Goal: Task Accomplishment & Management: Use online tool/utility

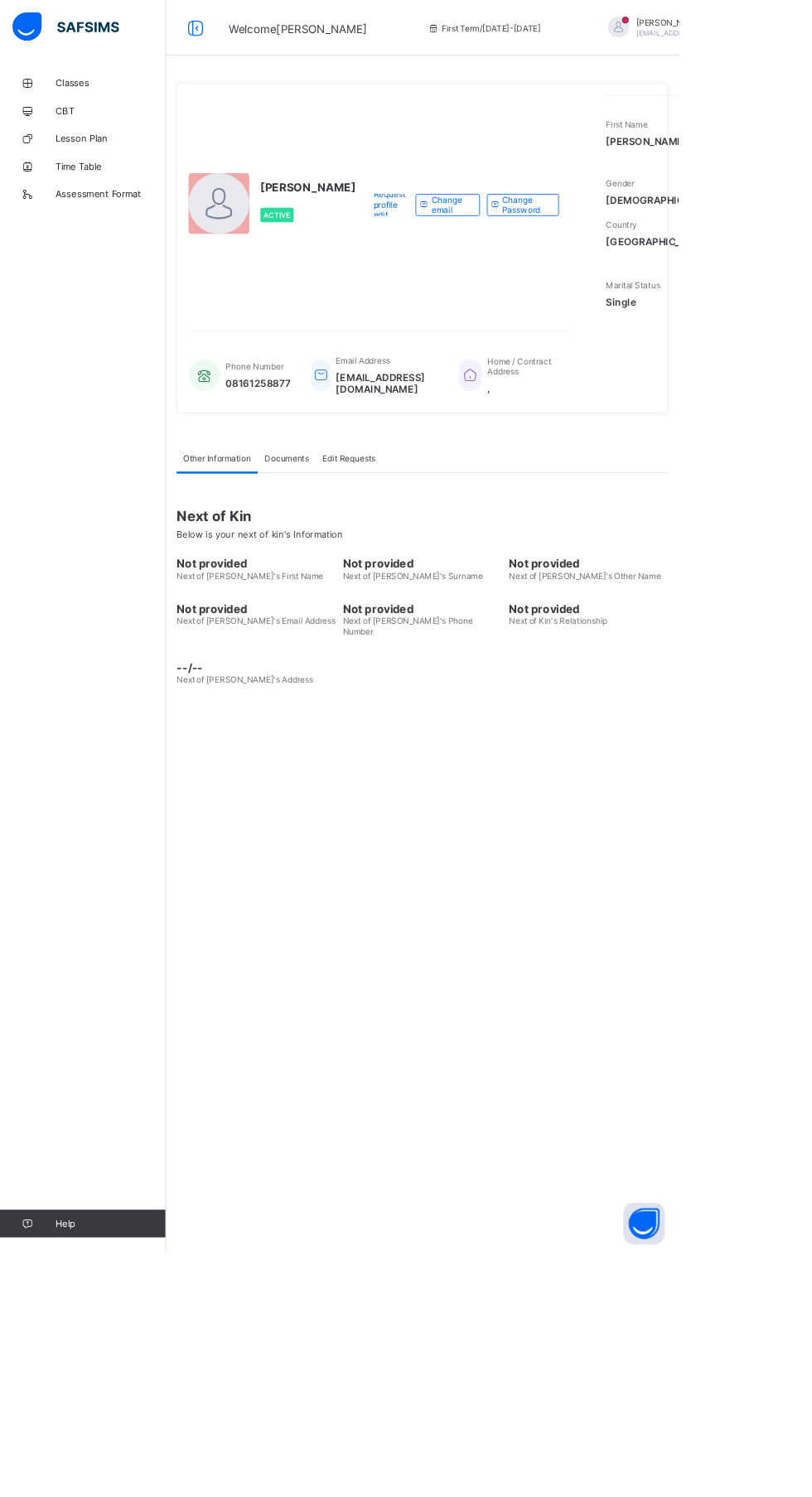
click at [524, 1043] on div "UWALAKA PATRICK Active Request profile edit Change email Change Password First …" at bounding box center [505, 748] width 613 height 1497
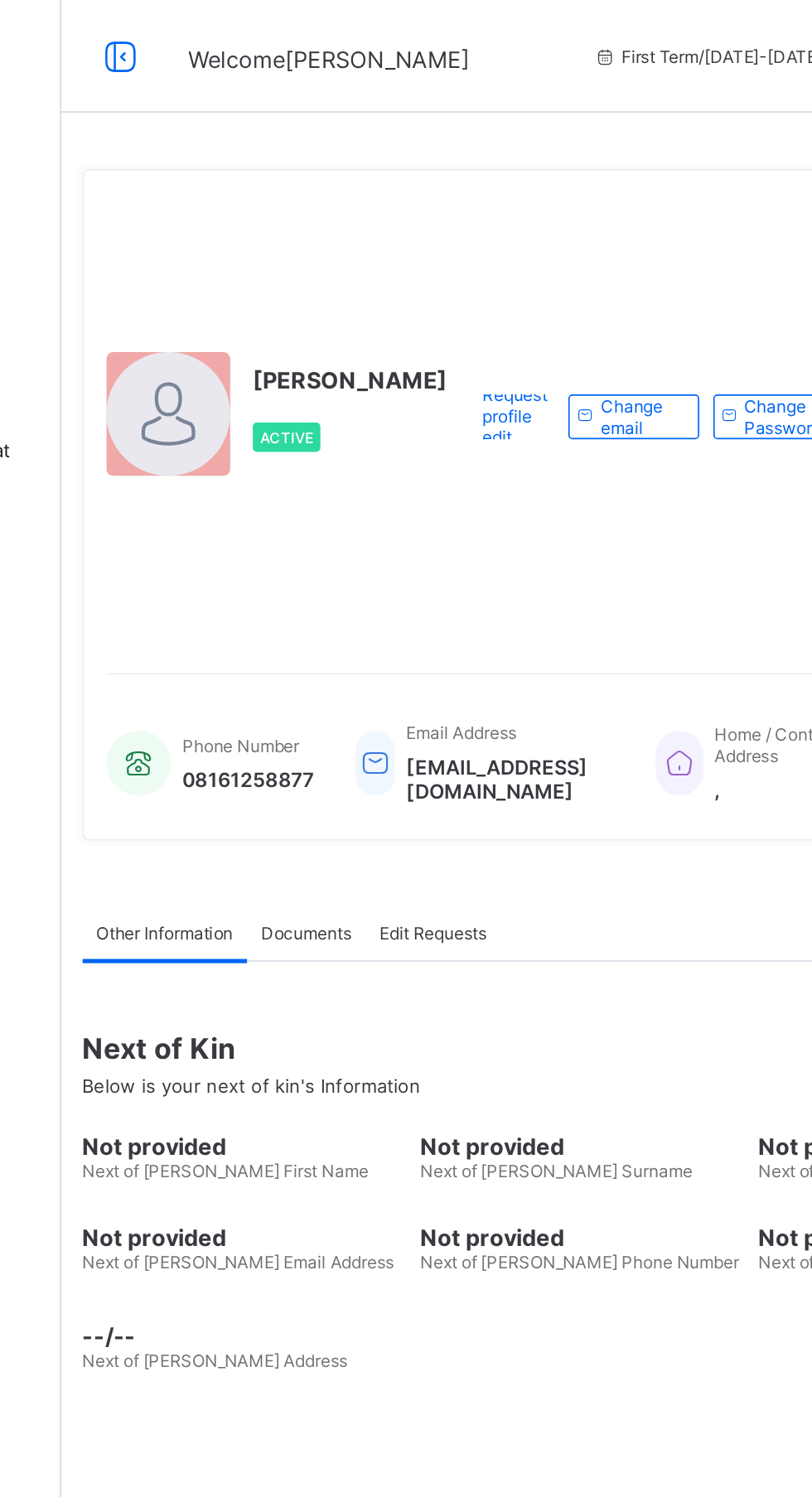
click at [458, 376] on div "Request profile edit Change email Change Password" at bounding box center [556, 244] width 243 height 263
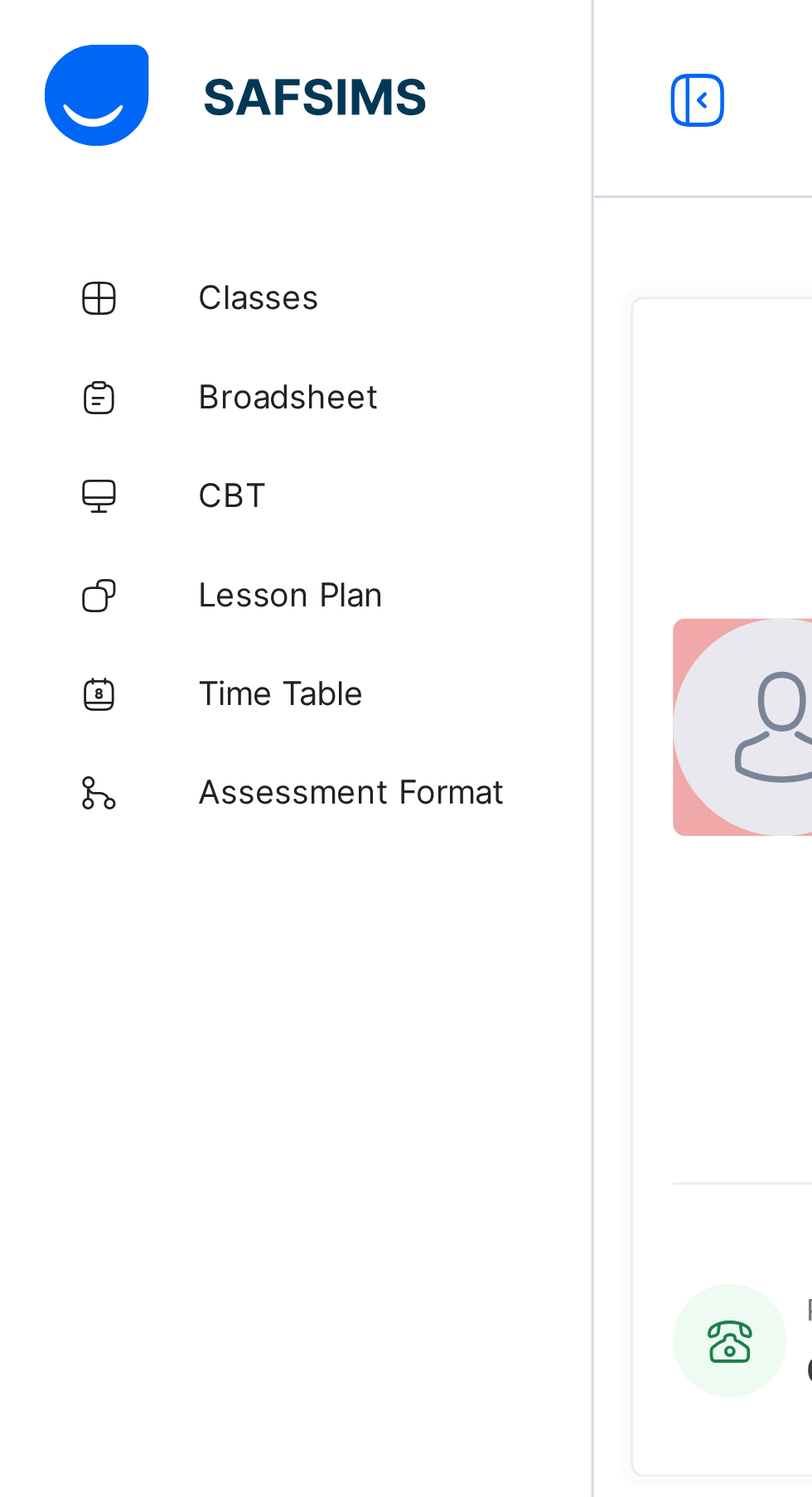
click at [97, 99] on span "Classes" at bounding box center [133, 99] width 133 height 13
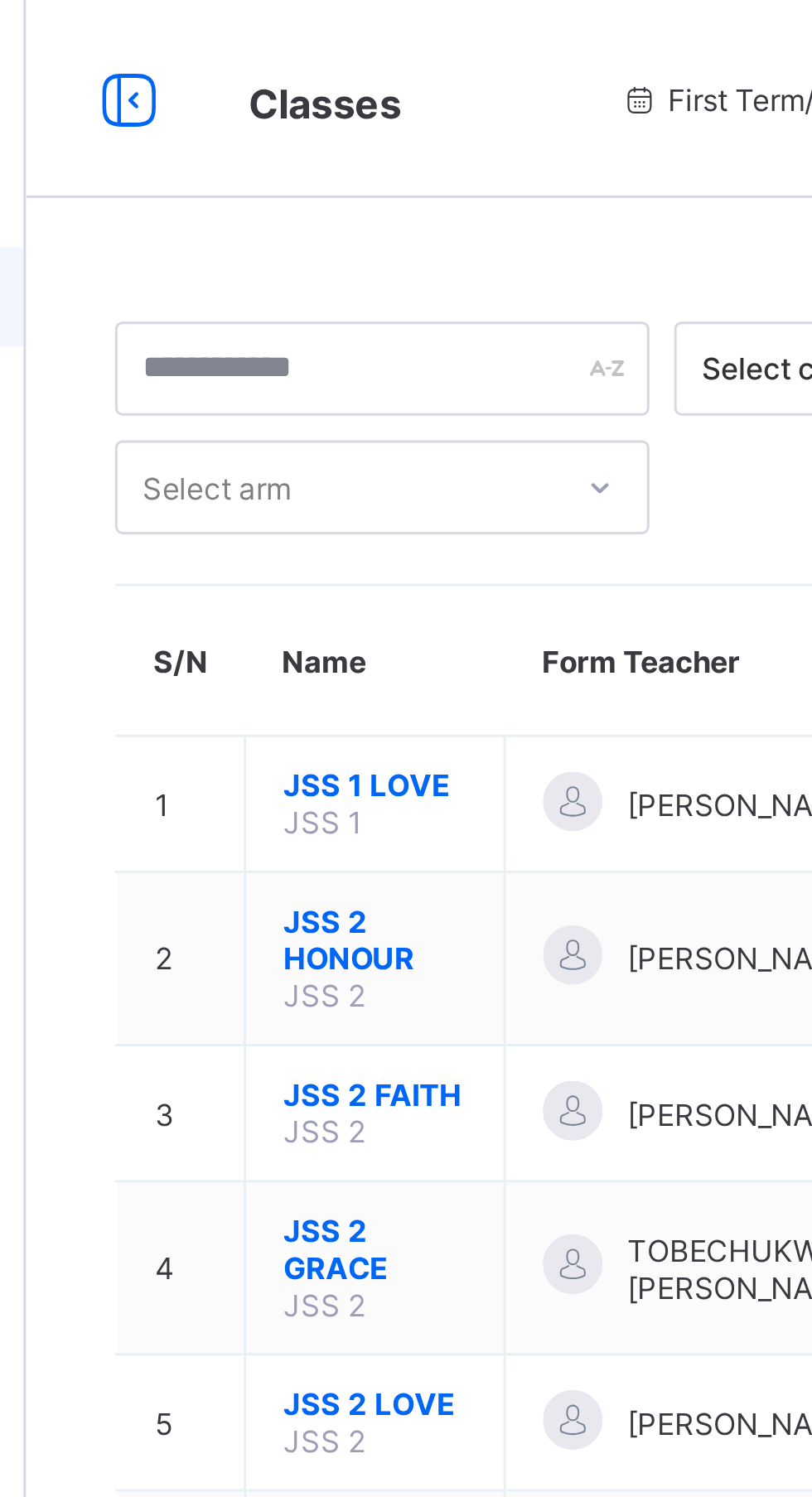
click at [314, 306] on span "JSS 2 HONOUR" at bounding box center [316, 314] width 62 height 25
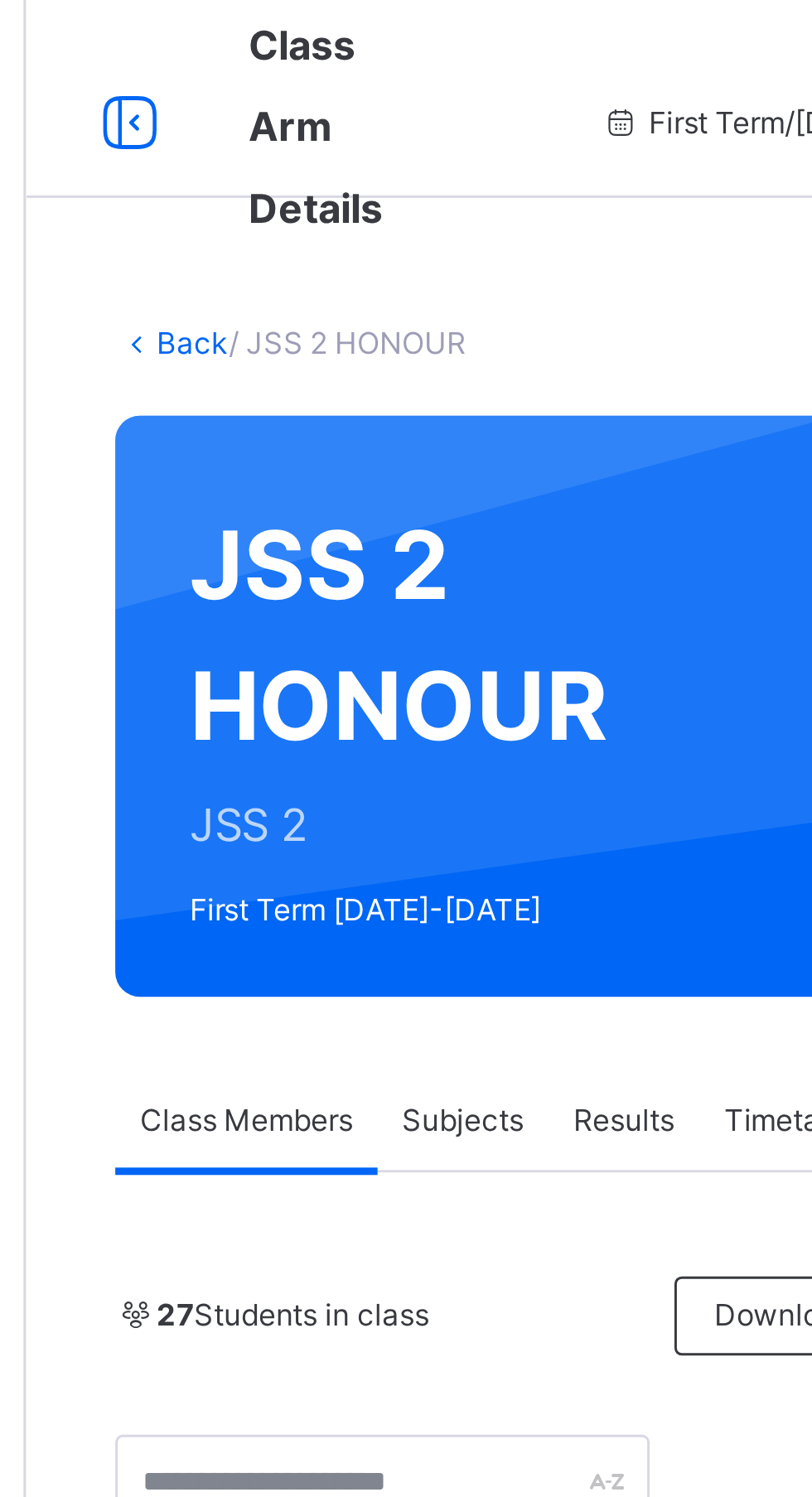
click at [348, 370] on span "Subjects" at bounding box center [344, 375] width 40 height 15
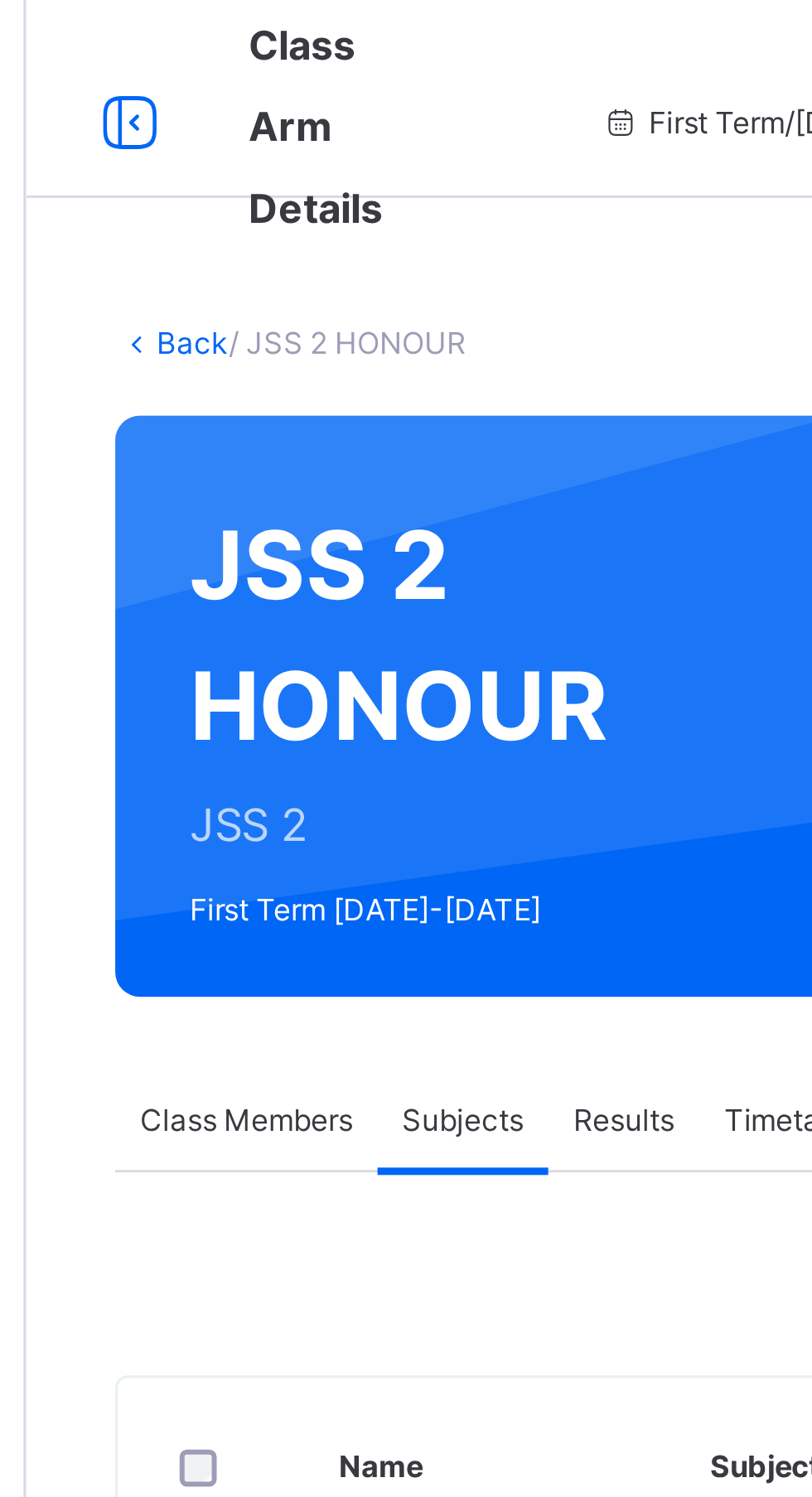
click at [322, 1381] on span "FRENCH" at bounding box center [324, 1374] width 40 height 12
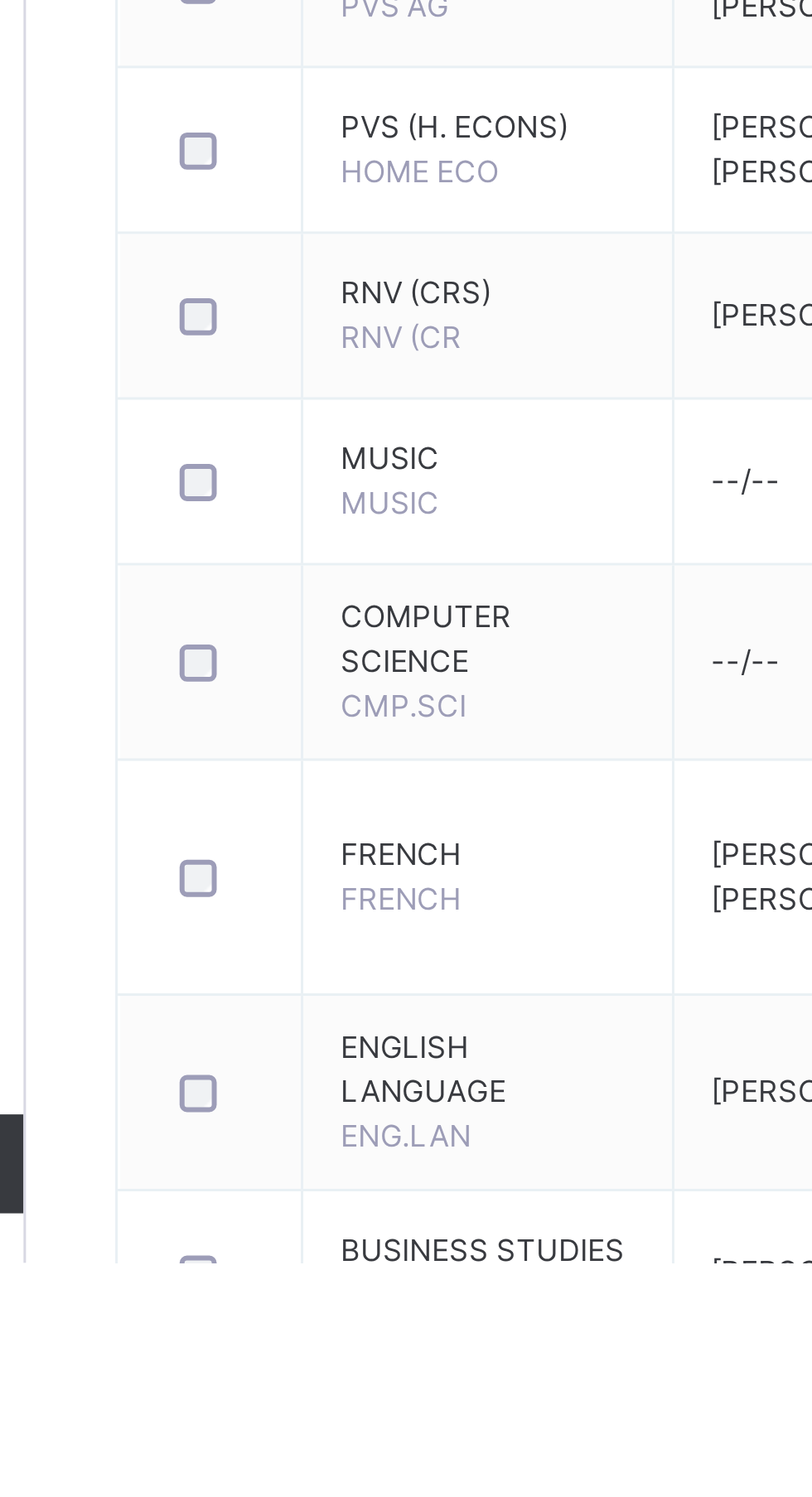
click at [344, 1368] on span "FRENCH" at bounding box center [353, 1360] width 98 height 15
click at [323, 1363] on span "FRENCH" at bounding box center [353, 1360] width 98 height 15
click at [332, 1368] on span "FRENCH" at bounding box center [353, 1360] width 98 height 15
click at [344, 1381] on span "FRENCH" at bounding box center [324, 1374] width 40 height 12
click at [313, 1366] on span "FRENCH" at bounding box center [353, 1360] width 98 height 15
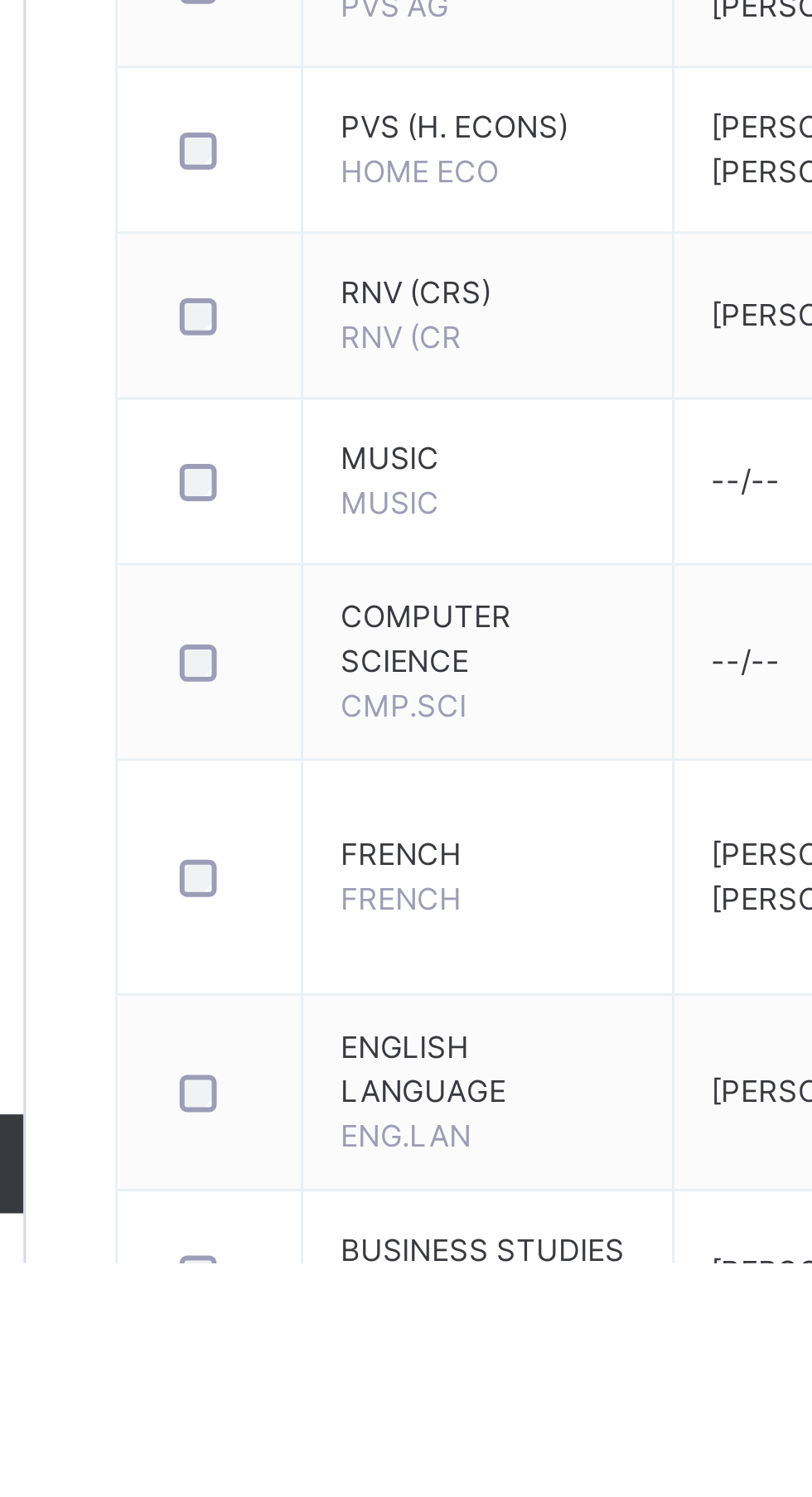
click at [341, 1381] on span "FRENCH" at bounding box center [324, 1374] width 40 height 12
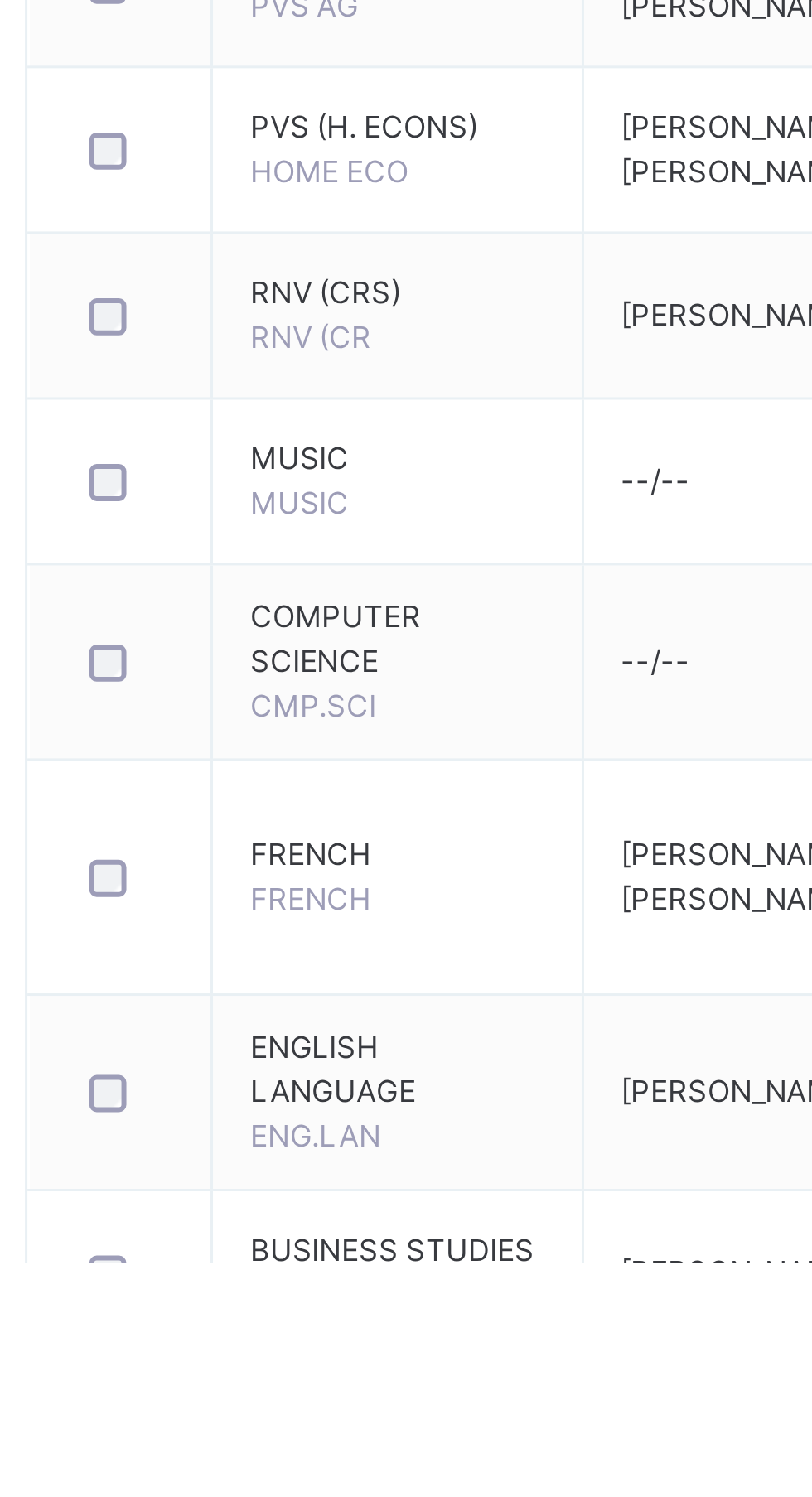
click at [341, 1368] on span "FRENCH" at bounding box center [353, 1360] width 98 height 15
click at [313, 1360] on td "FRENCH FRENCH" at bounding box center [354, 1369] width 124 height 79
click at [353, 1381] on td "FRENCH FRENCH" at bounding box center [354, 1369] width 124 height 79
click at [339, 1368] on span "FRENCH" at bounding box center [353, 1360] width 98 height 15
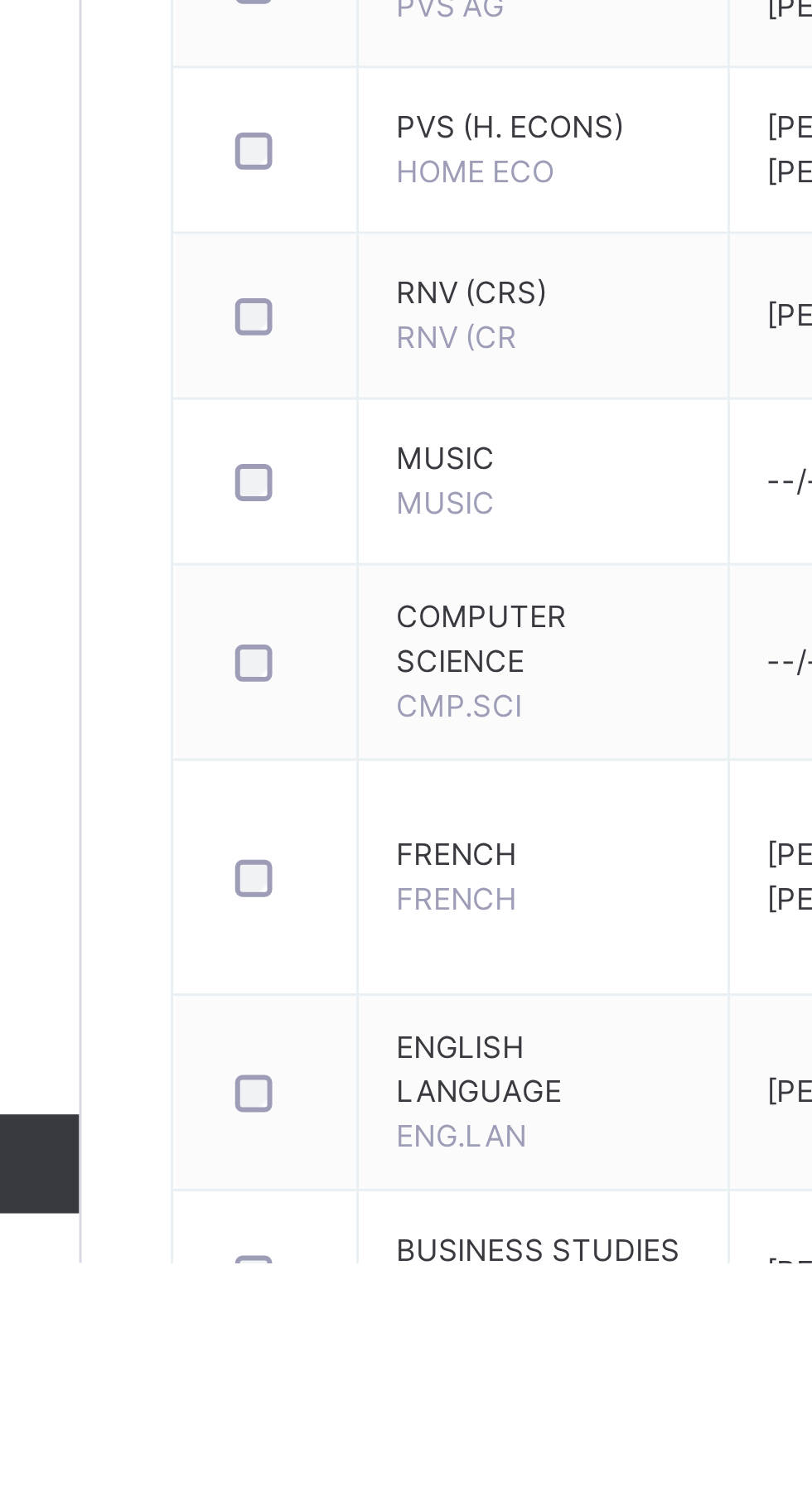
click at [332, 1362] on td "FRENCH FRENCH" at bounding box center [354, 1369] width 124 height 79
click at [345, 1388] on td "FRENCH FRENCH" at bounding box center [354, 1369] width 124 height 79
click at [341, 1378] on td "FRENCH FRENCH" at bounding box center [354, 1369] width 124 height 79
click at [312, 1363] on span "FRENCH" at bounding box center [353, 1360] width 98 height 15
click at [342, 1380] on span "FRENCH" at bounding box center [324, 1374] width 40 height 12
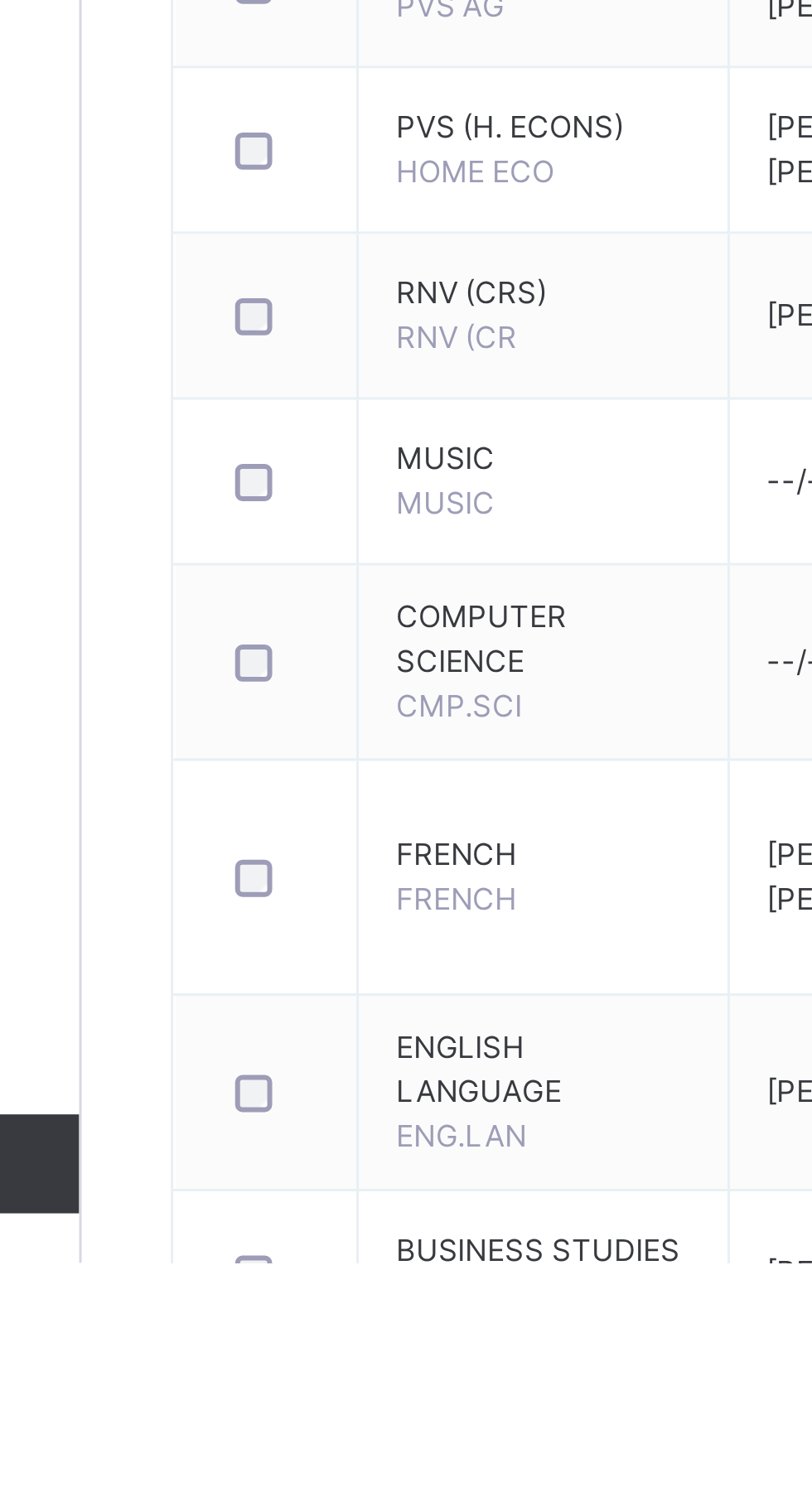
click at [333, 1367] on span "FRENCH" at bounding box center [353, 1360] width 98 height 15
click at [314, 1361] on td "FRENCH FRENCH" at bounding box center [354, 1369] width 124 height 79
click at [332, 1368] on span "FRENCH" at bounding box center [353, 1360] width 98 height 15
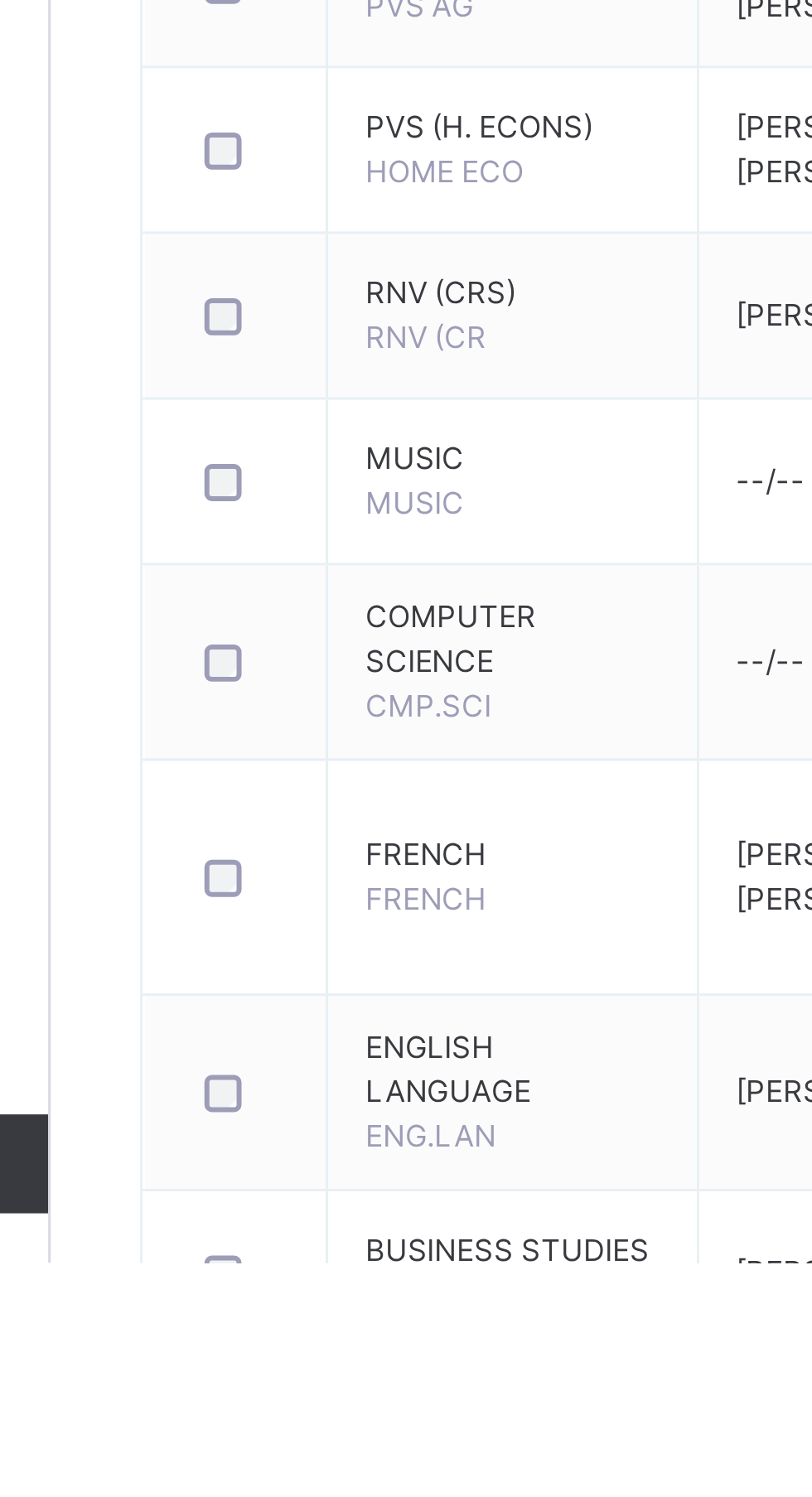
click at [338, 1365] on span "FRENCH" at bounding box center [353, 1360] width 98 height 15
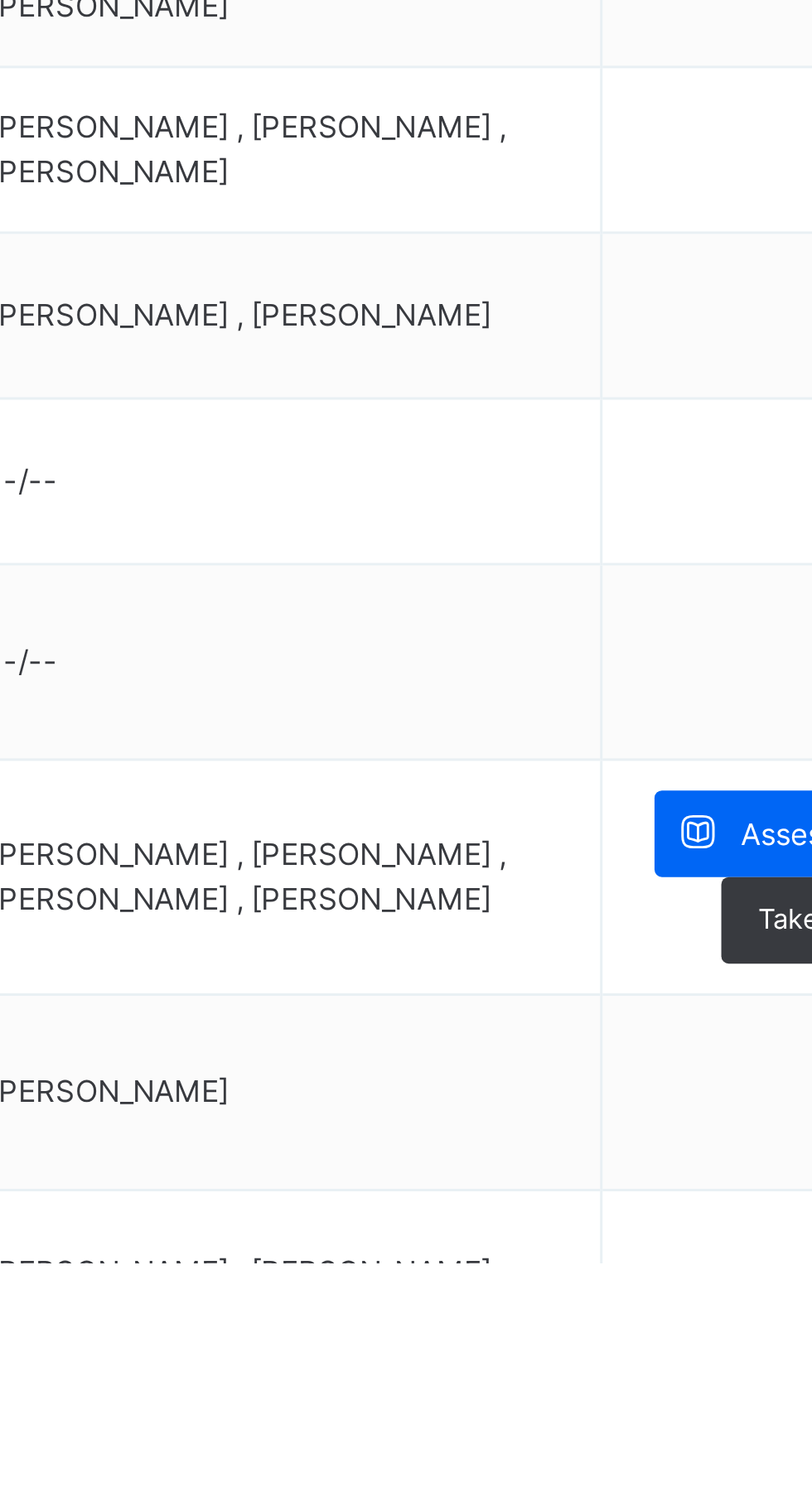
click at [677, 1359] on span at bounding box center [665, 1353] width 29 height 29
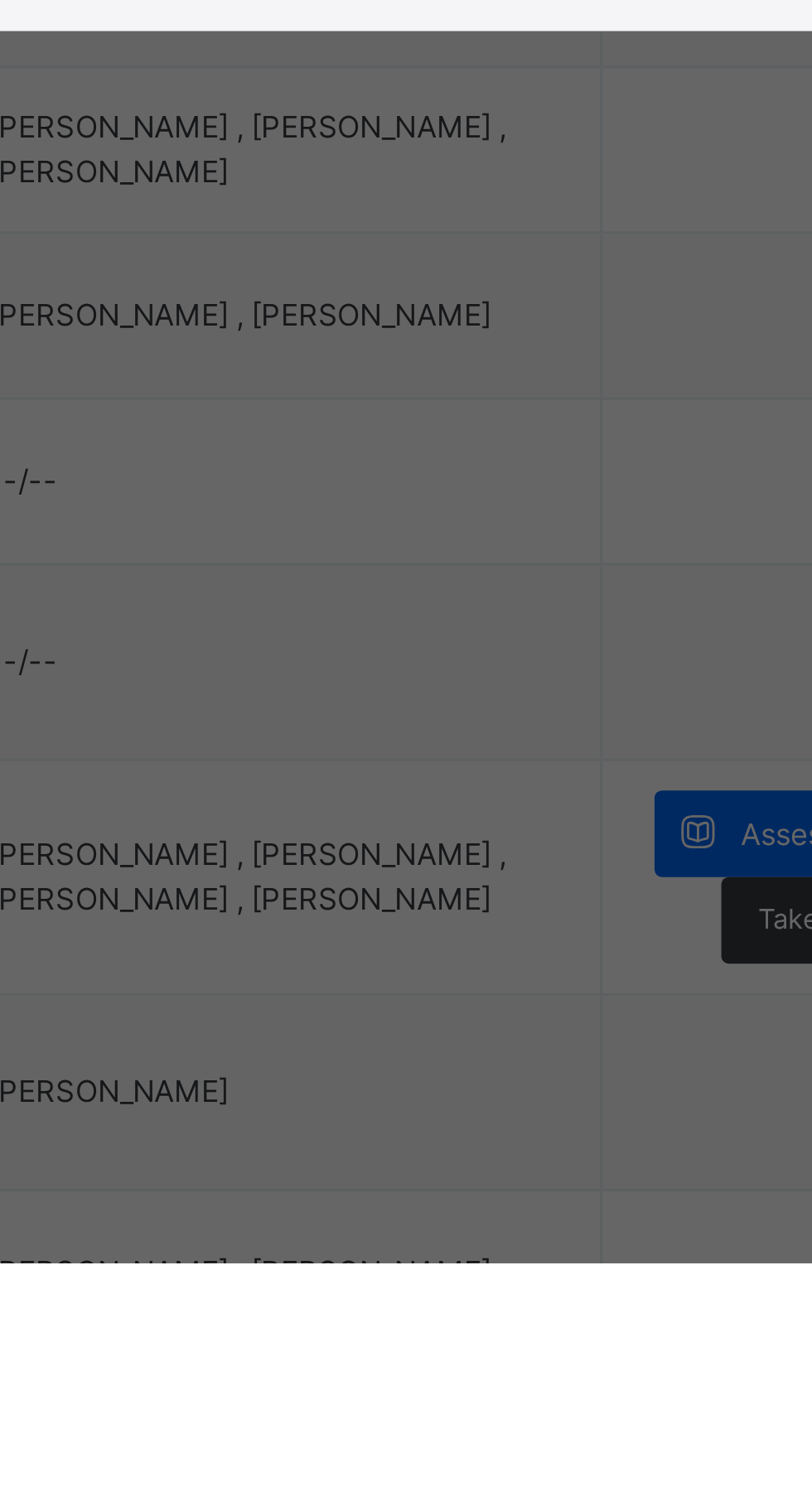
type input "***"
type input "*"
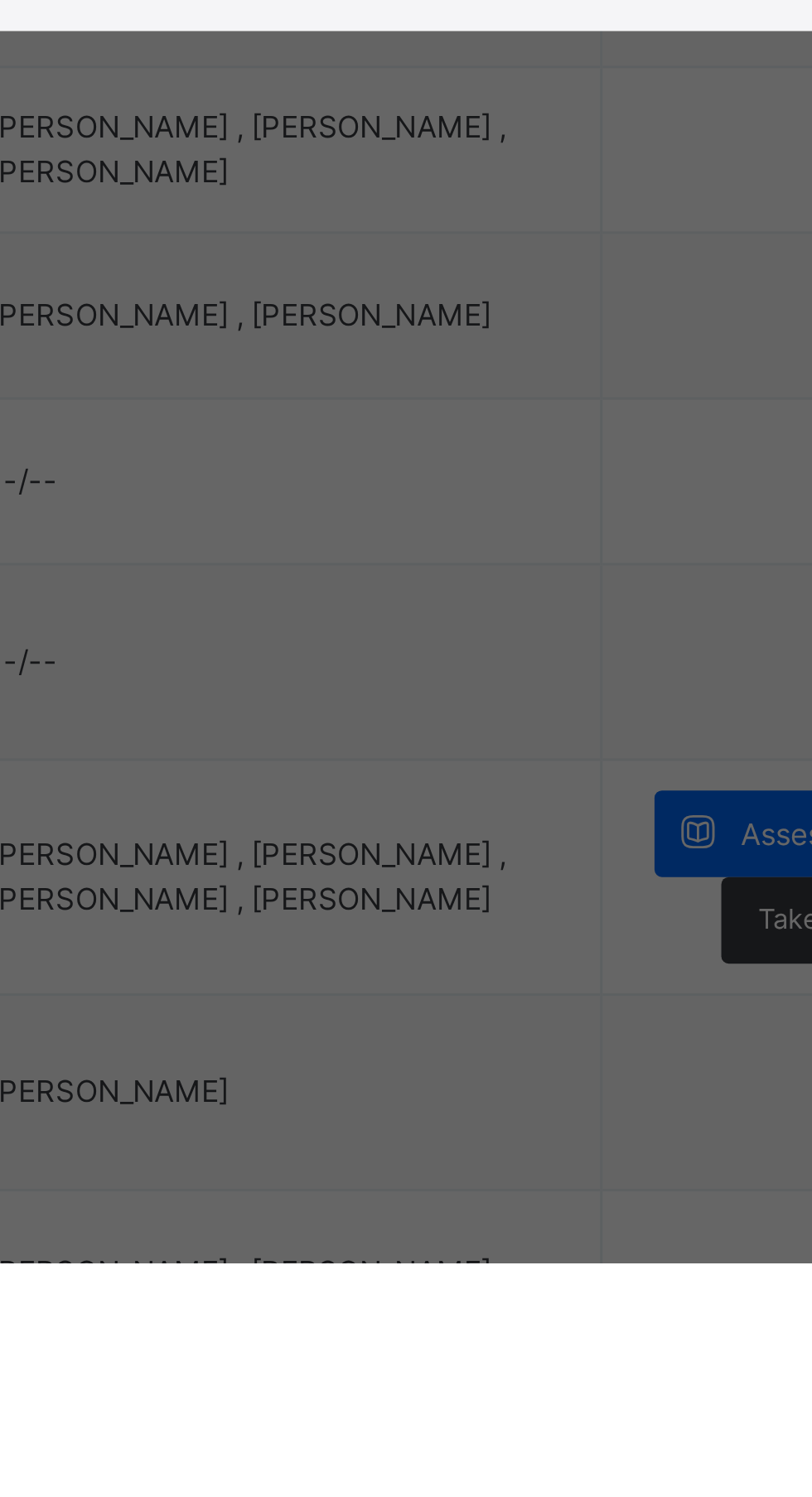
type input "*"
type input "***"
type input "*"
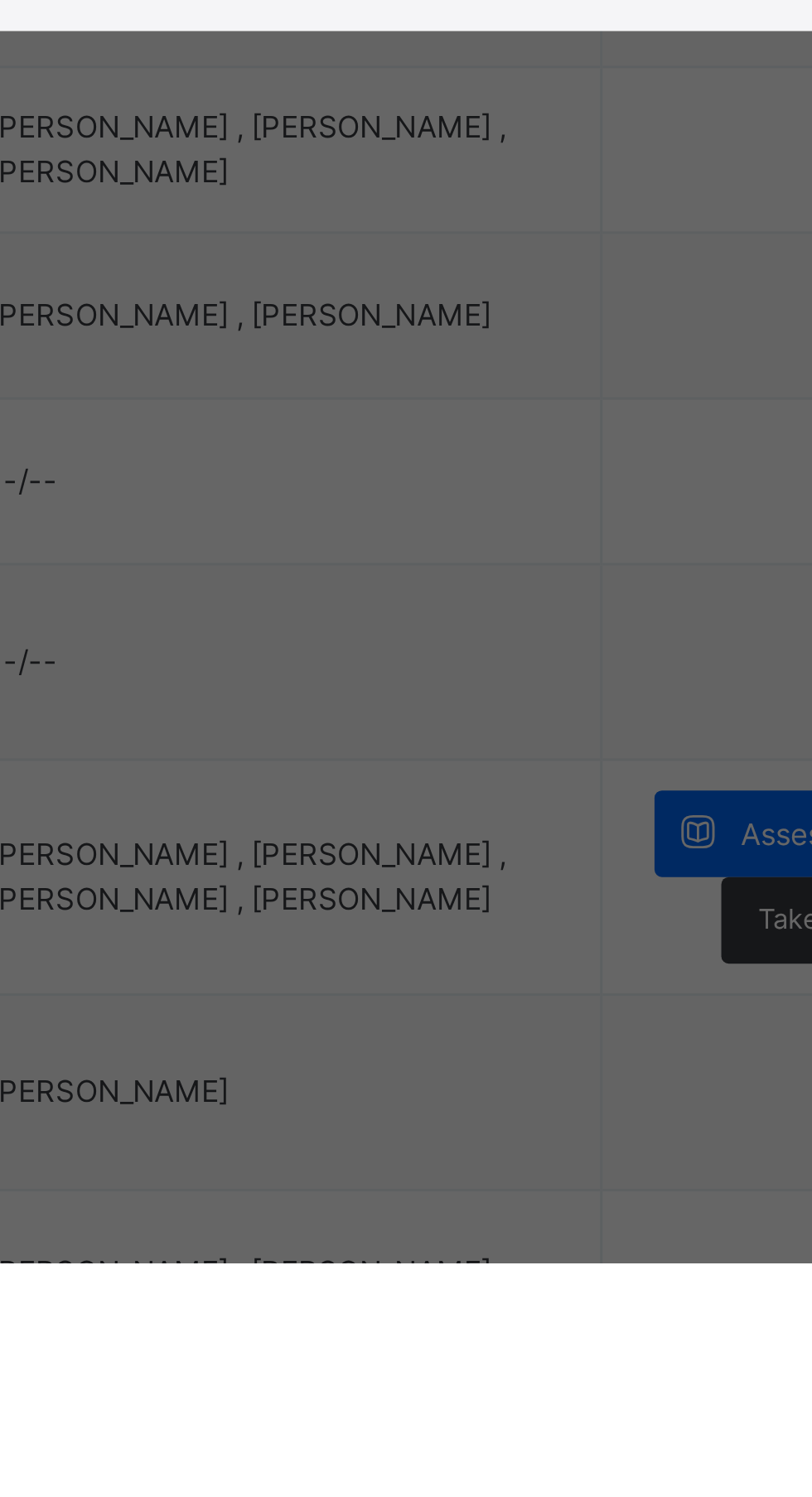
type input "*"
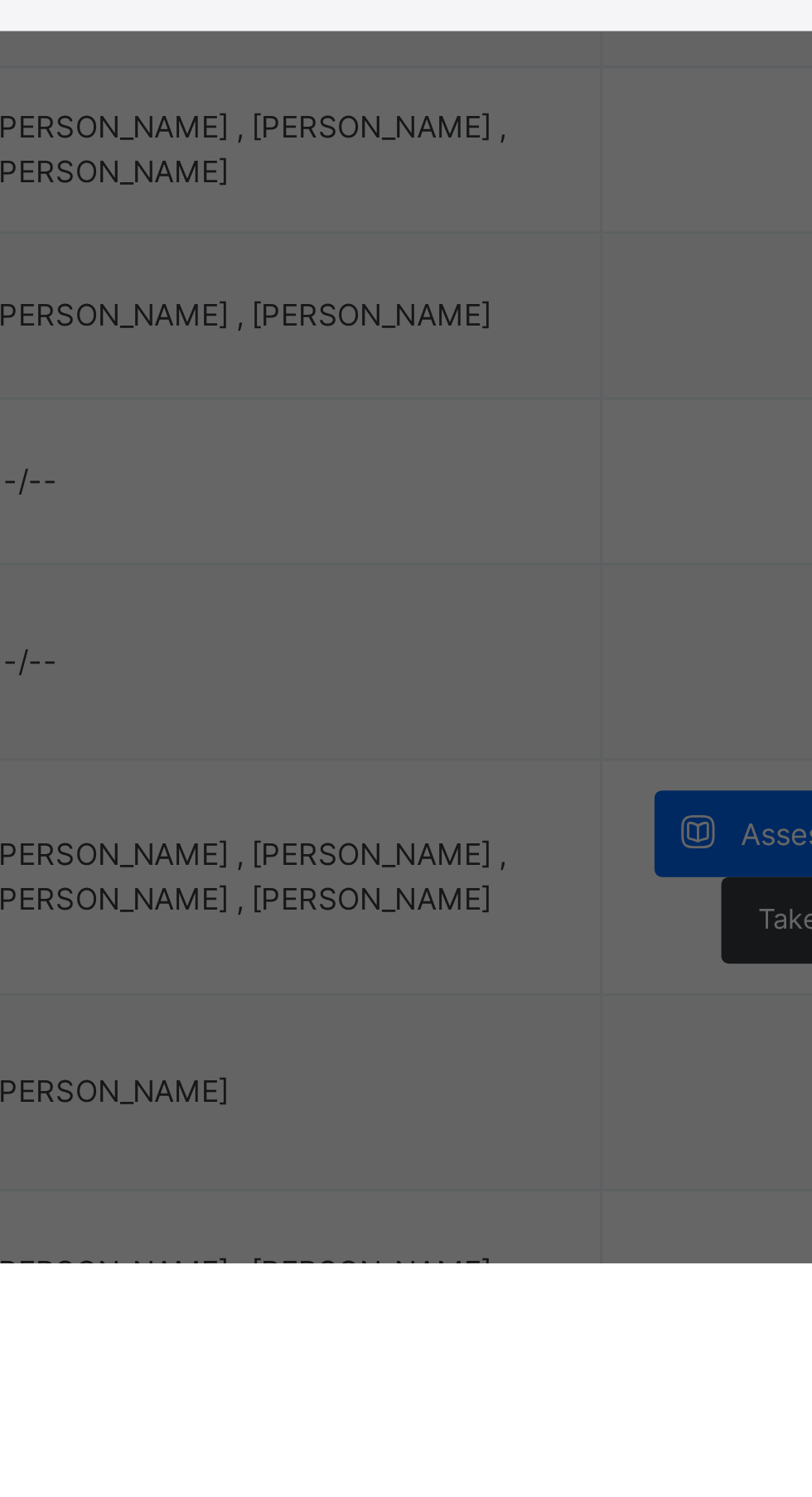
type input "***"
type input "*"
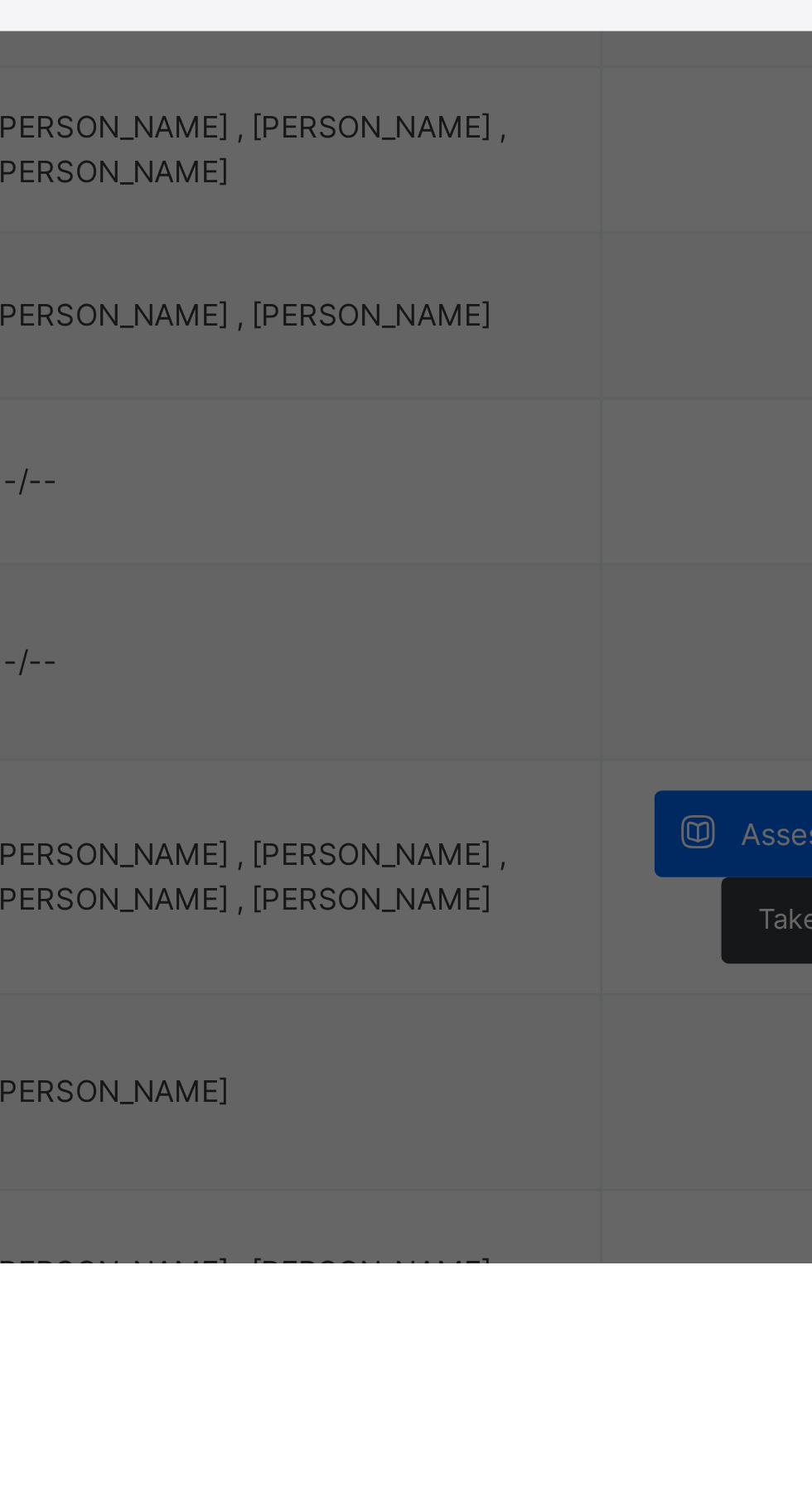
type input "*"
type input "***"
type input "*"
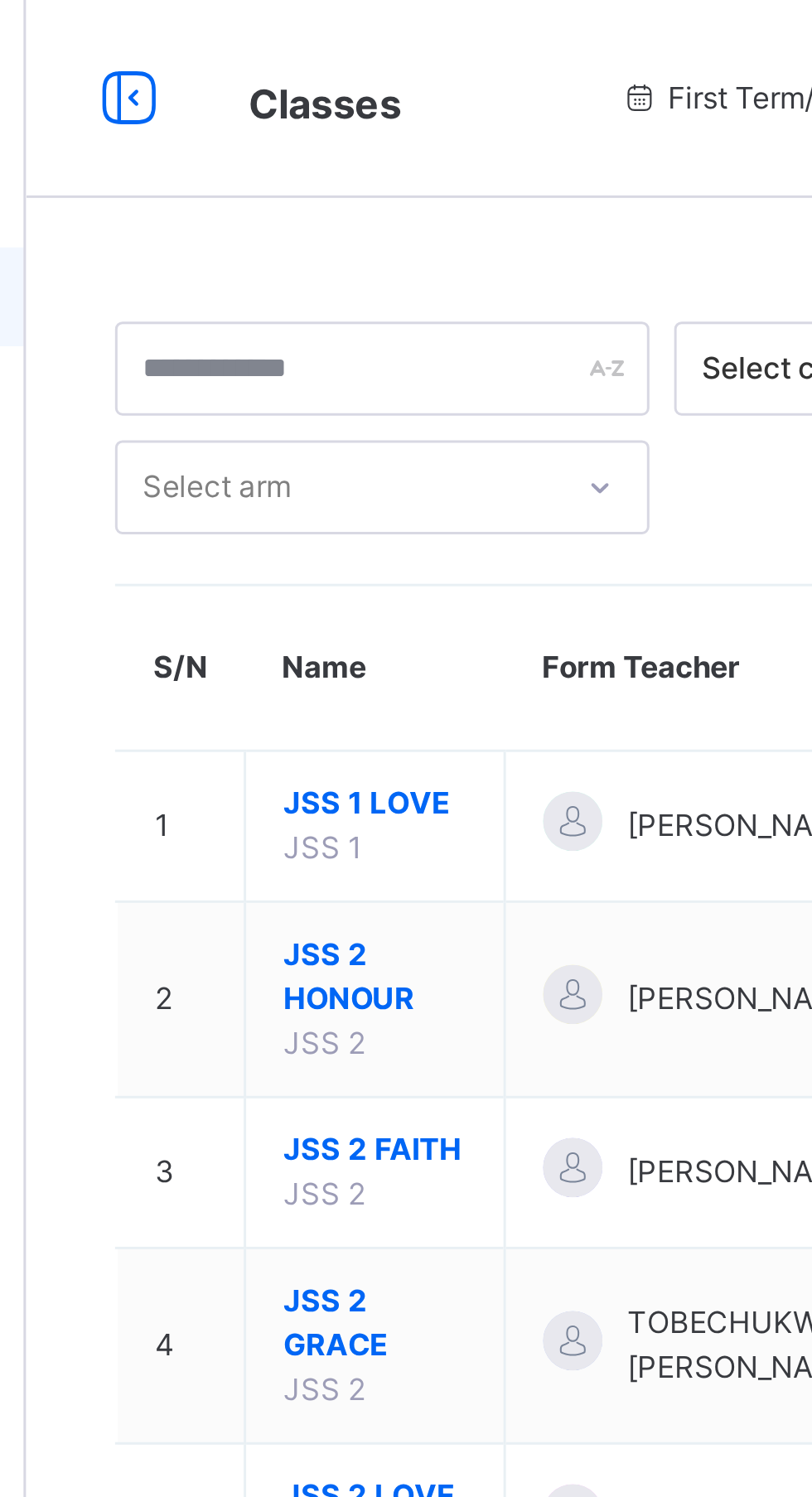
click at [325, 265] on span "JSS 1 LOVE" at bounding box center [316, 269] width 62 height 15
click at [337, 381] on span "JSS 2 FAITH" at bounding box center [316, 385] width 62 height 15
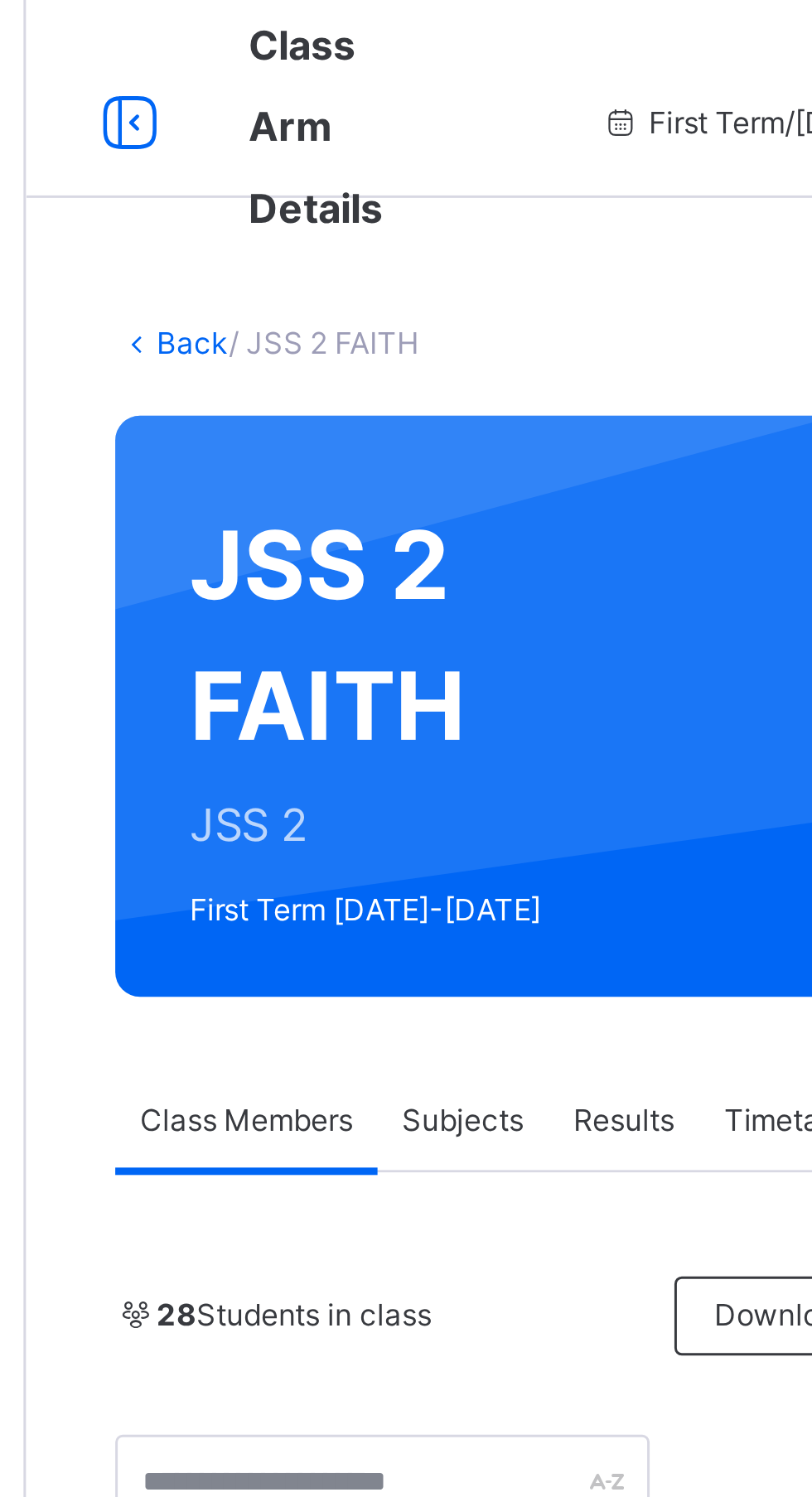
click at [349, 366] on div "Subjects" at bounding box center [344, 375] width 57 height 33
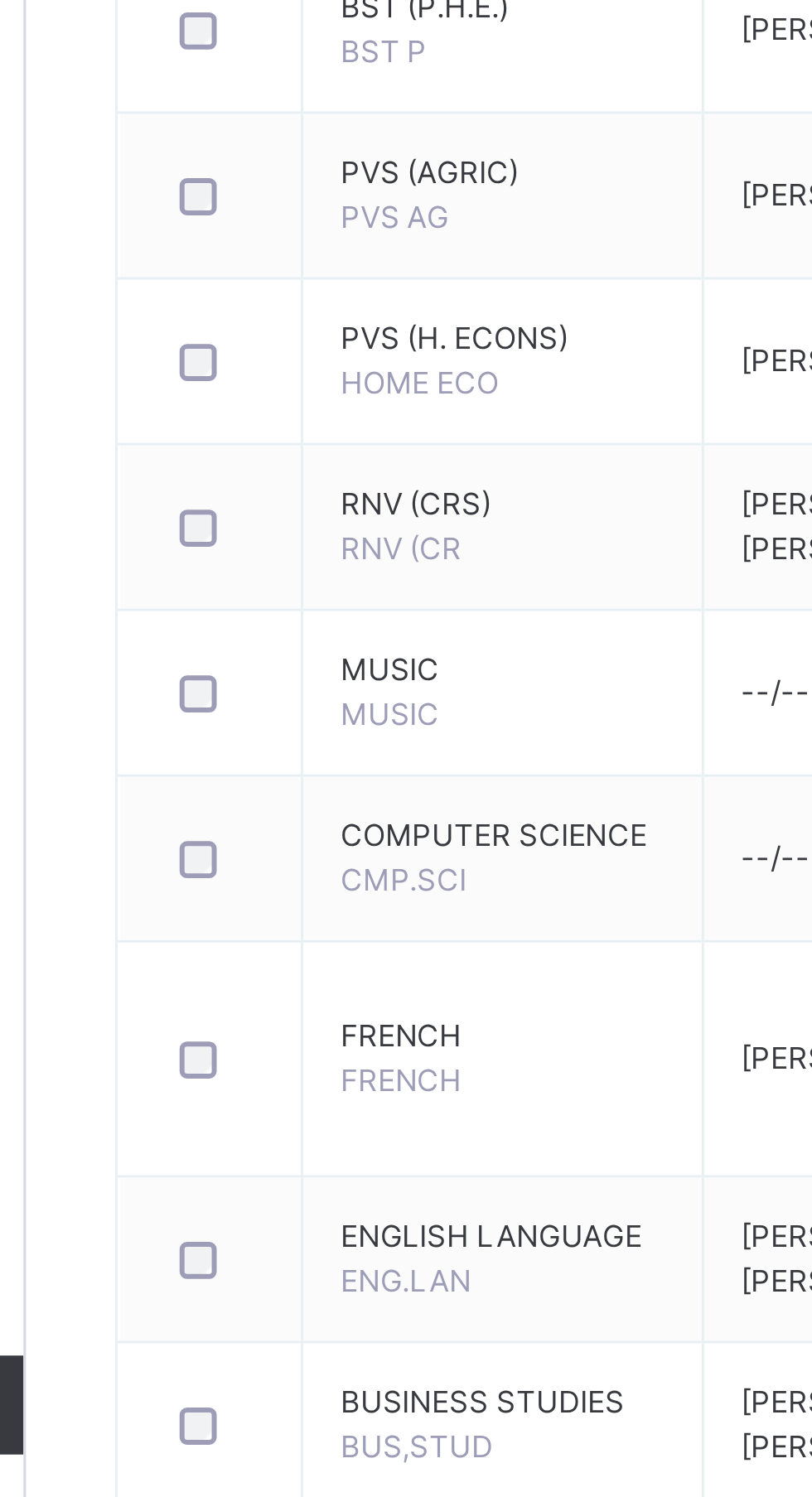
click at [340, 1348] on td "FRENCH FRENCH" at bounding box center [358, 1348] width 134 height 79
click at [328, 1332] on td "FRENCH FRENCH" at bounding box center [358, 1348] width 134 height 79
click at [337, 1349] on td "FRENCH FRENCH" at bounding box center [358, 1348] width 134 height 79
click at [342, 1331] on td "FRENCH FRENCH" at bounding box center [358, 1348] width 134 height 79
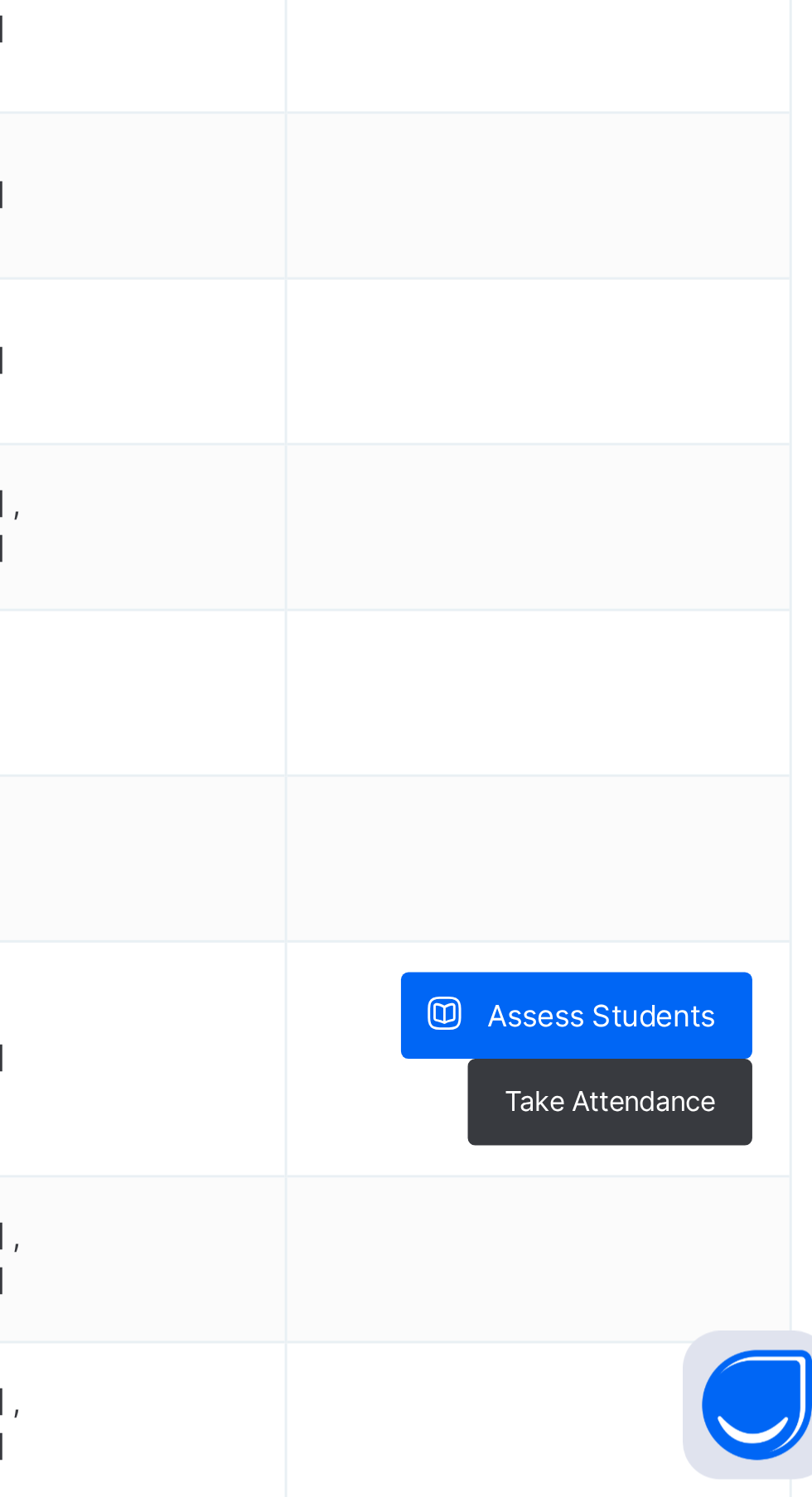
click at [742, 1328] on span "Assess Students" at bounding box center [718, 1334] width 76 height 15
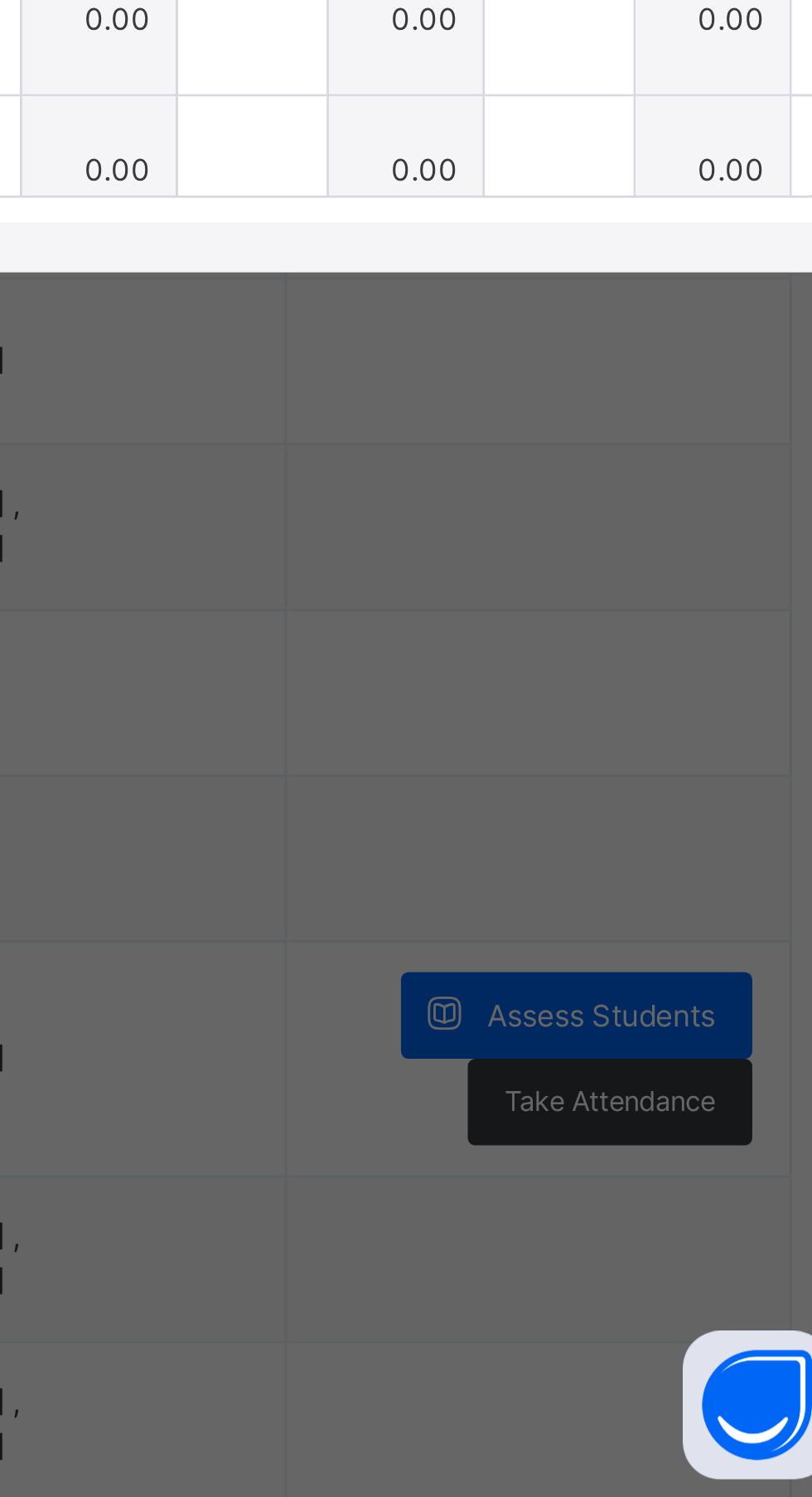
type input "*"
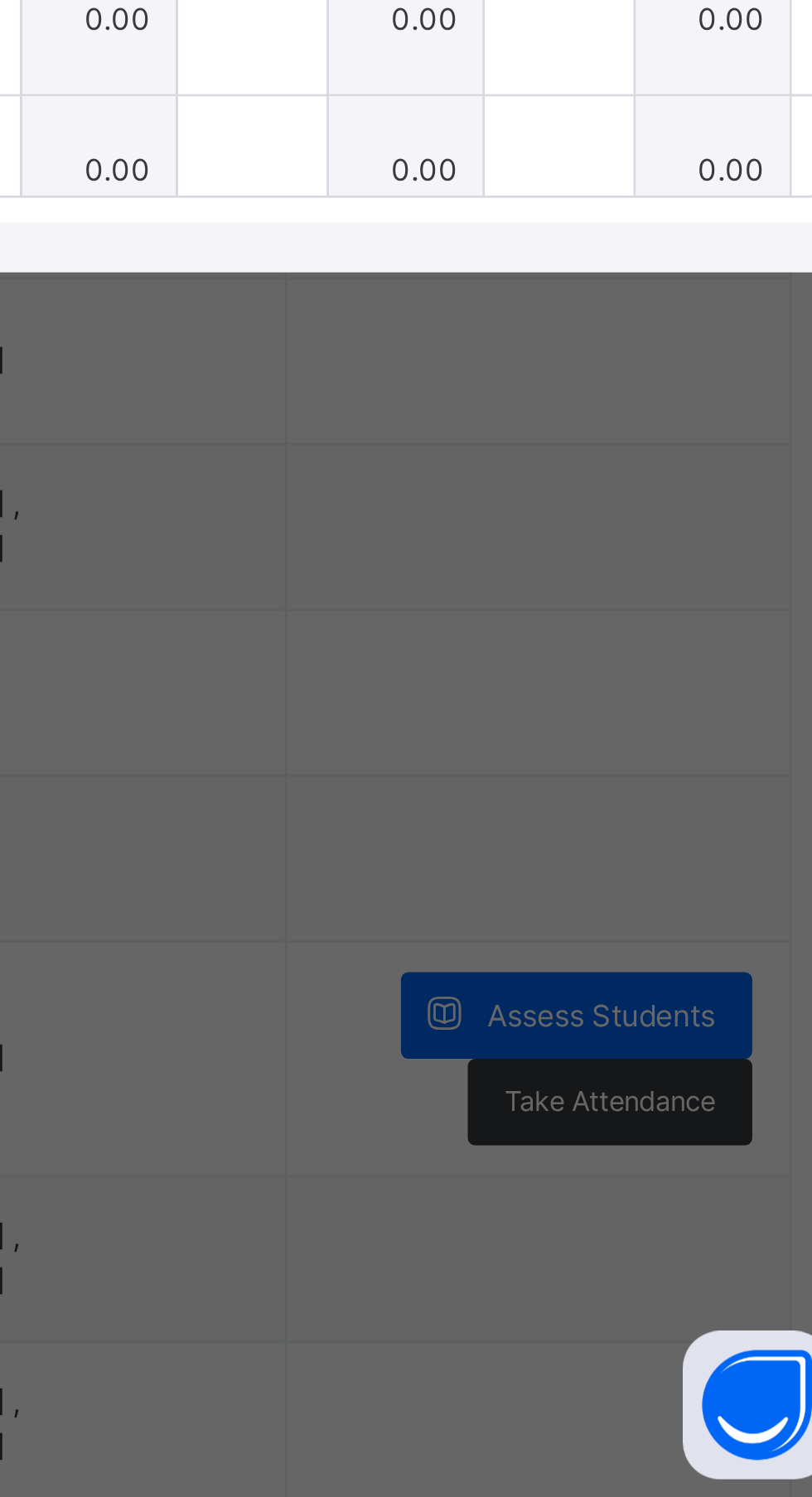
type input "*"
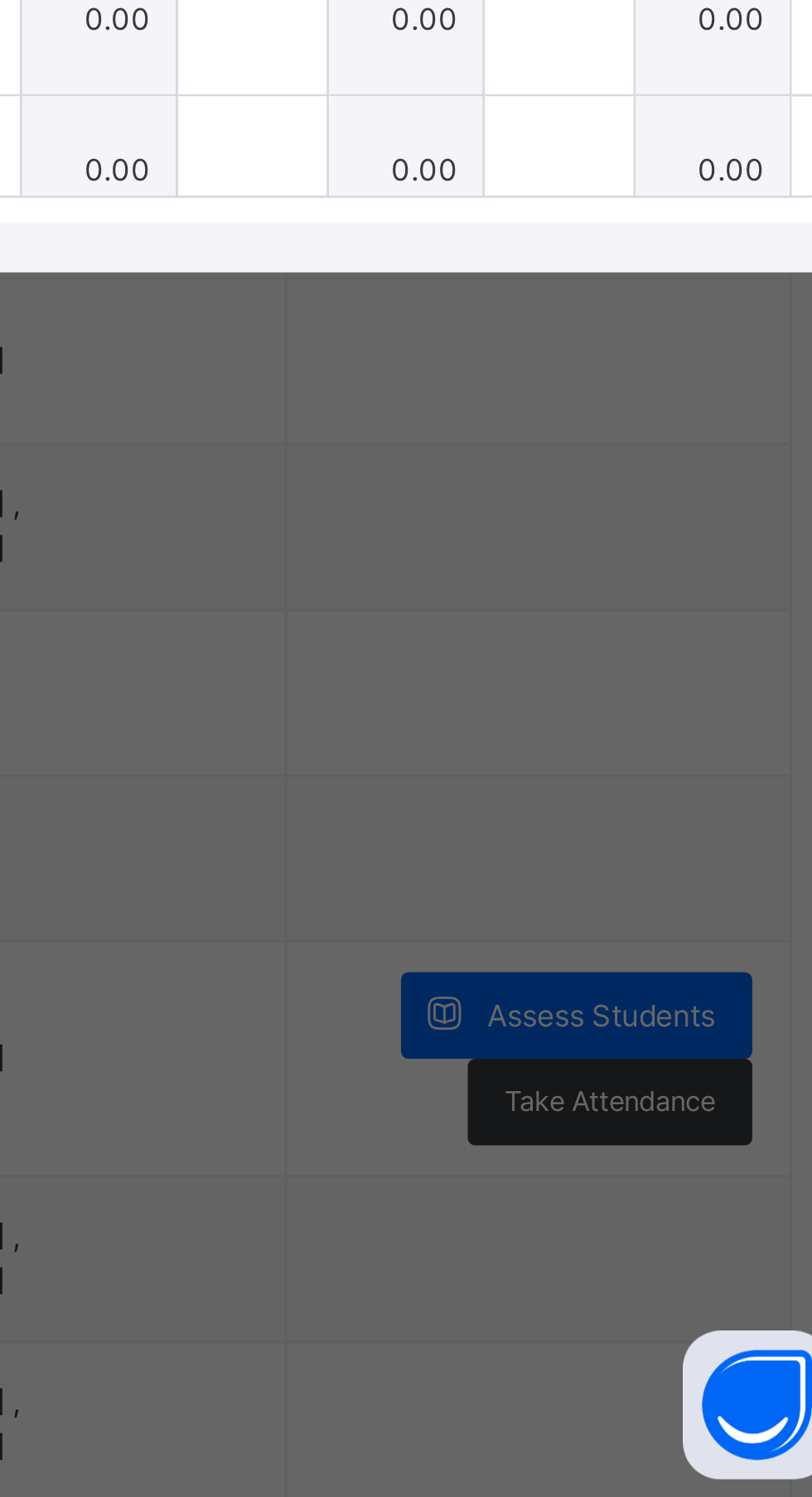
type input "***"
type input "*"
type input "***"
type input "*"
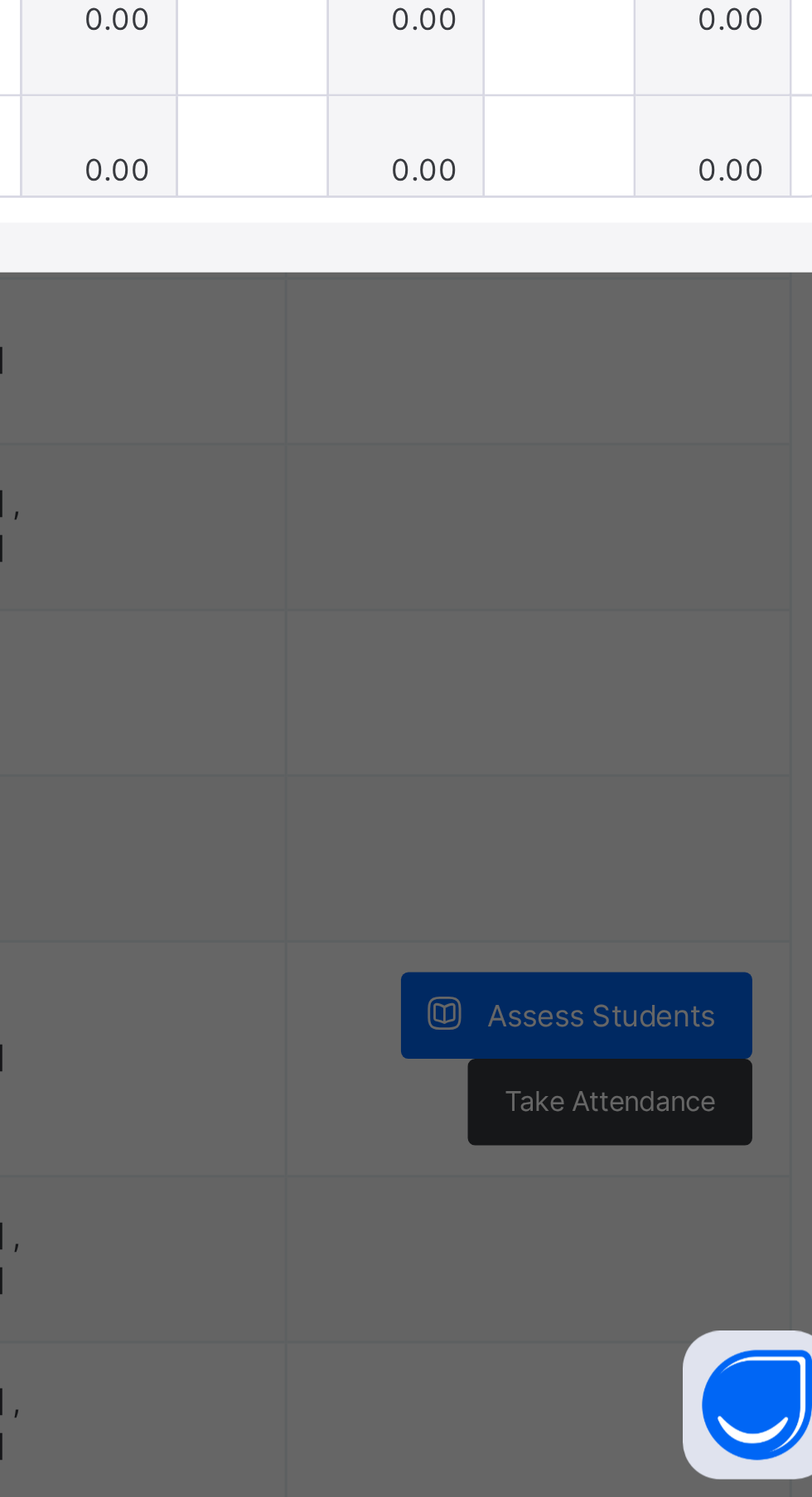
type input "*"
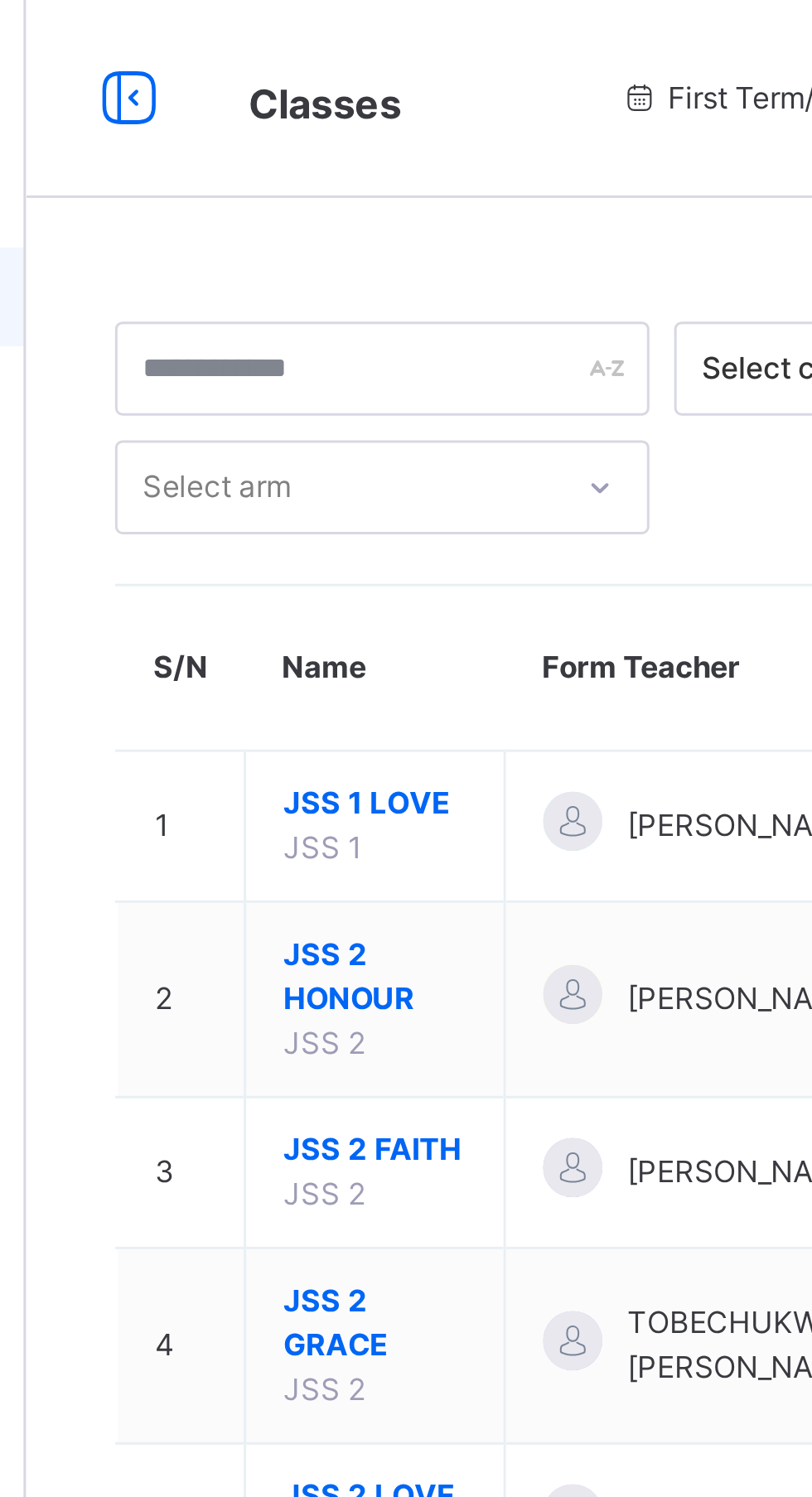
click at [312, 438] on span "JSS 2 GRACE" at bounding box center [316, 443] width 62 height 30
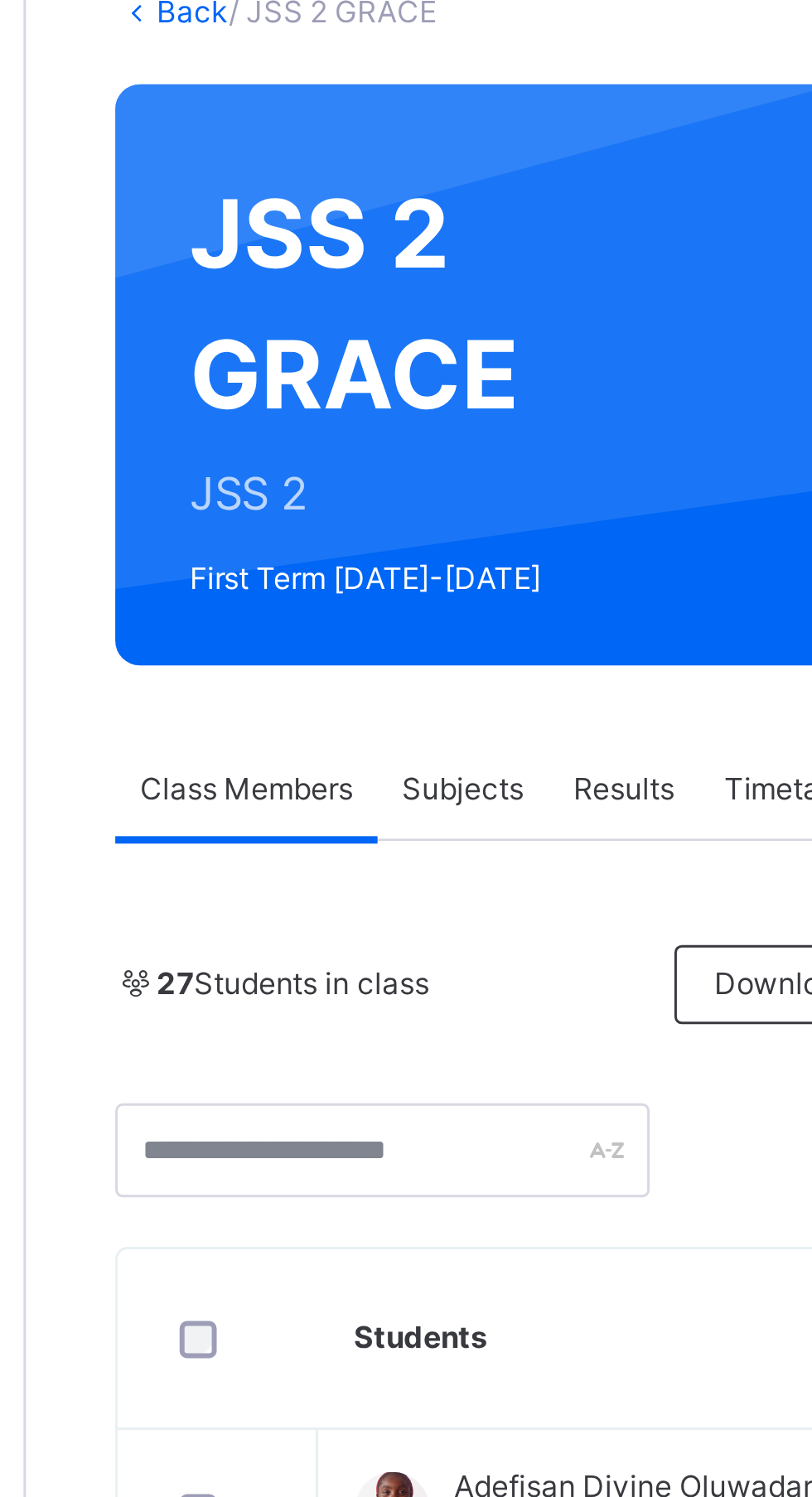
click at [352, 369] on span "Subjects" at bounding box center [344, 375] width 40 height 15
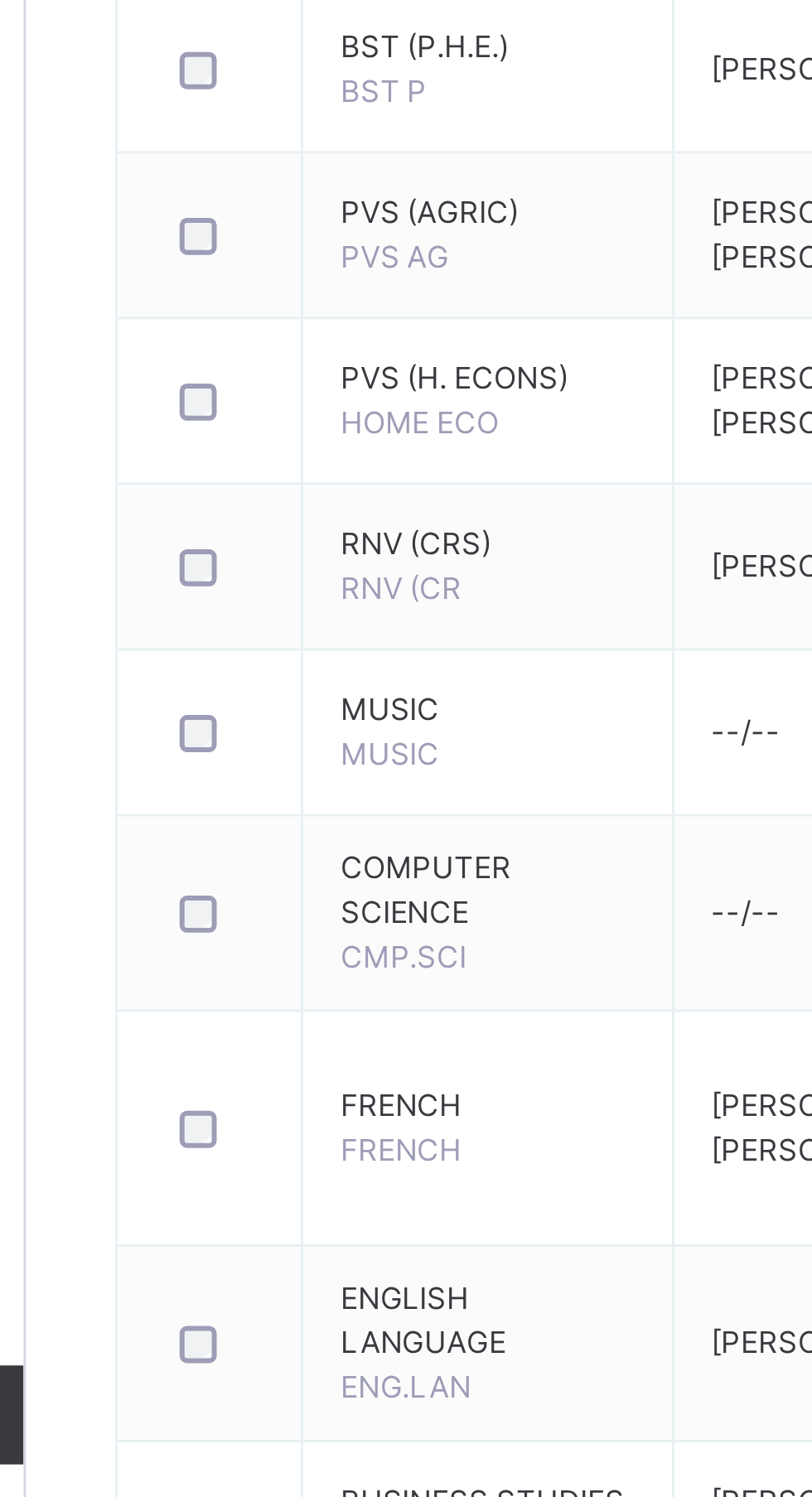
click at [344, 1381] on span "FRENCH" at bounding box center [324, 1374] width 40 height 12
click at [312, 1360] on td "FRENCH FRENCH" at bounding box center [354, 1369] width 124 height 79
click at [350, 1367] on span "FRENCH" at bounding box center [353, 1360] width 98 height 15
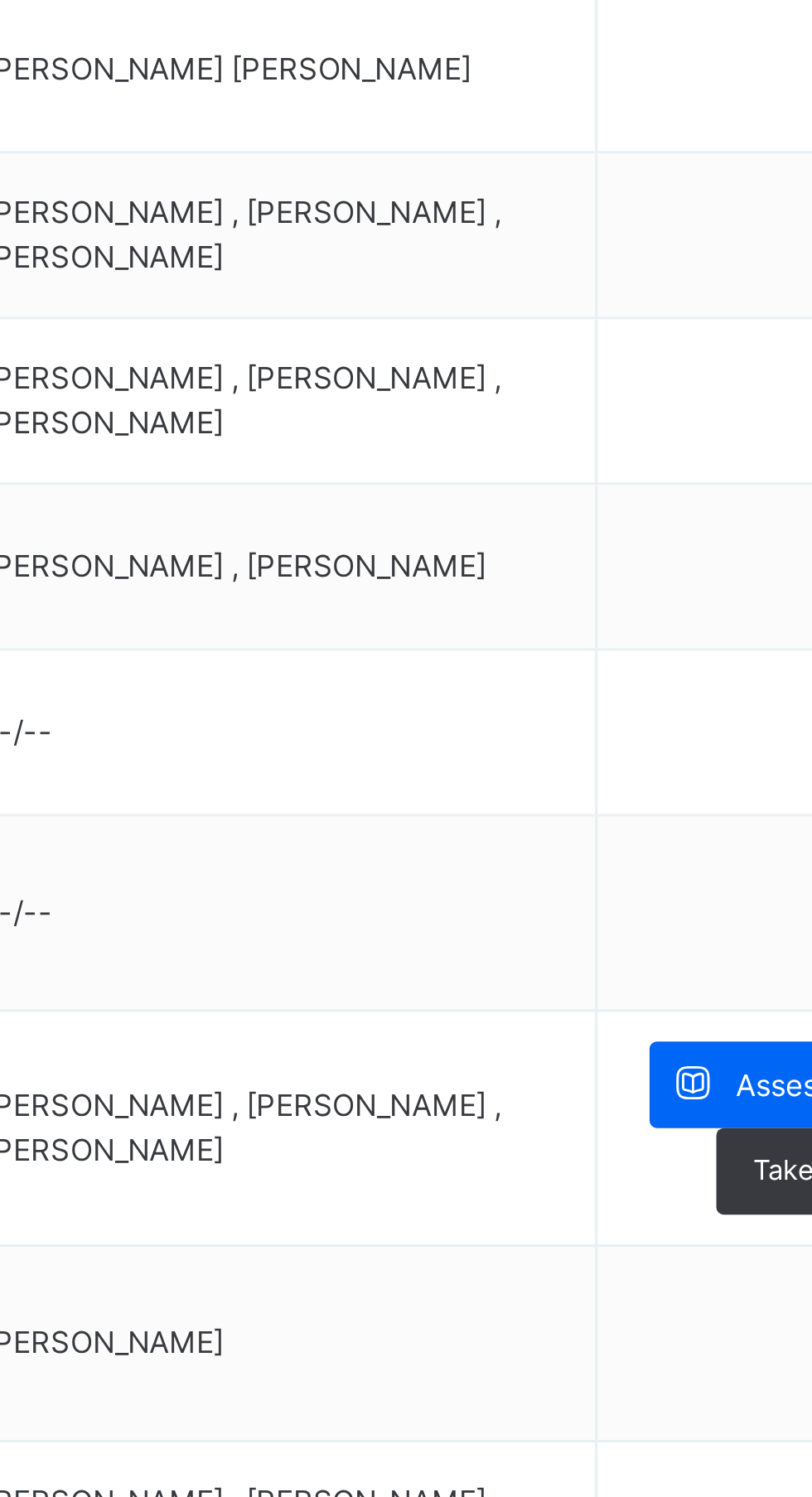
click at [682, 1356] on div "Assess Students" at bounding box center [710, 1353] width 118 height 29
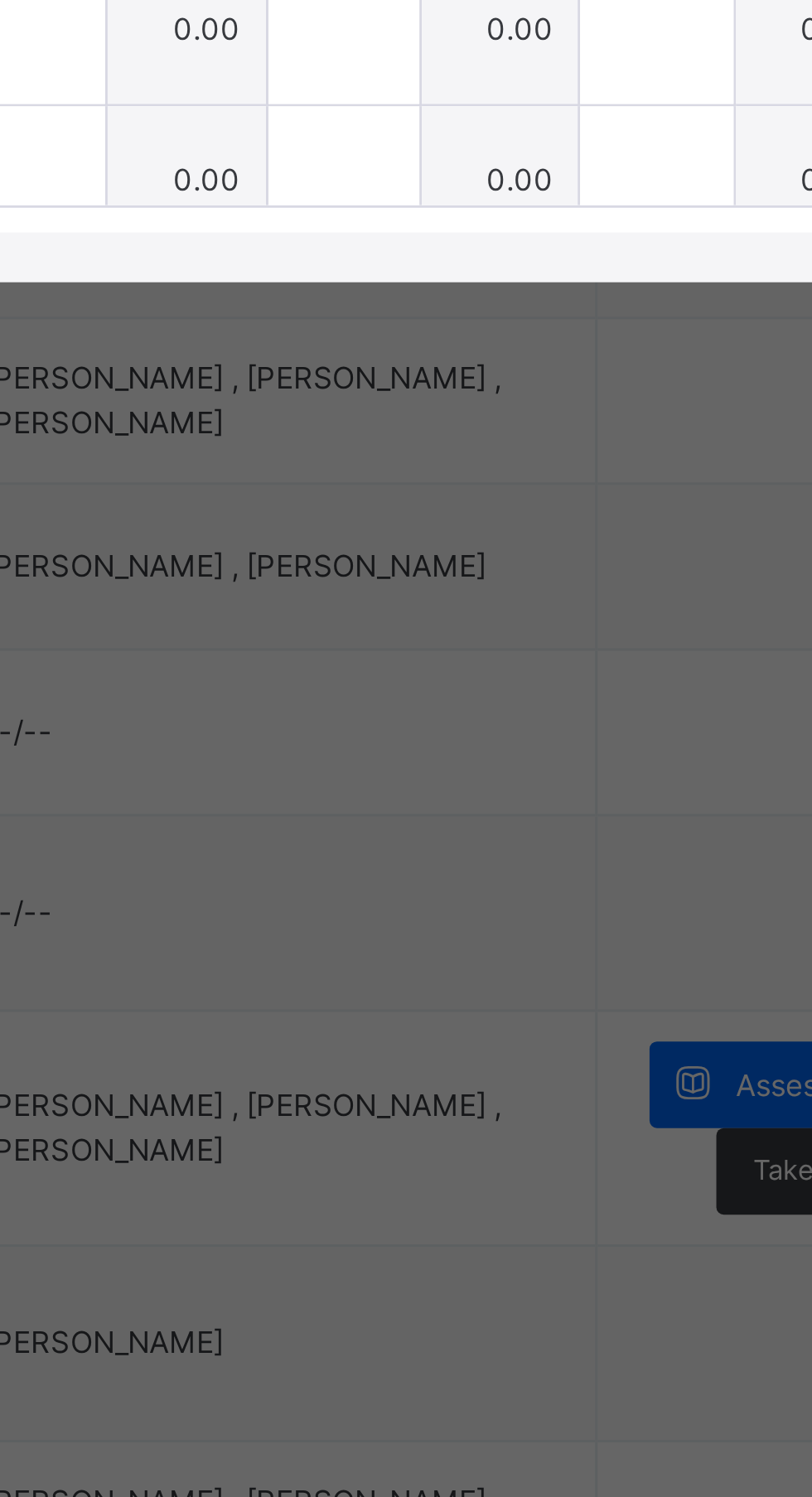
type input "*"
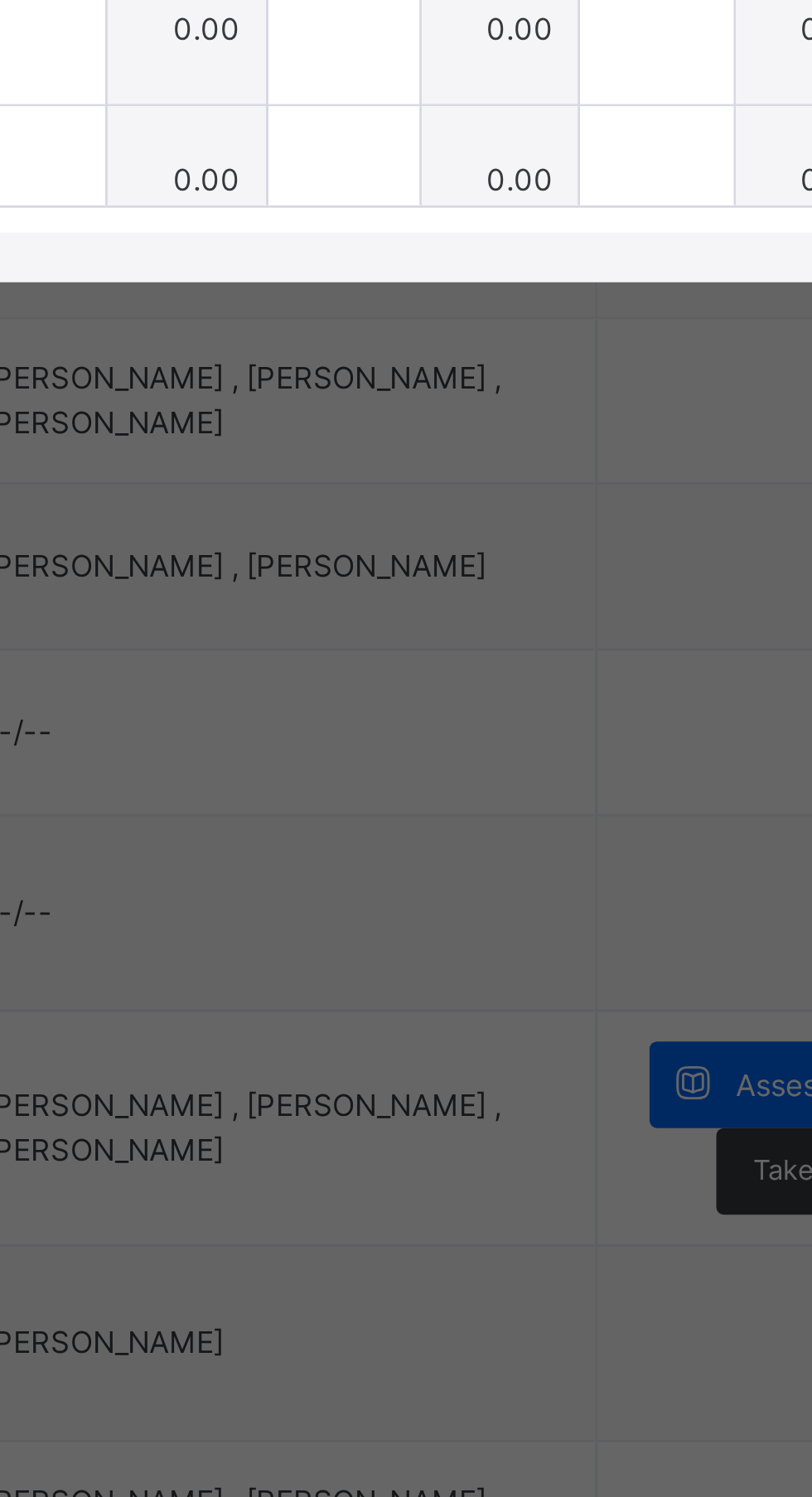
type input "*"
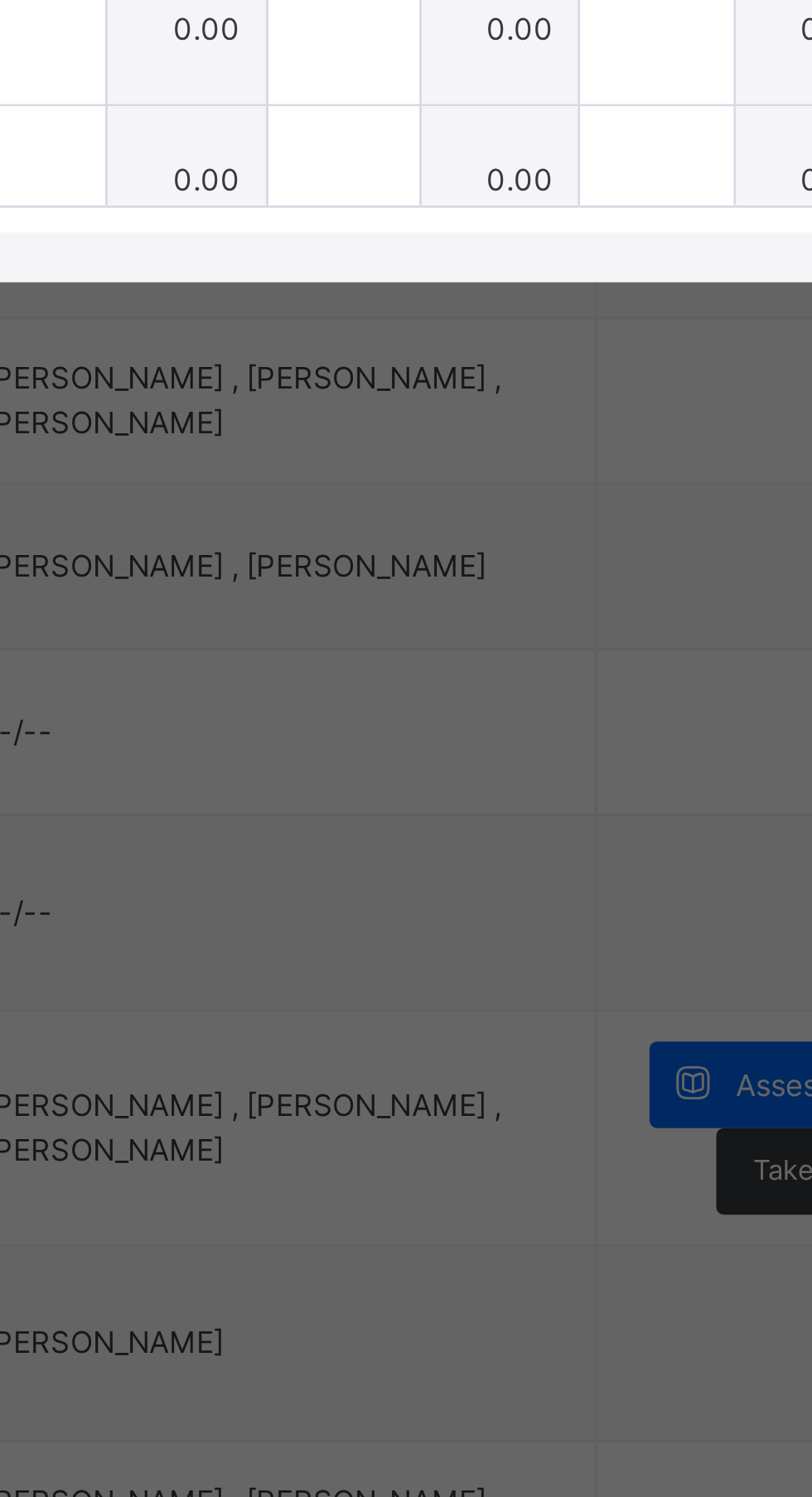
type input "***"
type input "*"
type input "***"
type input "*"
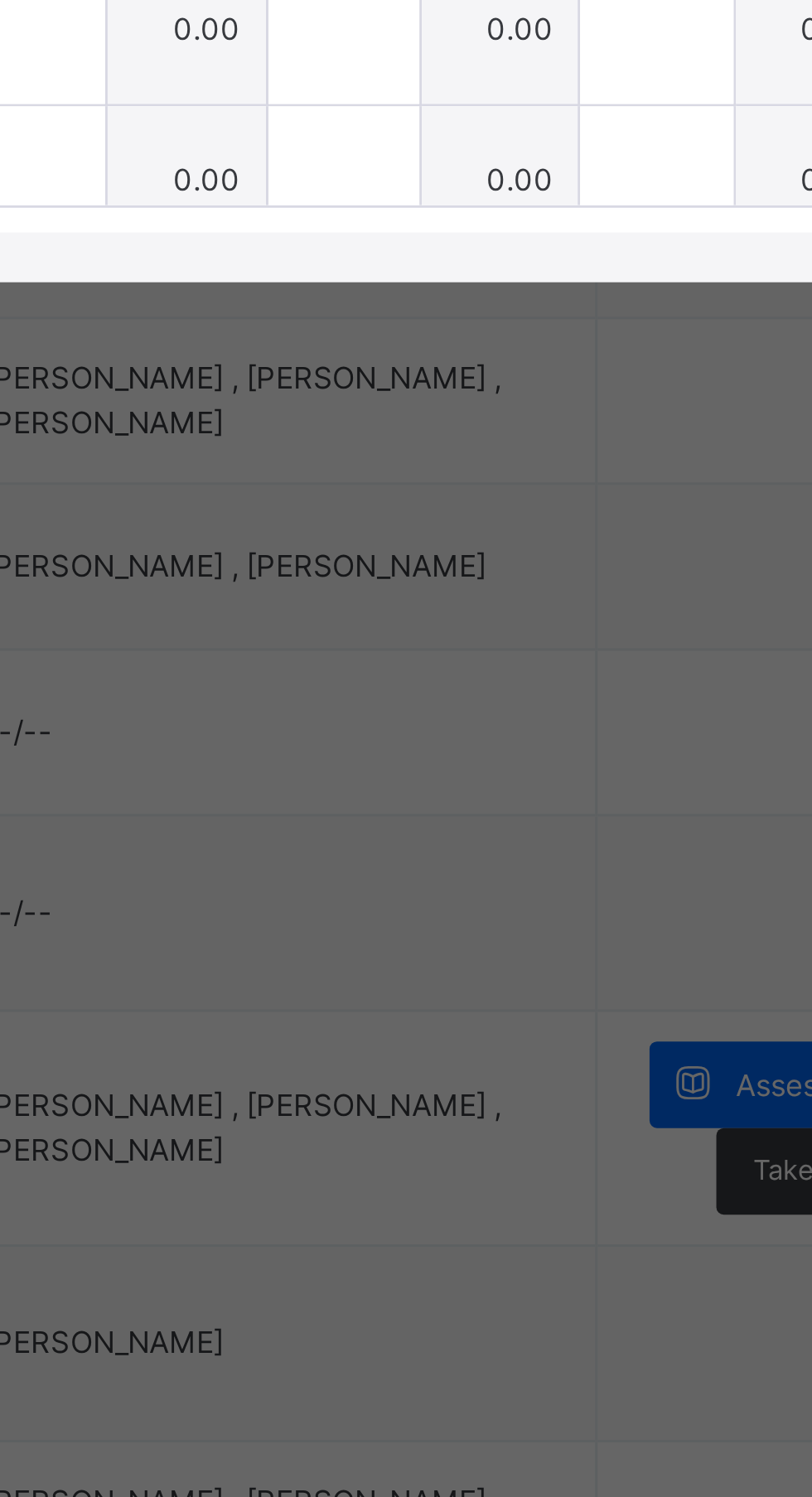
type input "*"
type input "***"
type input "*"
type input "***"
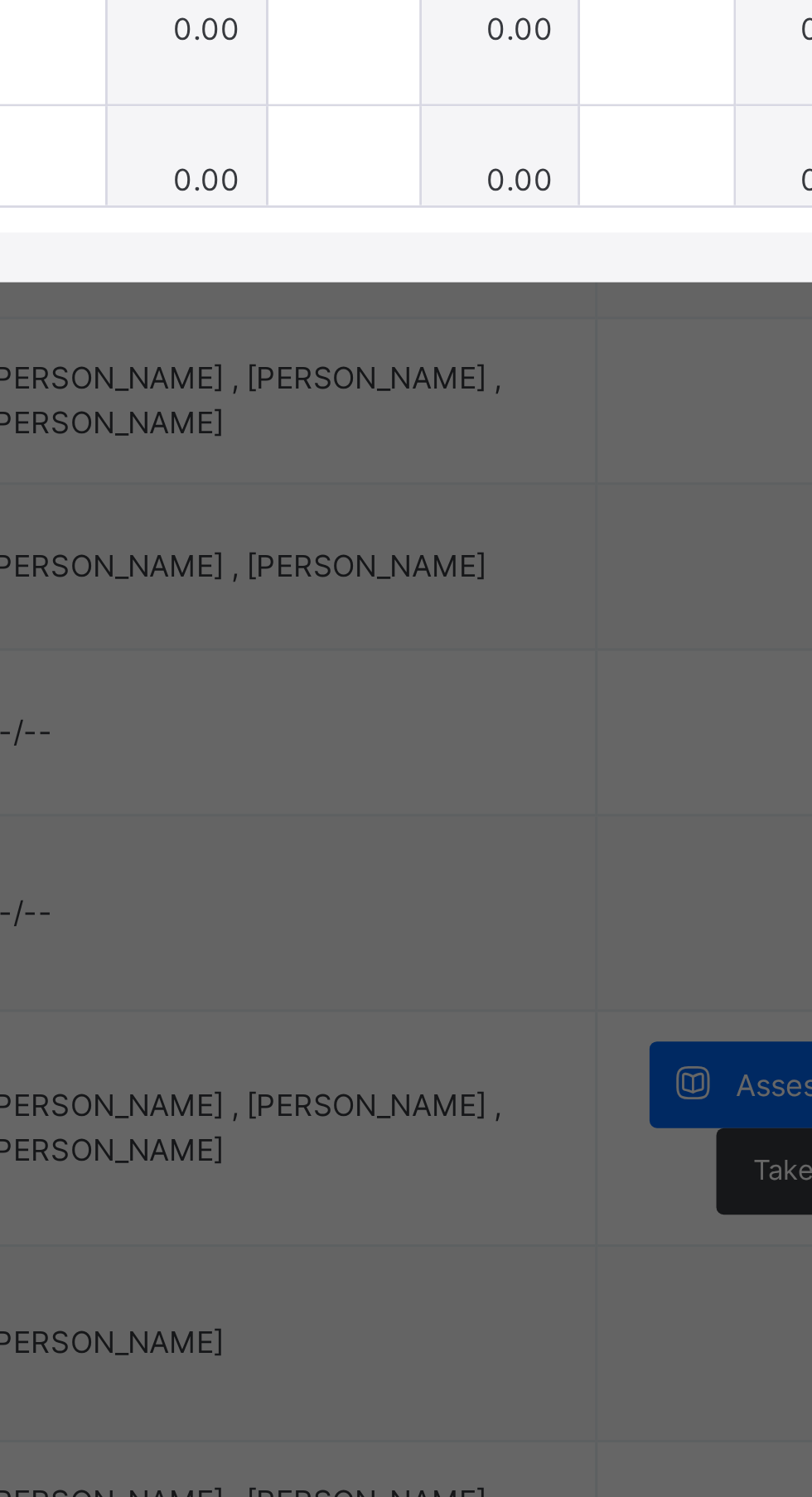
type input "***"
type input "*"
type input "***"
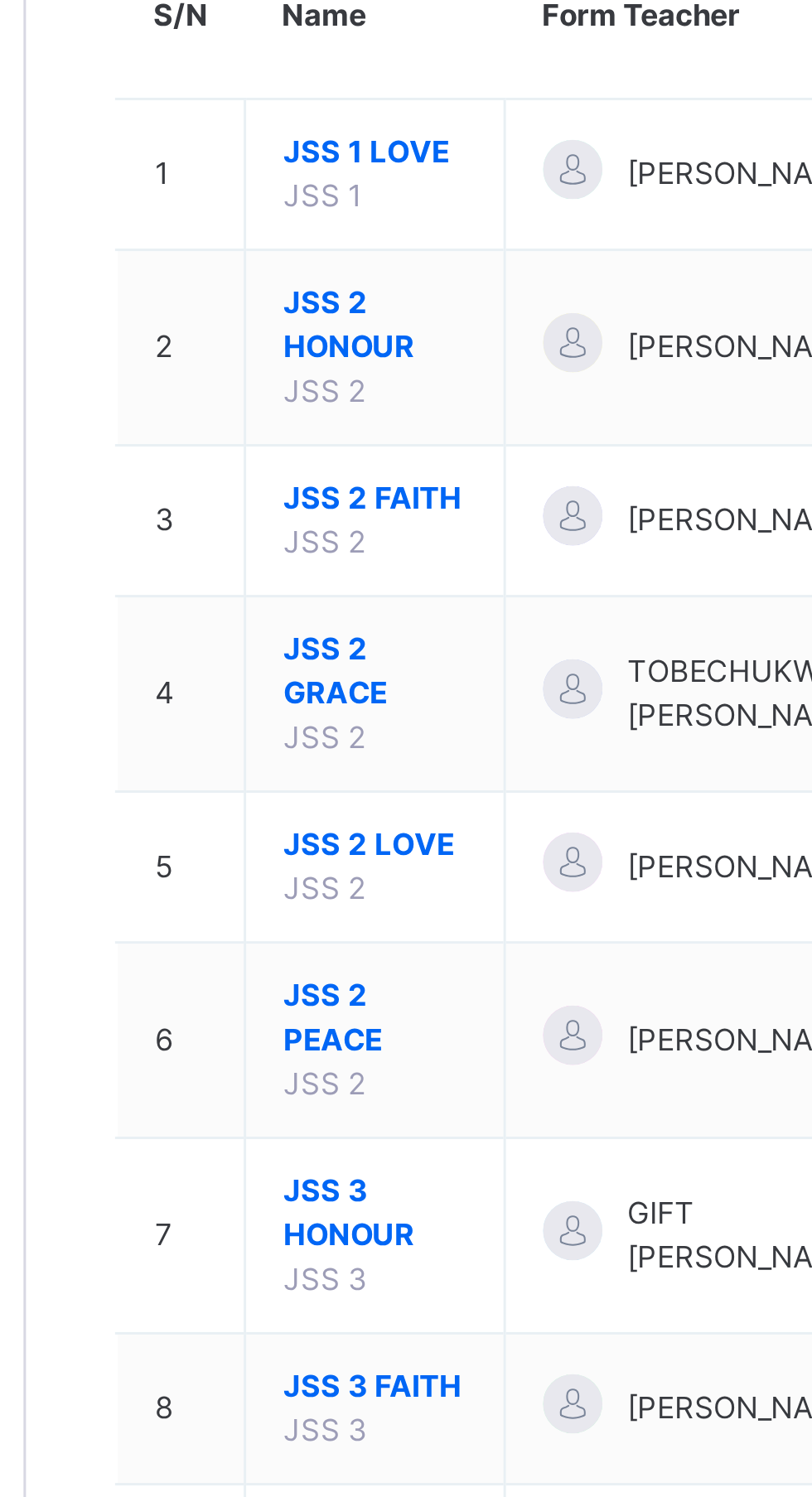
click at [318, 501] on span "JSS 2 LOVE" at bounding box center [316, 501] width 62 height 15
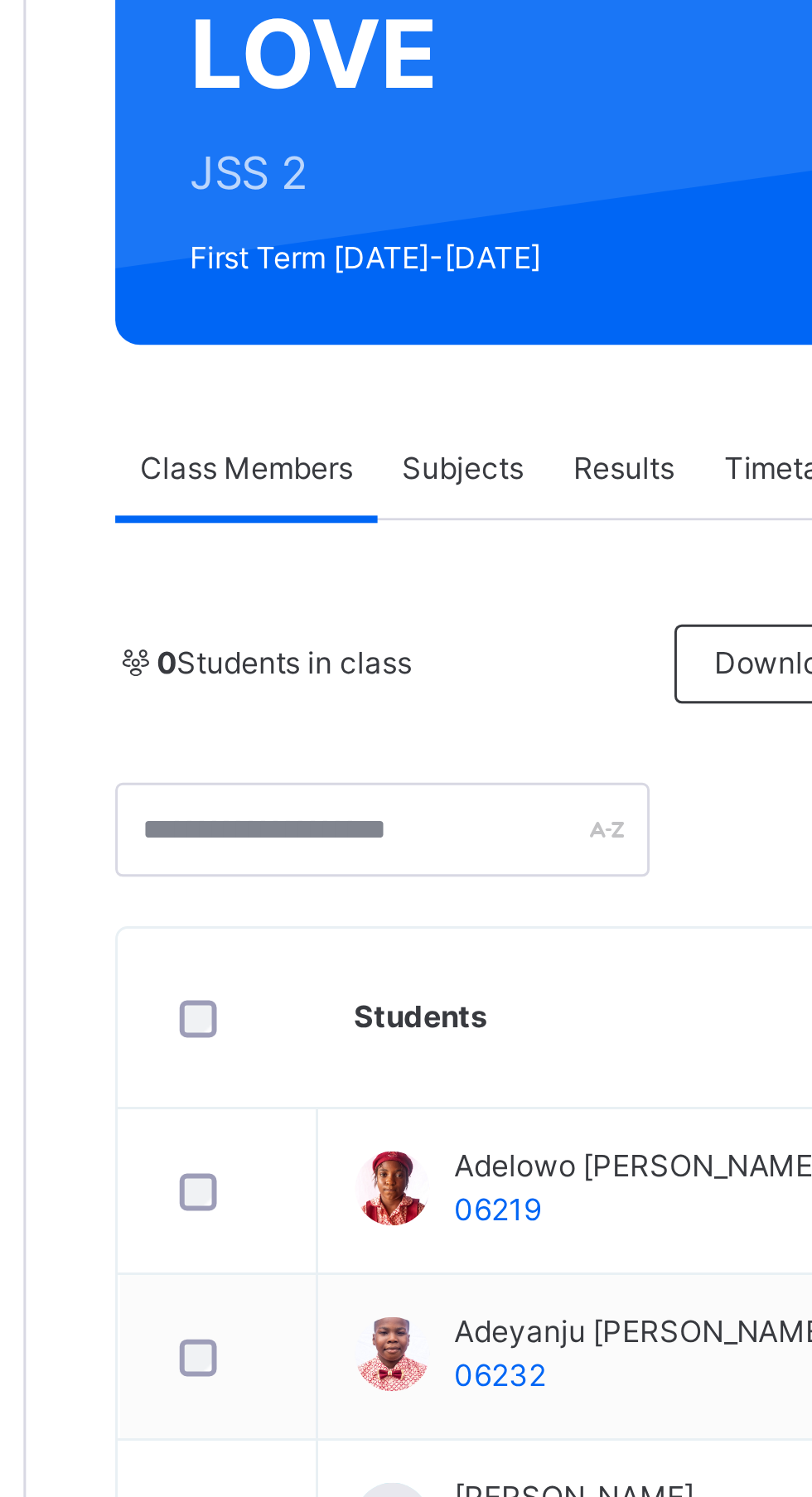
click at [354, 373] on span "Subjects" at bounding box center [344, 375] width 40 height 15
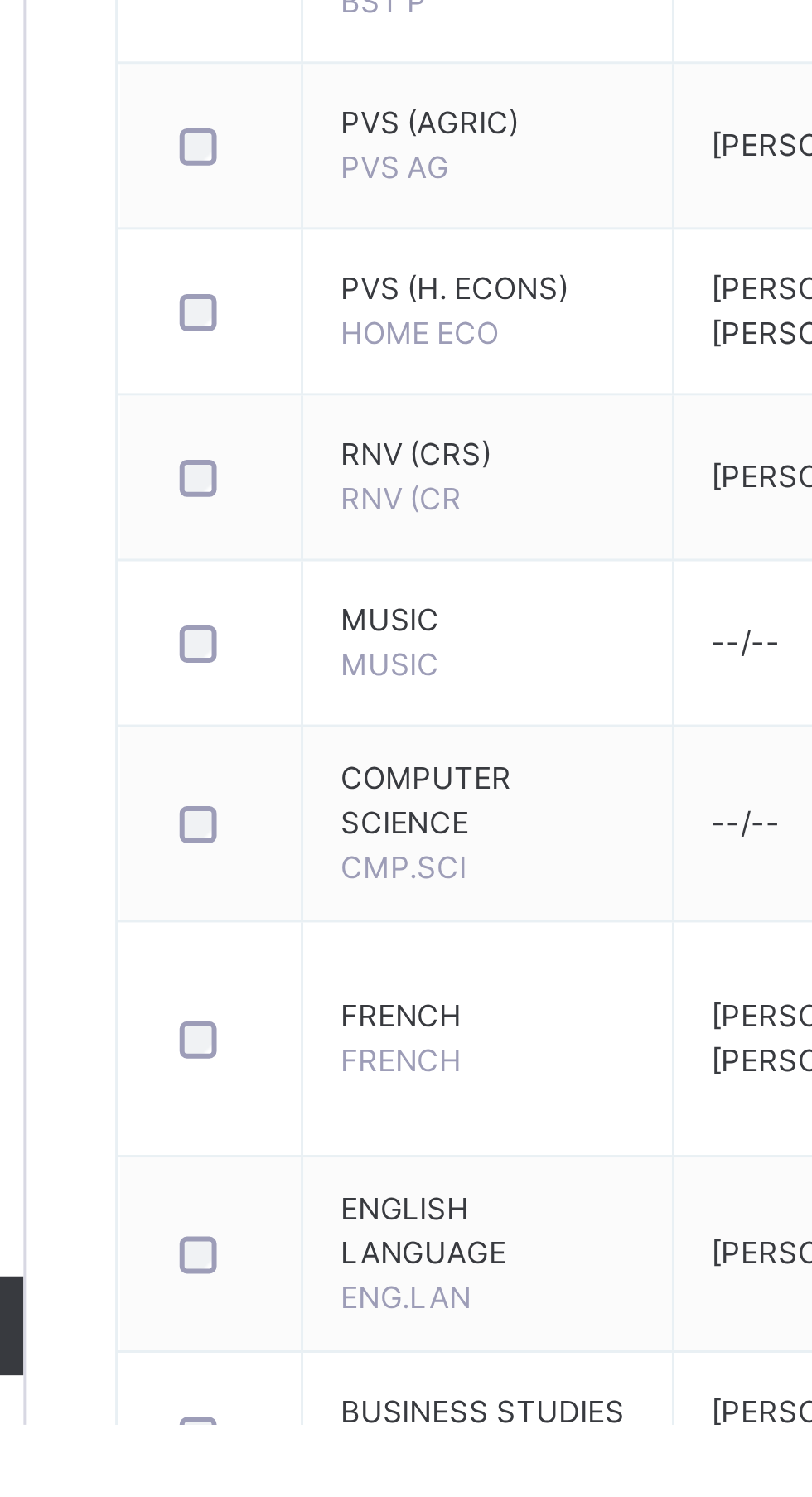
click at [343, 1367] on span "FRENCH" at bounding box center [353, 1360] width 98 height 15
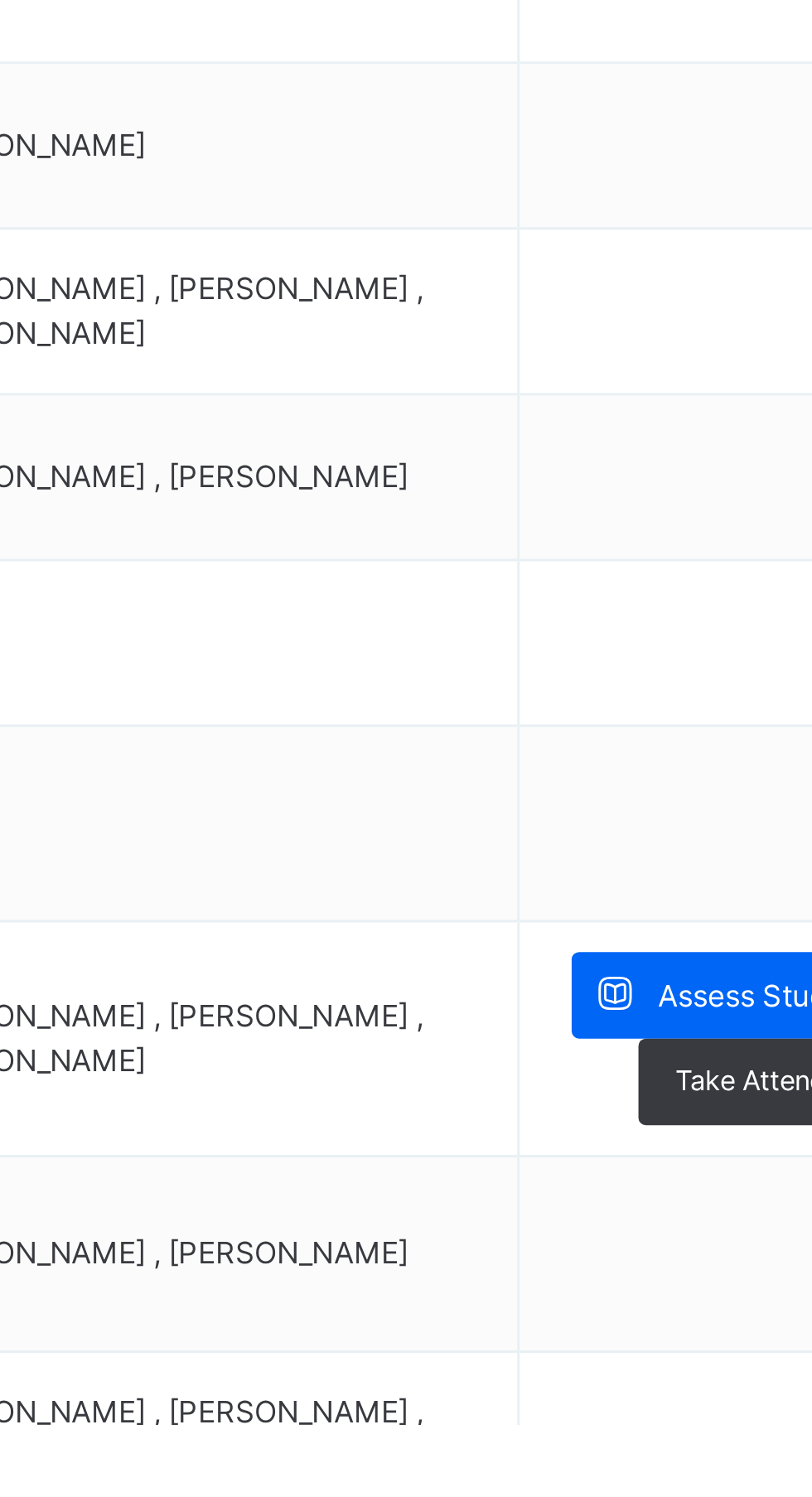
click at [706, 1352] on span "Assess Students" at bounding box center [718, 1354] width 76 height 15
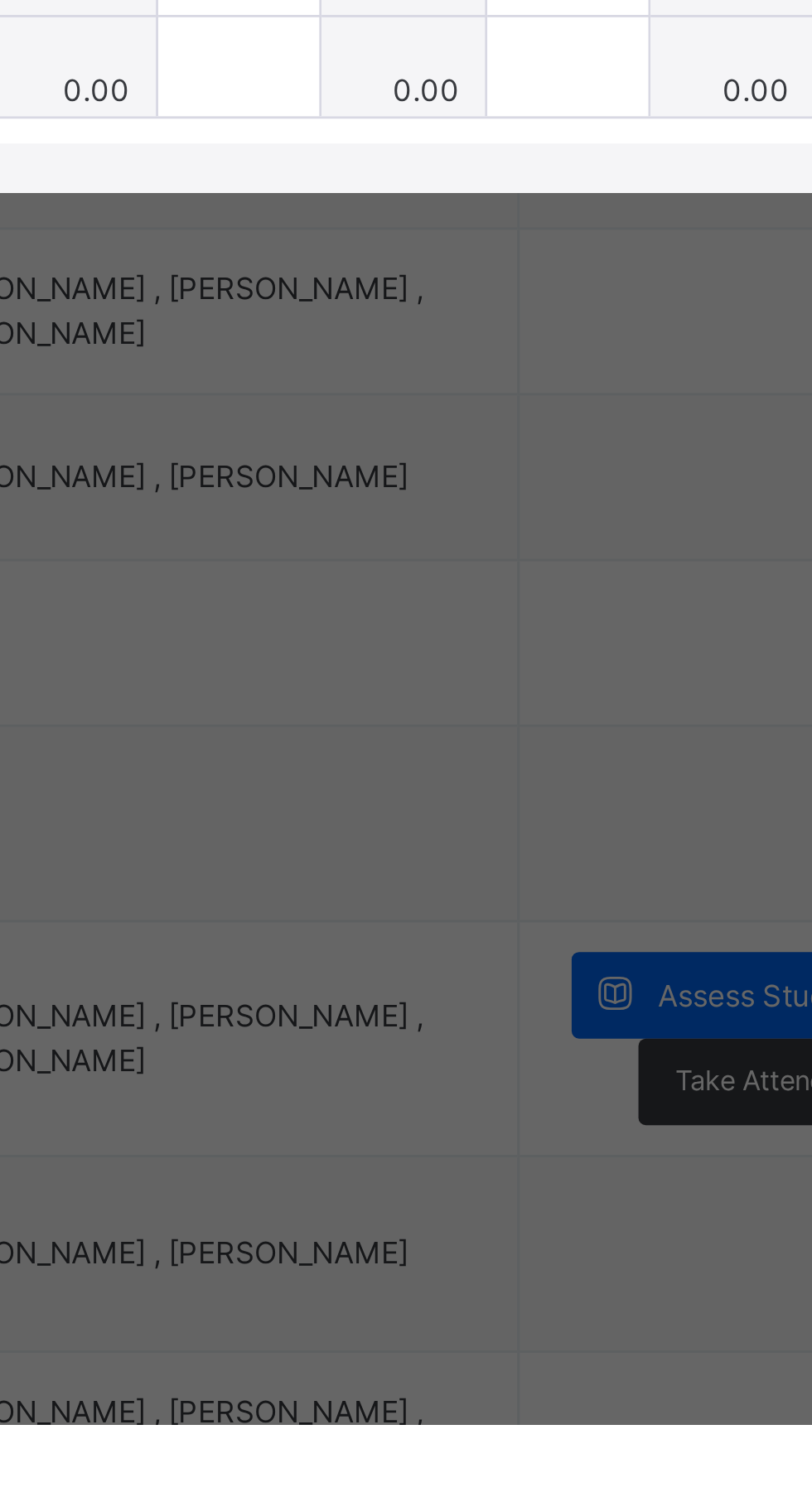
type input "***"
type input "*"
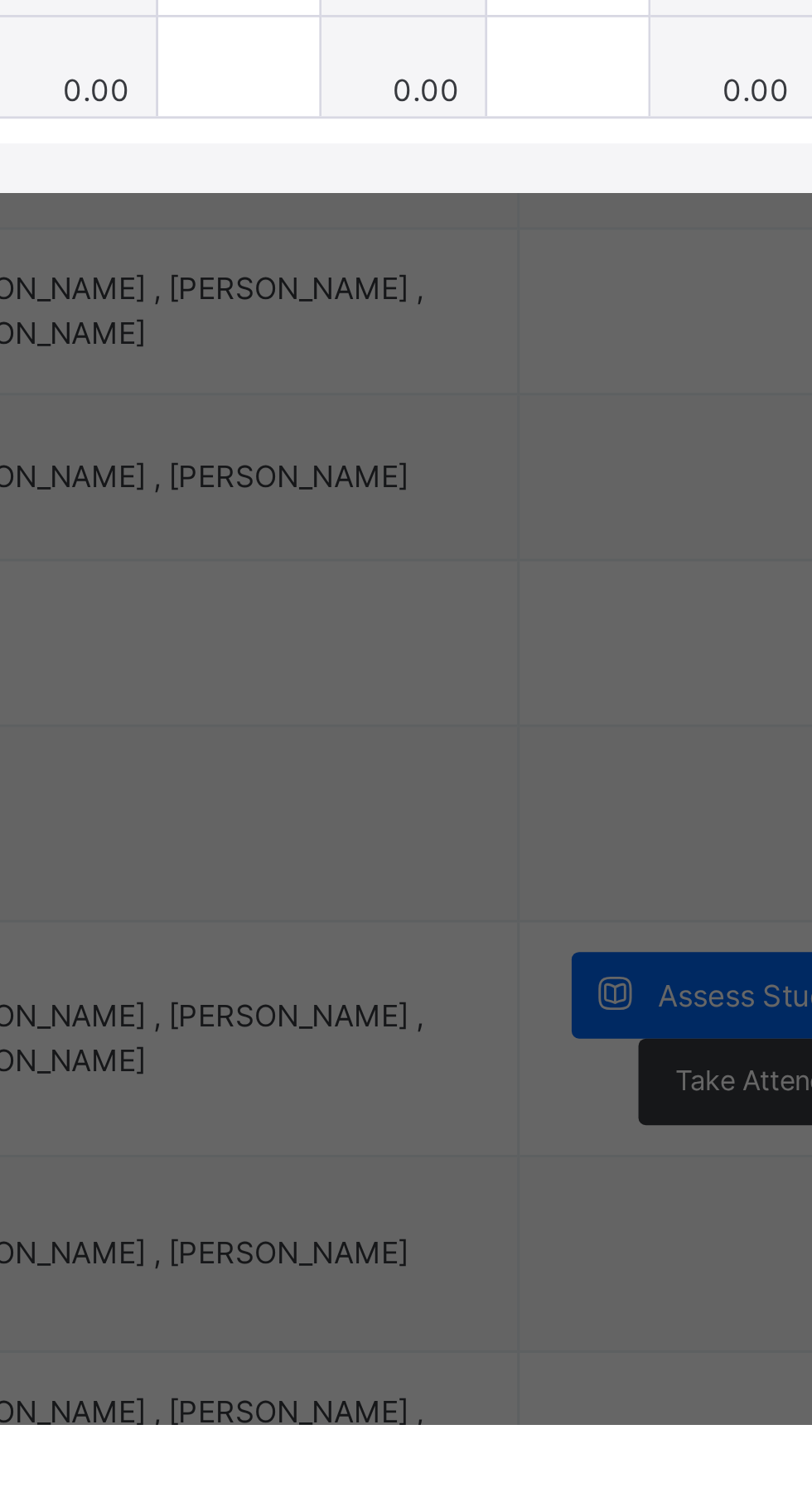
type input "*"
type input "***"
type input "*"
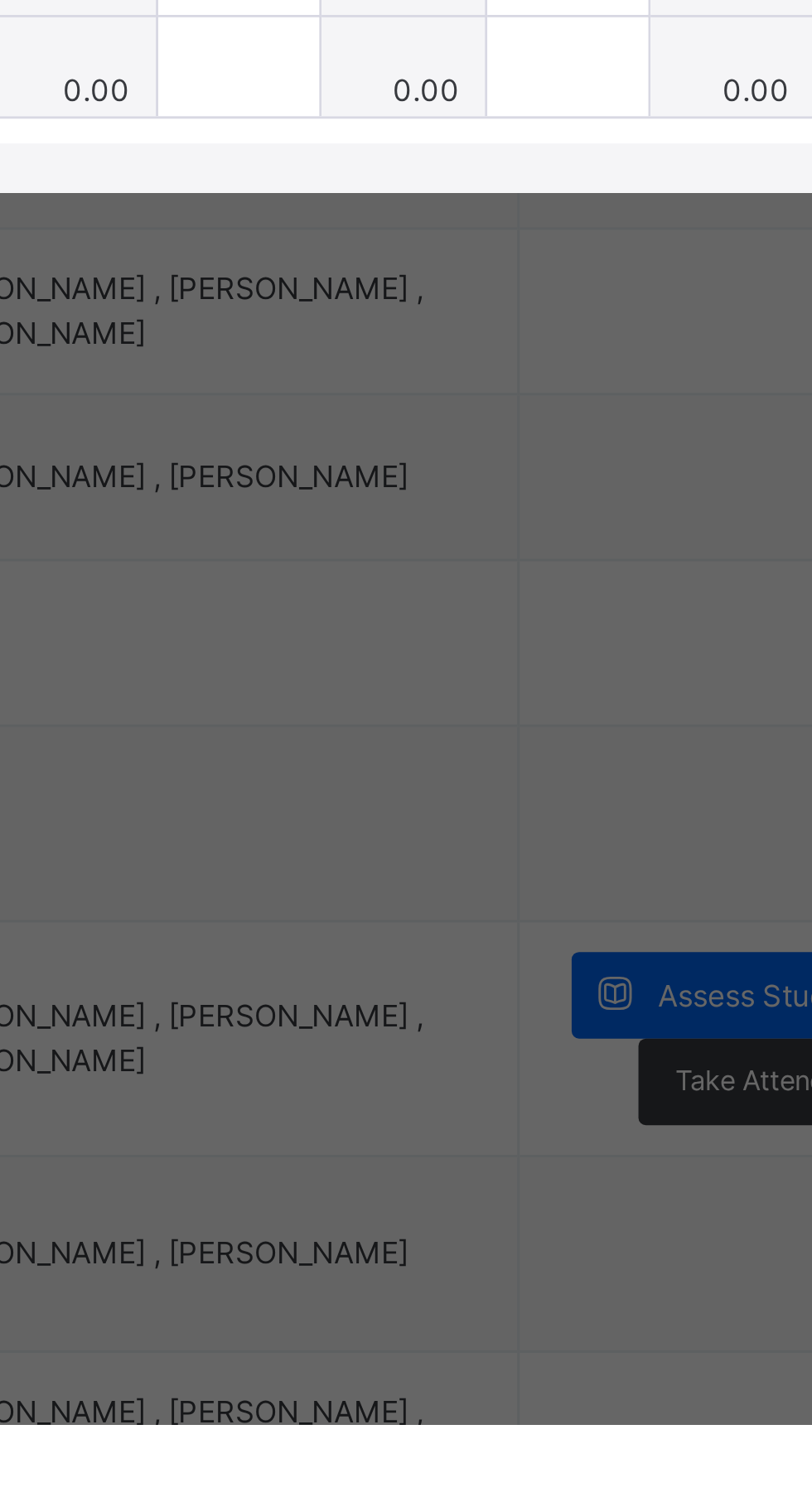
type input "*"
type input "***"
type input "*"
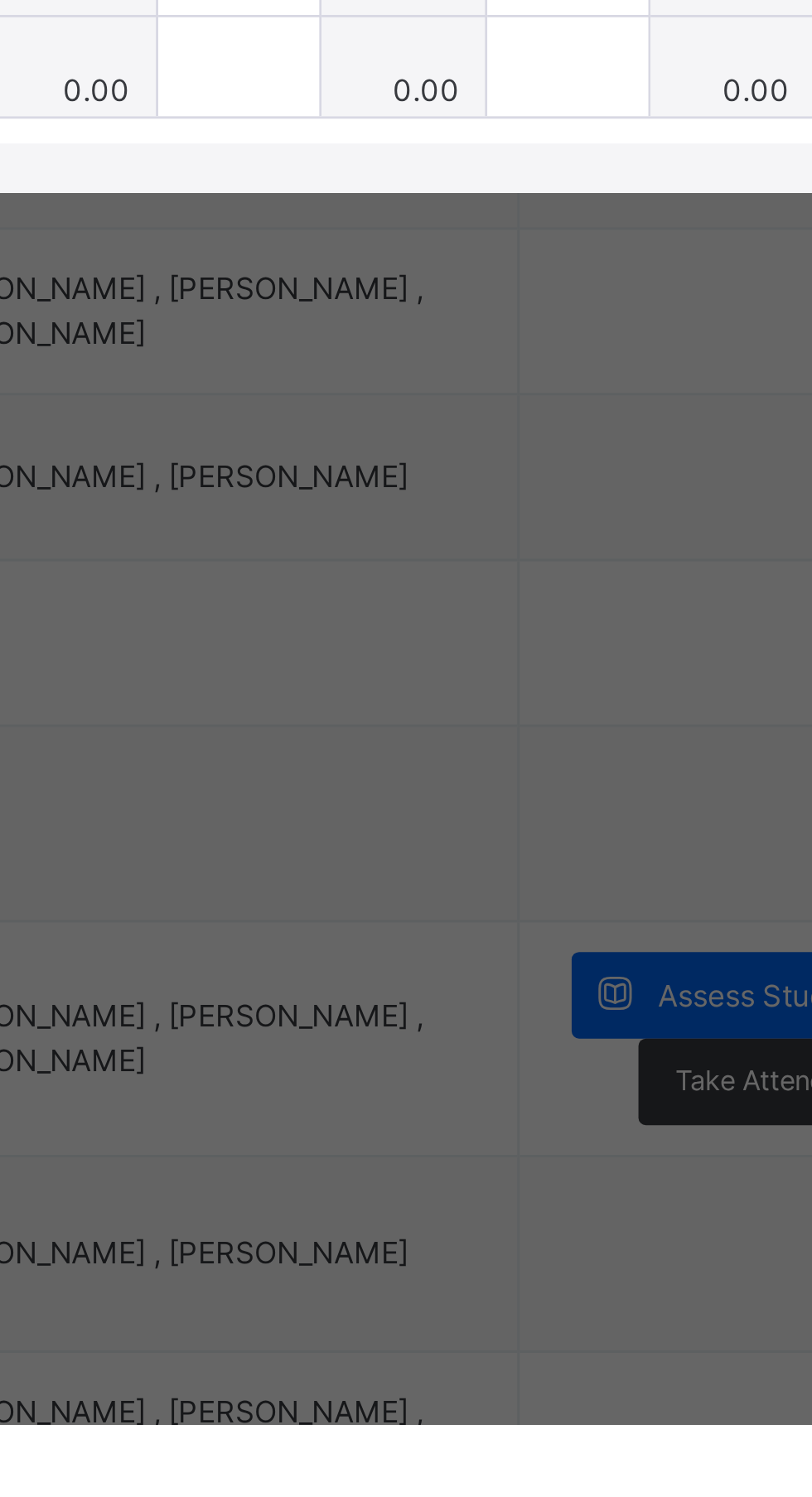
type input "*"
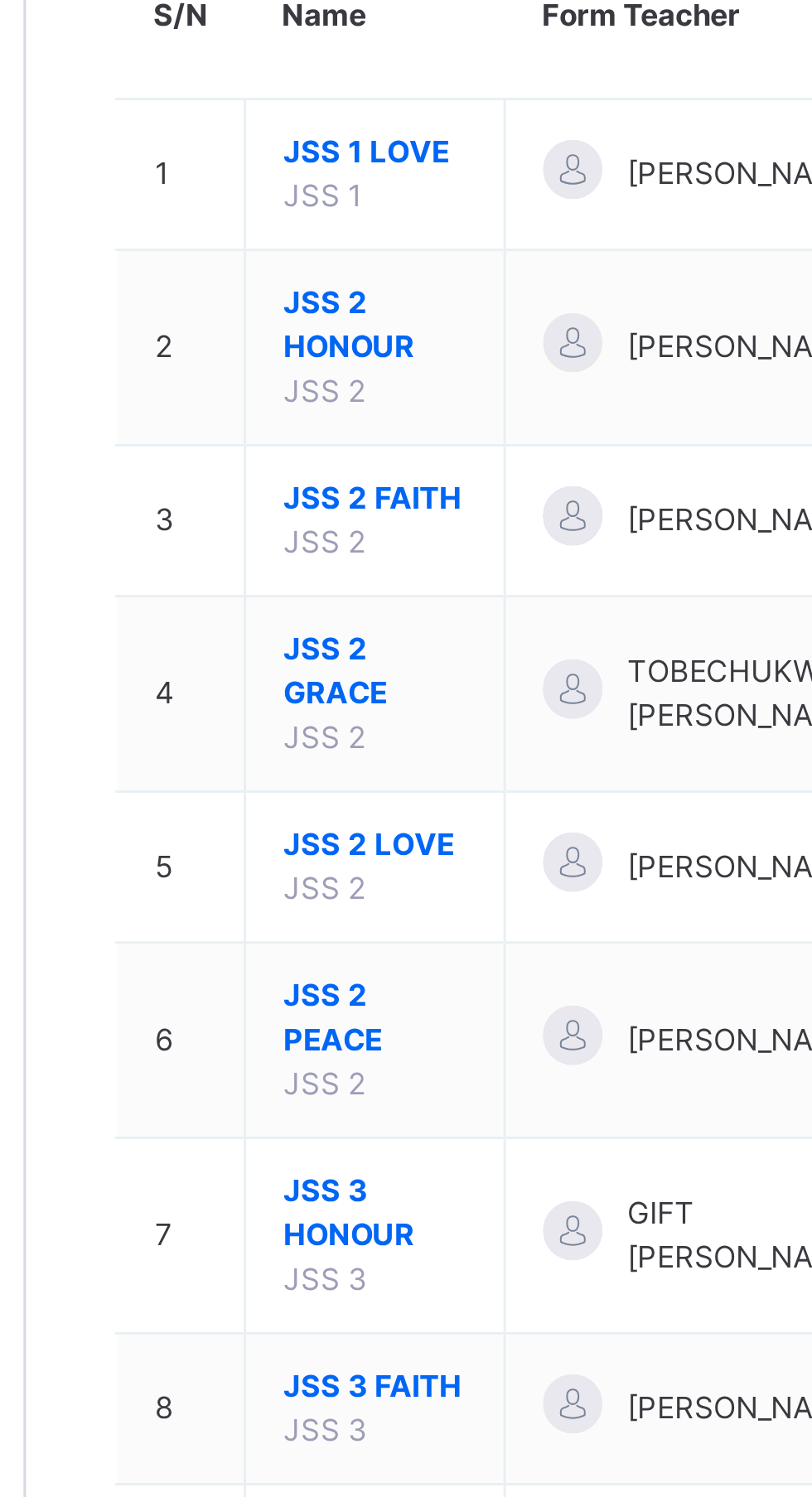
click at [306, 558] on span "JSS 2 PEACE" at bounding box center [316, 560] width 62 height 30
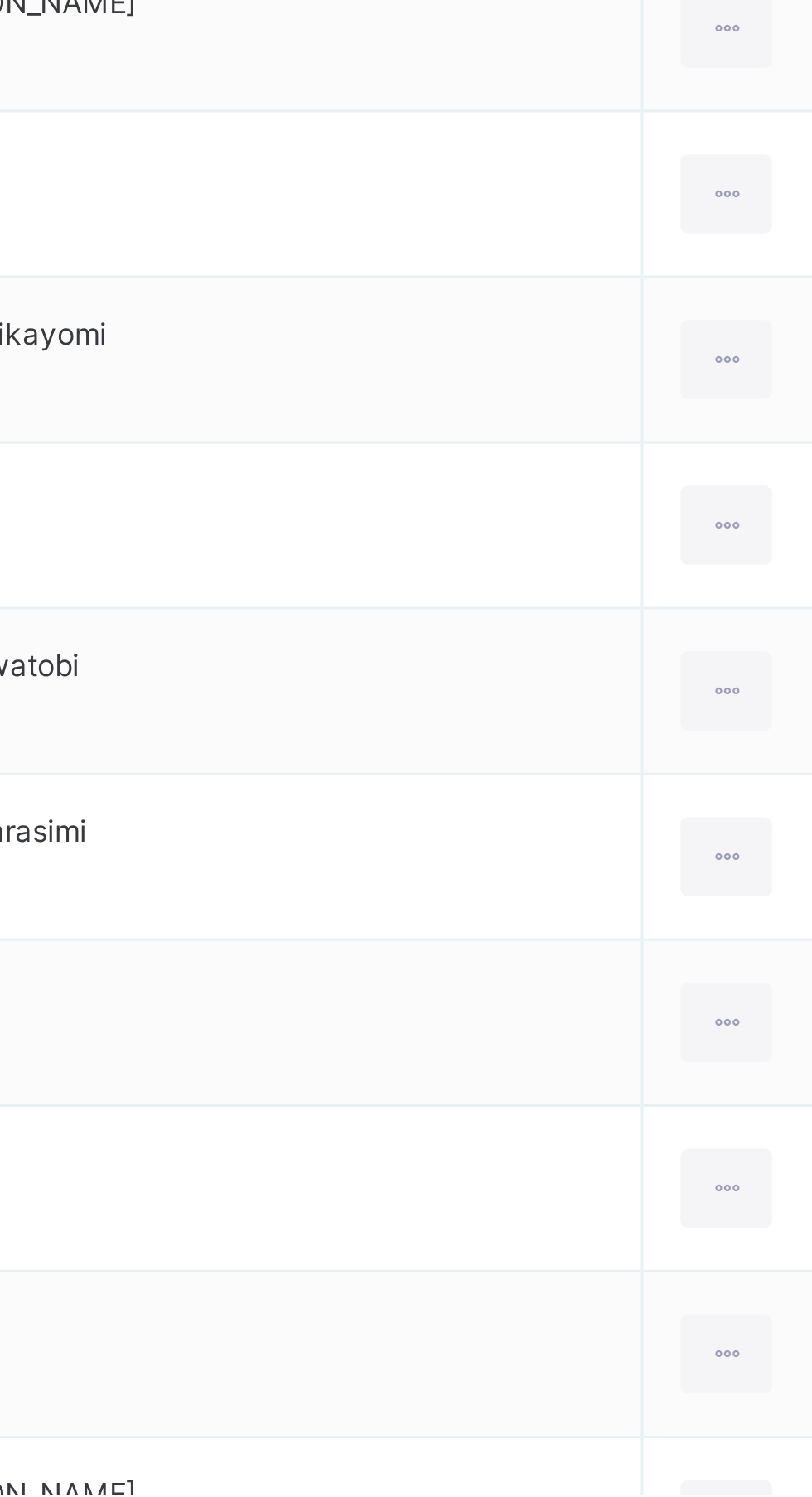
scroll to position [1, 0]
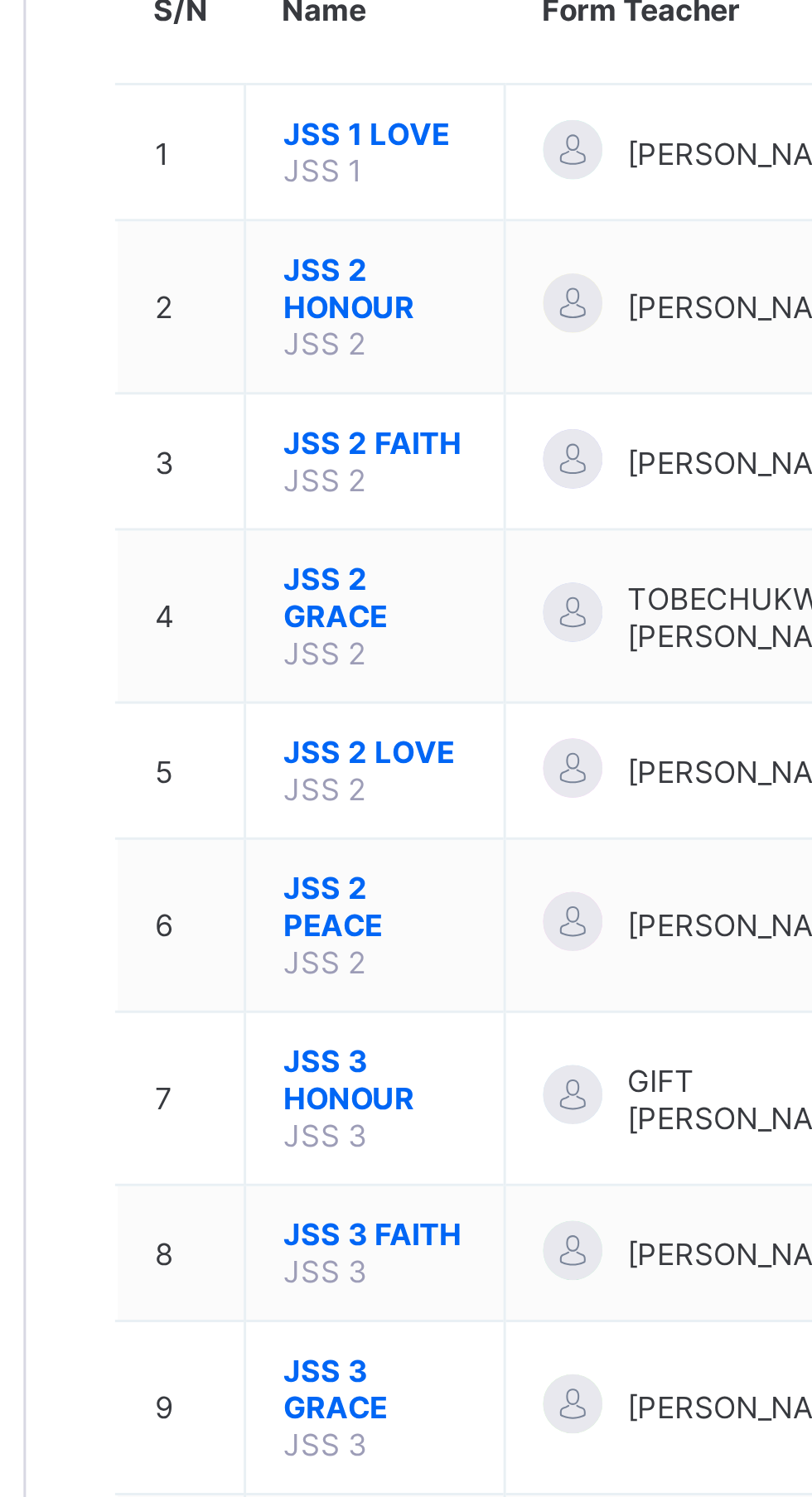
click at [316, 514] on span "JSS 2 PEACE" at bounding box center [316, 522] width 62 height 25
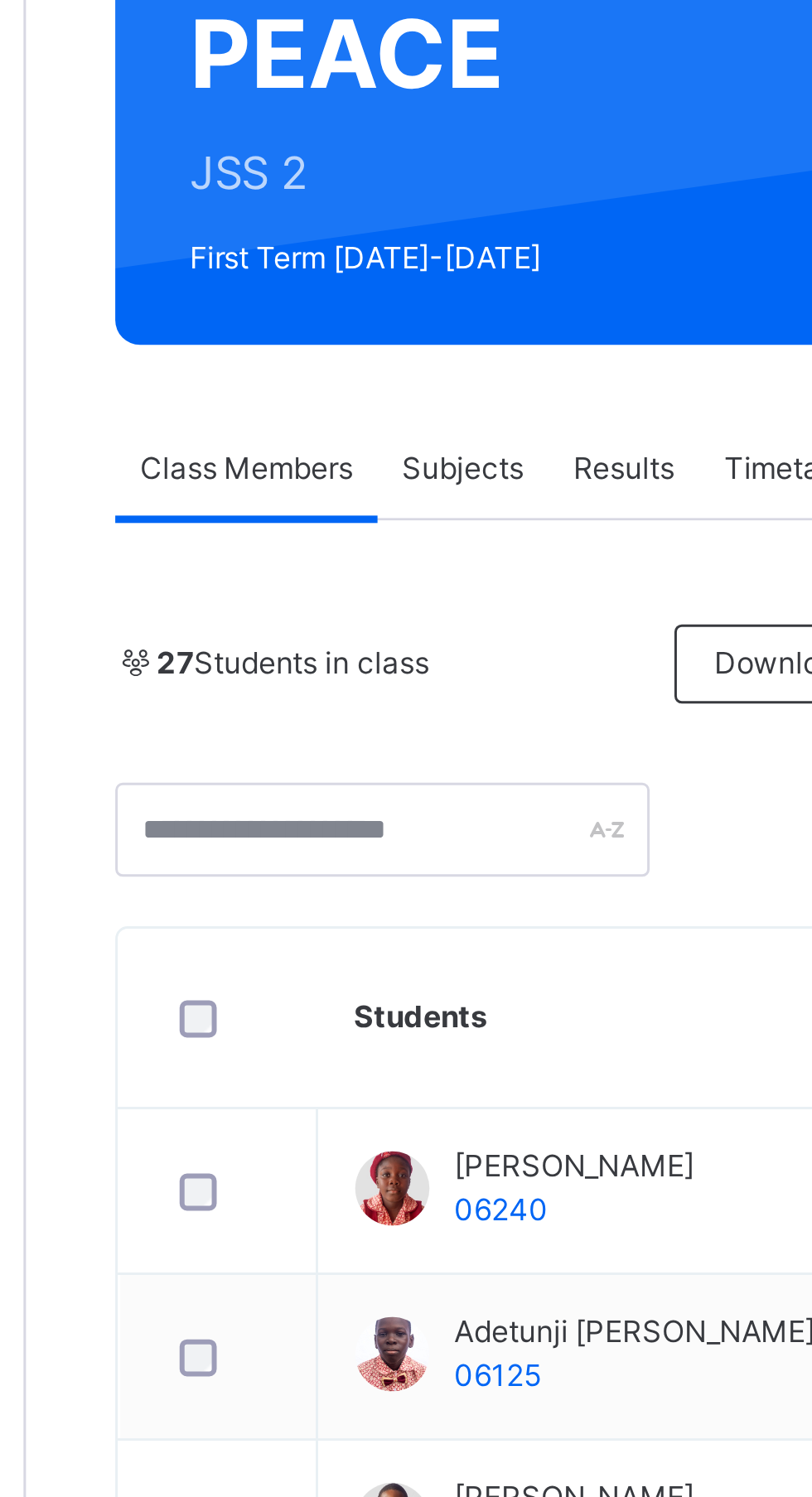
click at [356, 369] on span "Subjects" at bounding box center [344, 375] width 40 height 15
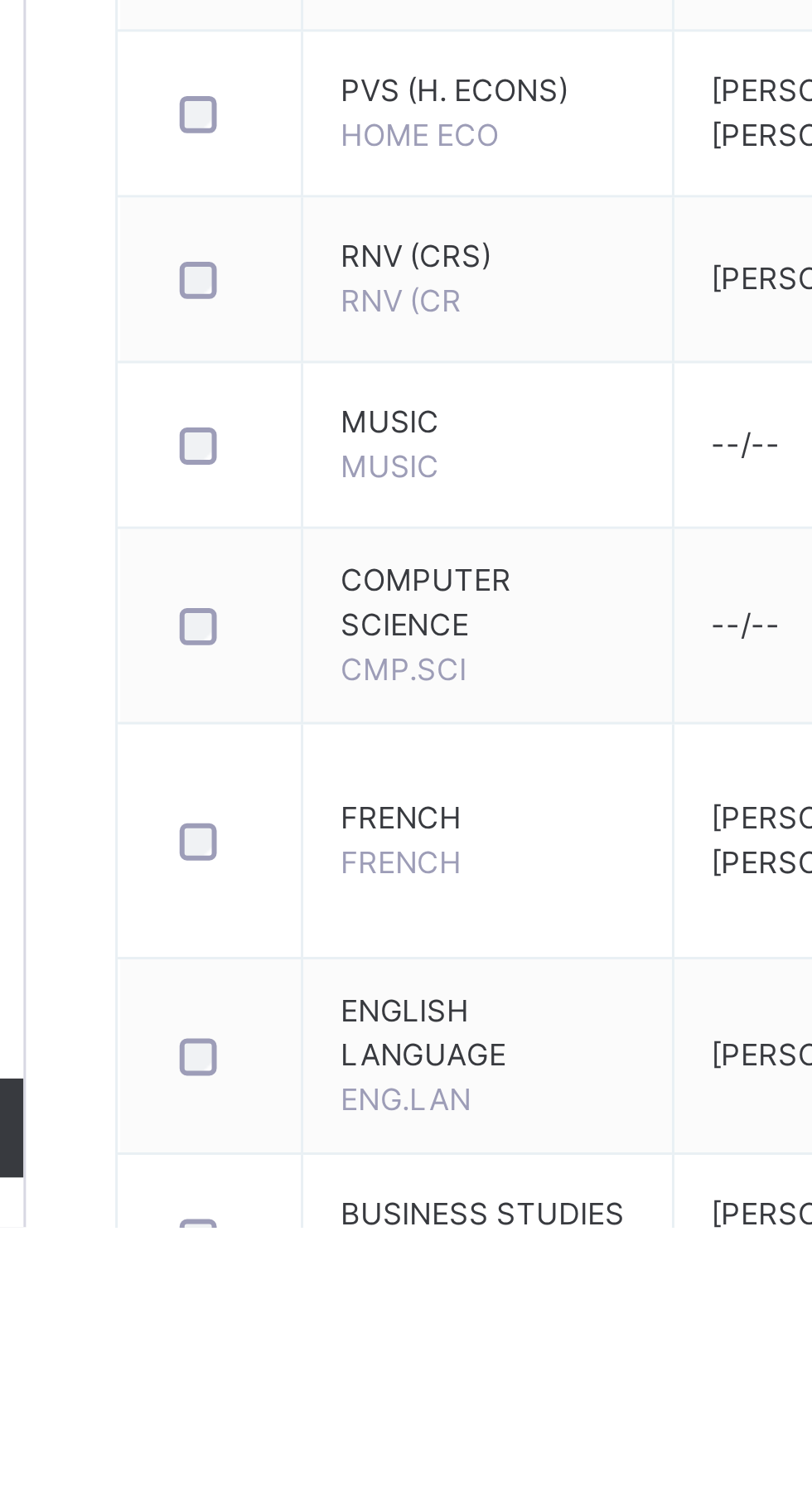
click at [340, 1373] on span "FRENCH" at bounding box center [324, 1374] width 40 height 12
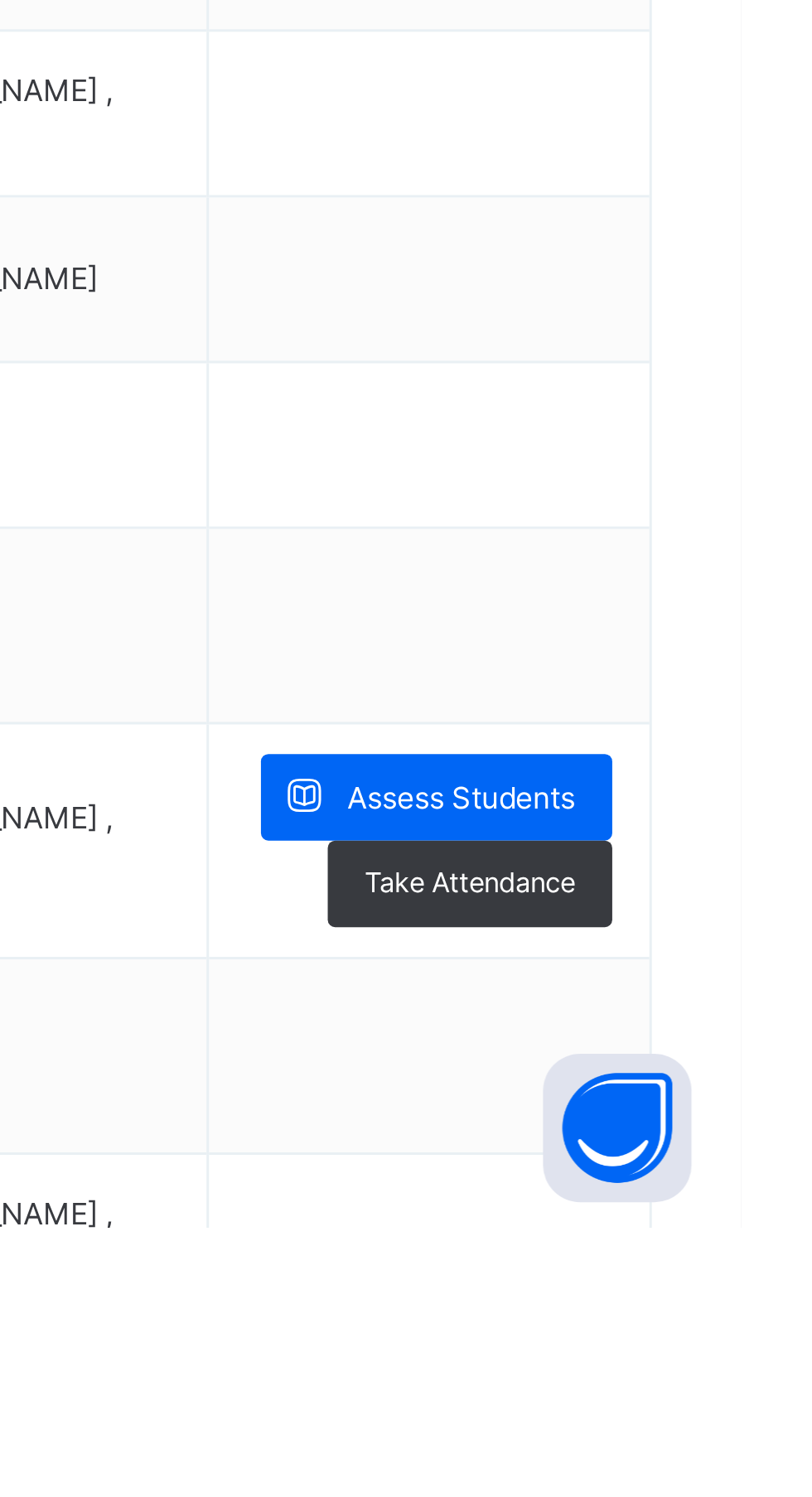
click at [763, 1347] on div "Assess Students" at bounding box center [710, 1353] width 118 height 29
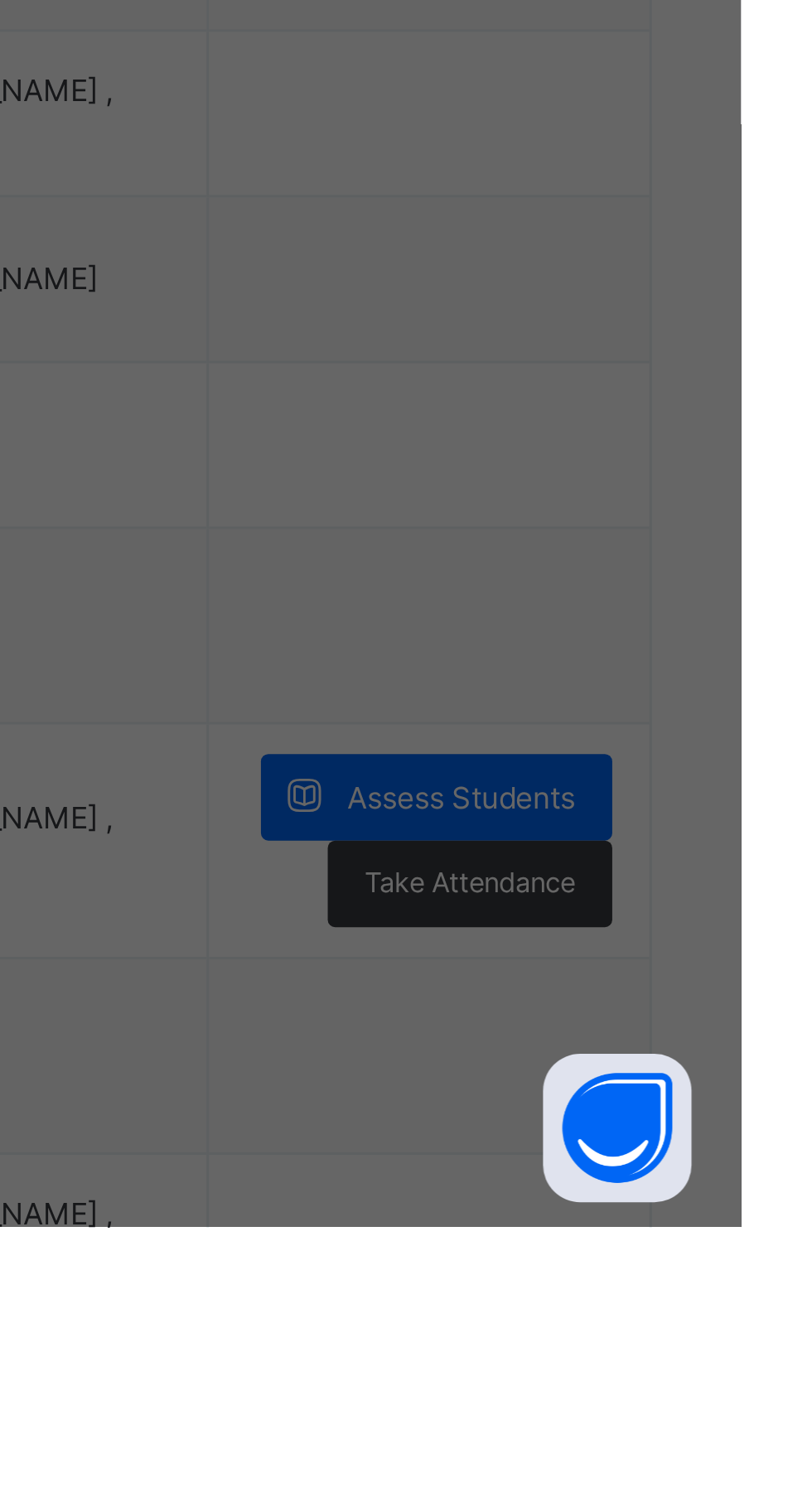
type input "*"
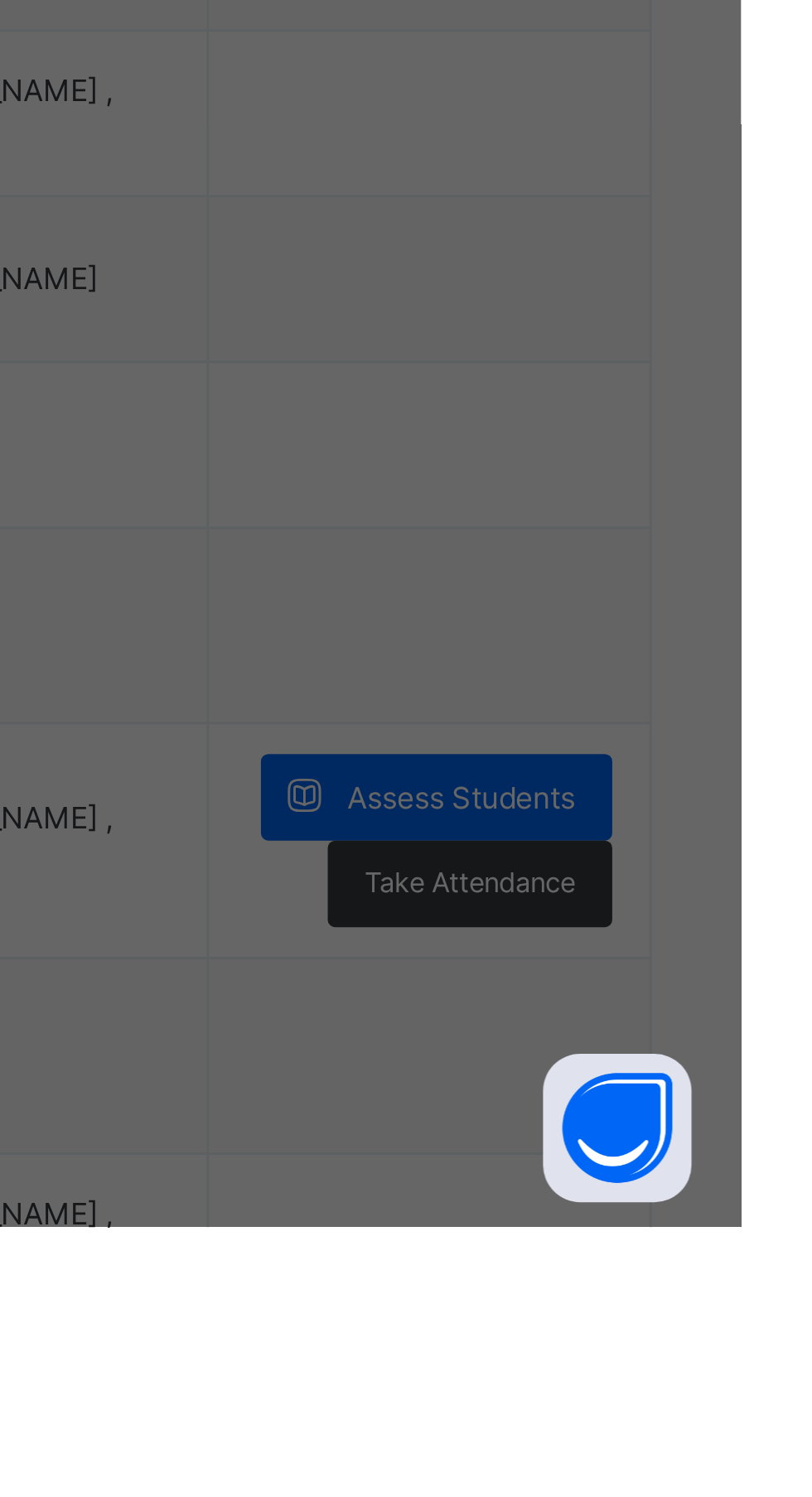
type input "*"
type input "***"
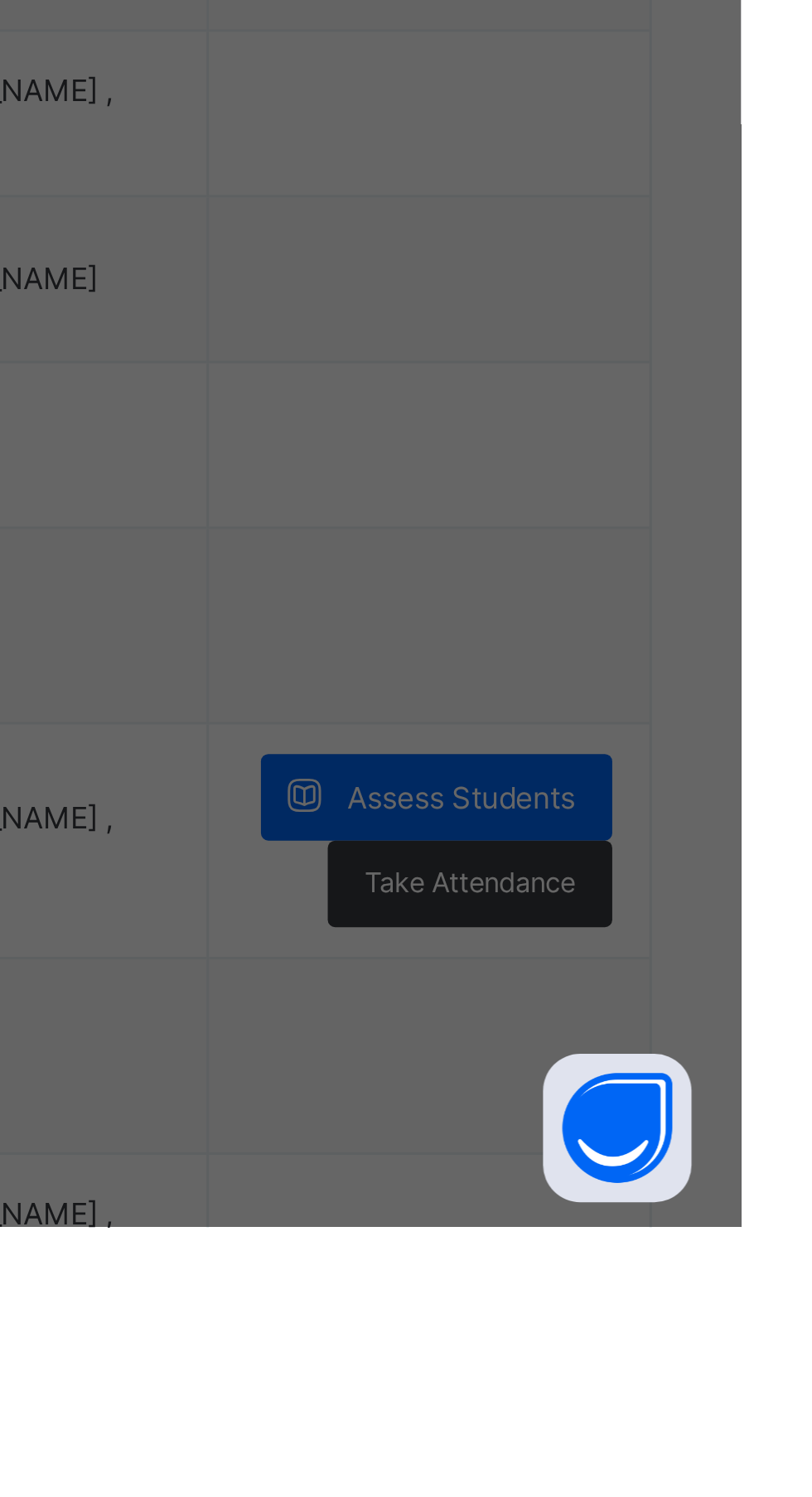
type input "*"
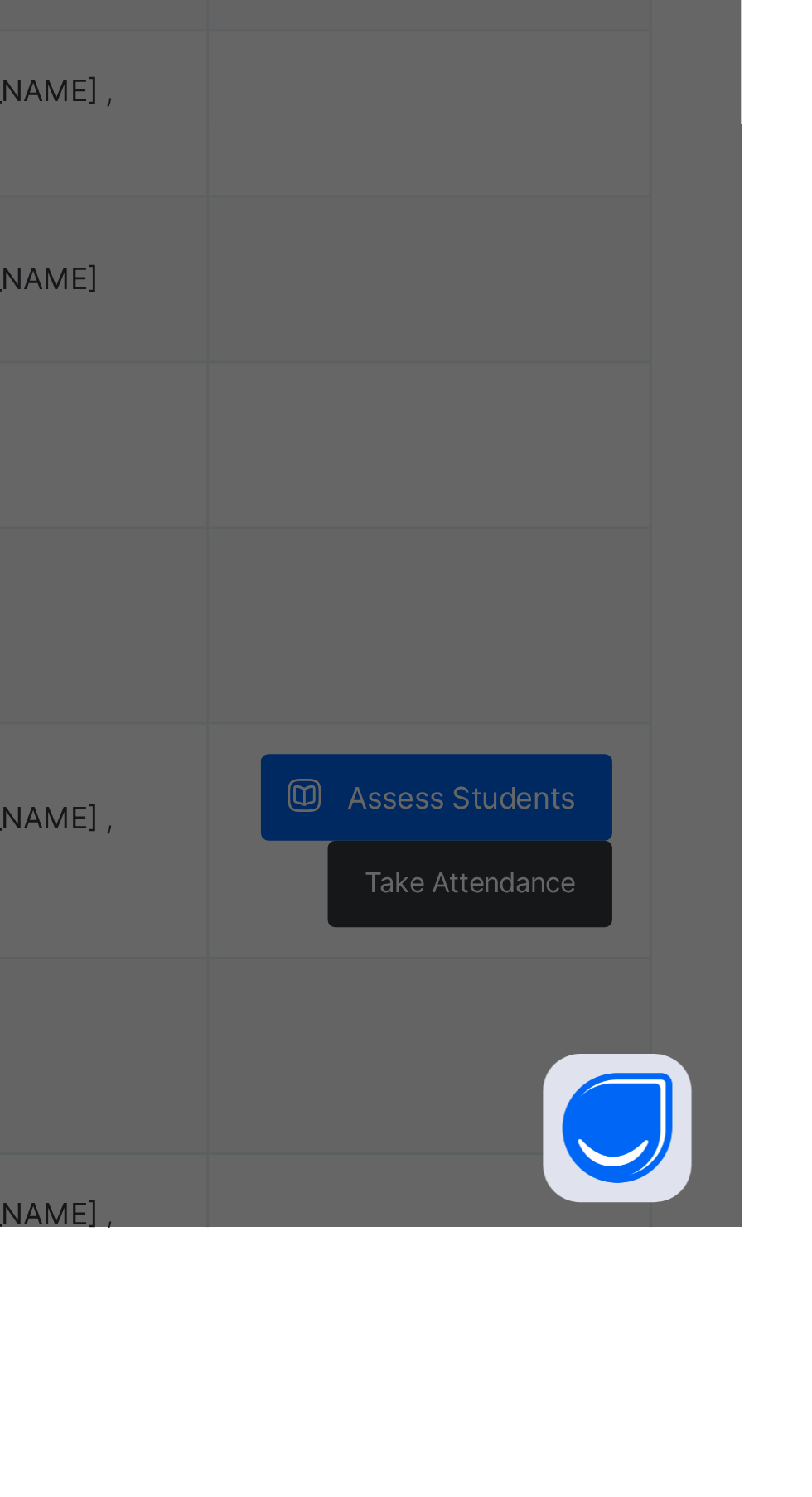
type input "*"
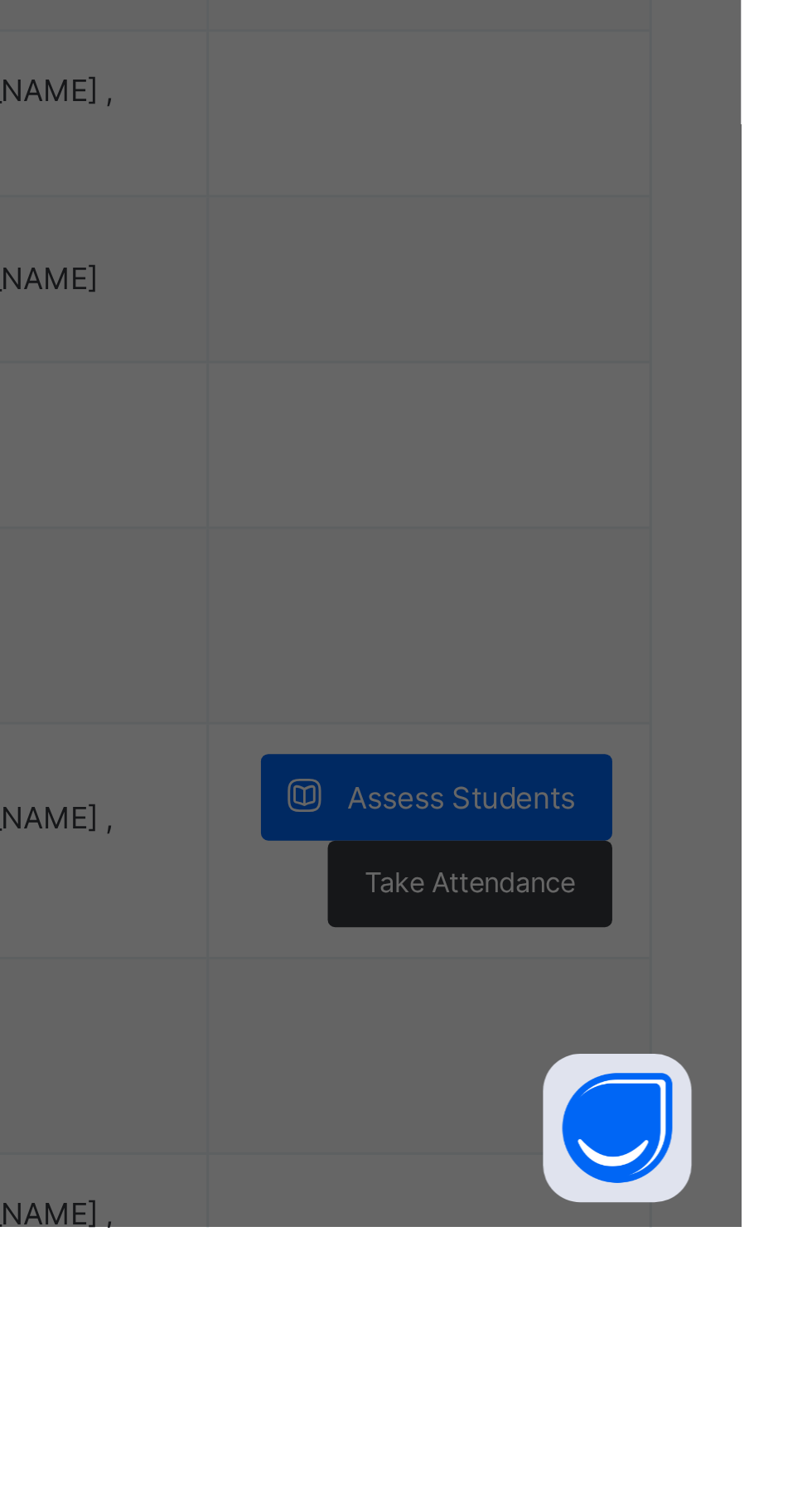
type input "*"
type input "***"
type input "*"
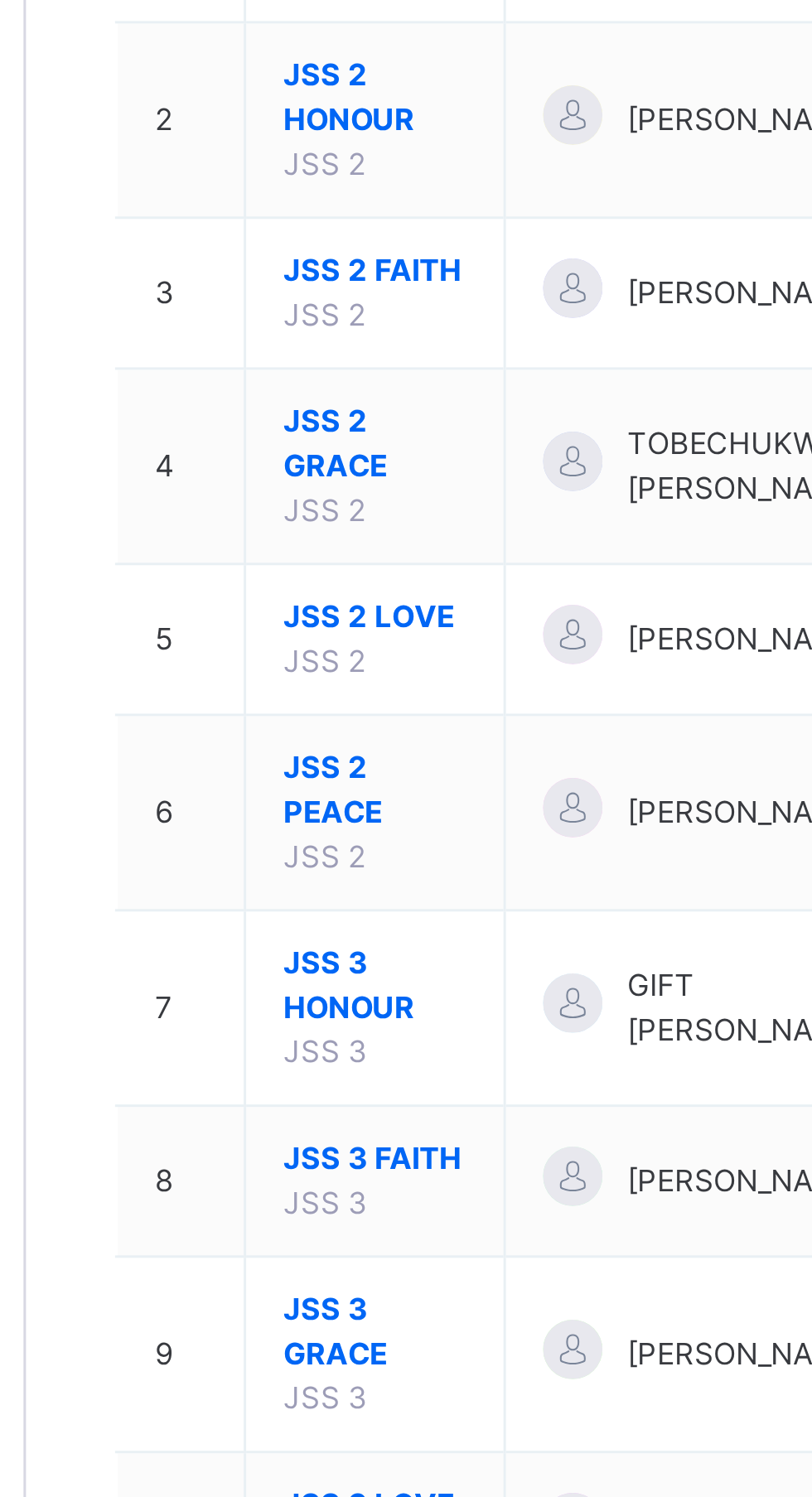
click at [314, 623] on span "JSS 3 HONOUR" at bounding box center [316, 625] width 62 height 30
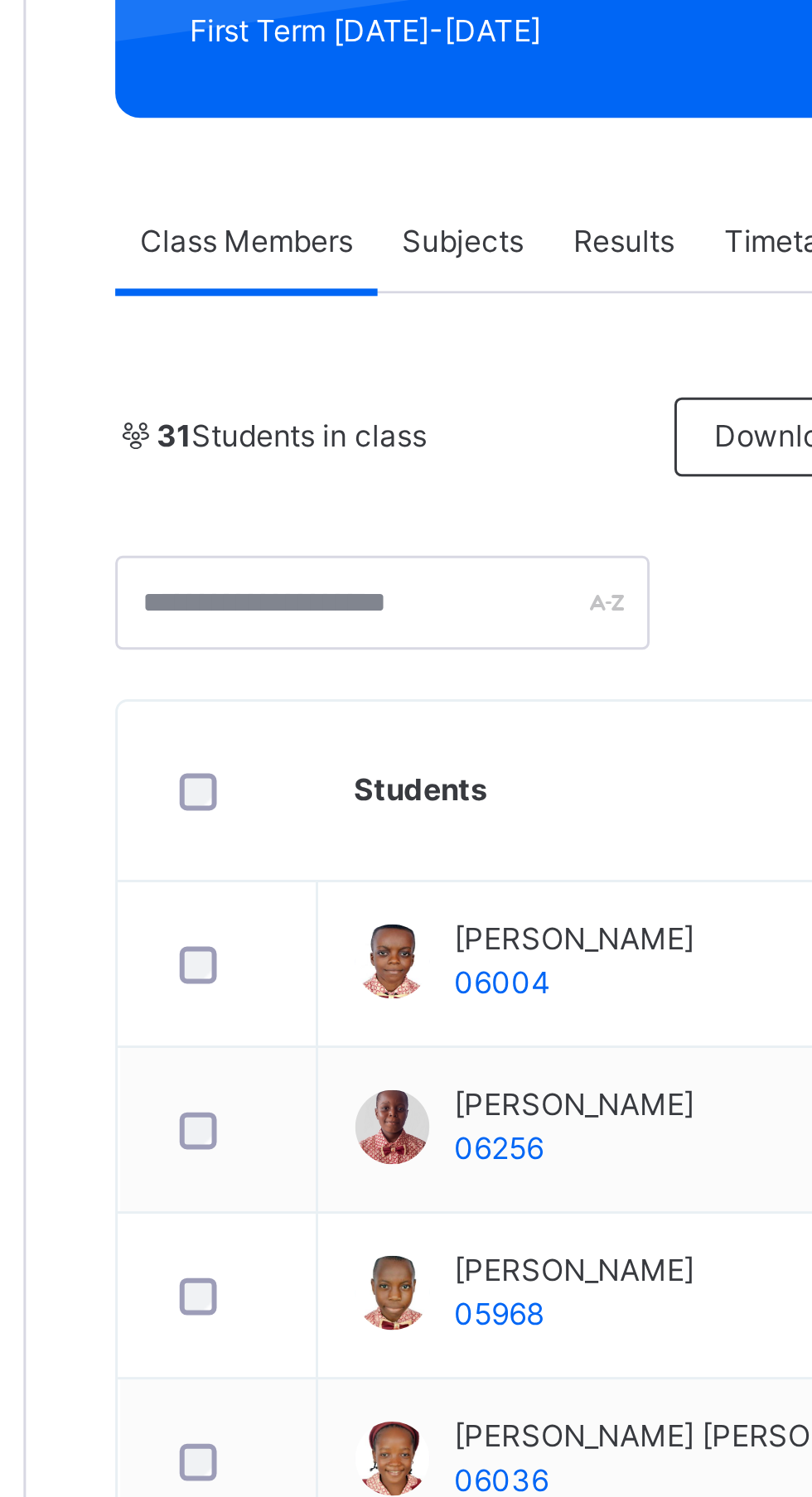
click at [355, 369] on span "Subjects" at bounding box center [344, 375] width 40 height 15
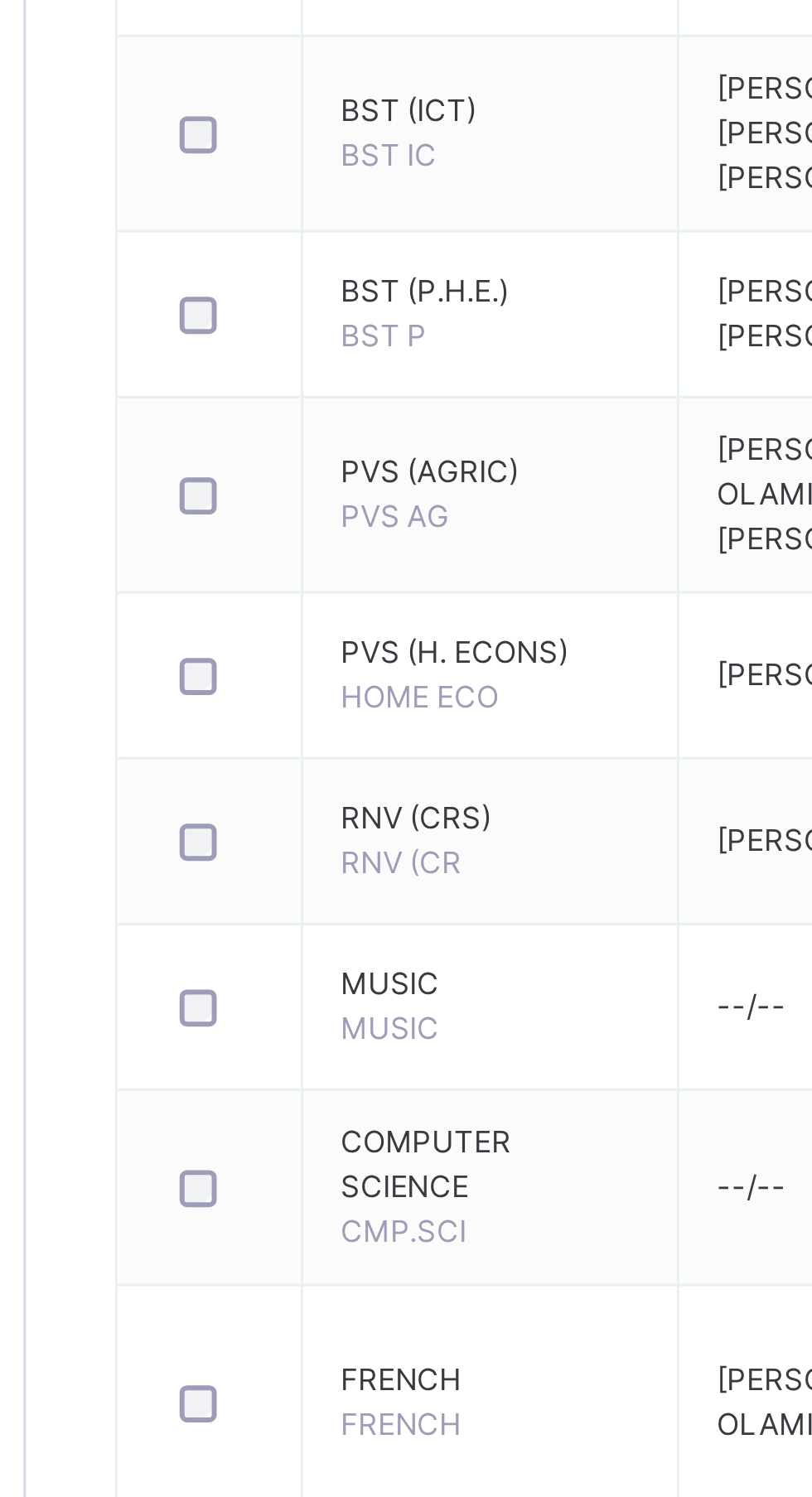
click at [344, 1404] on span "FRENCH" at bounding box center [354, 1401] width 100 height 15
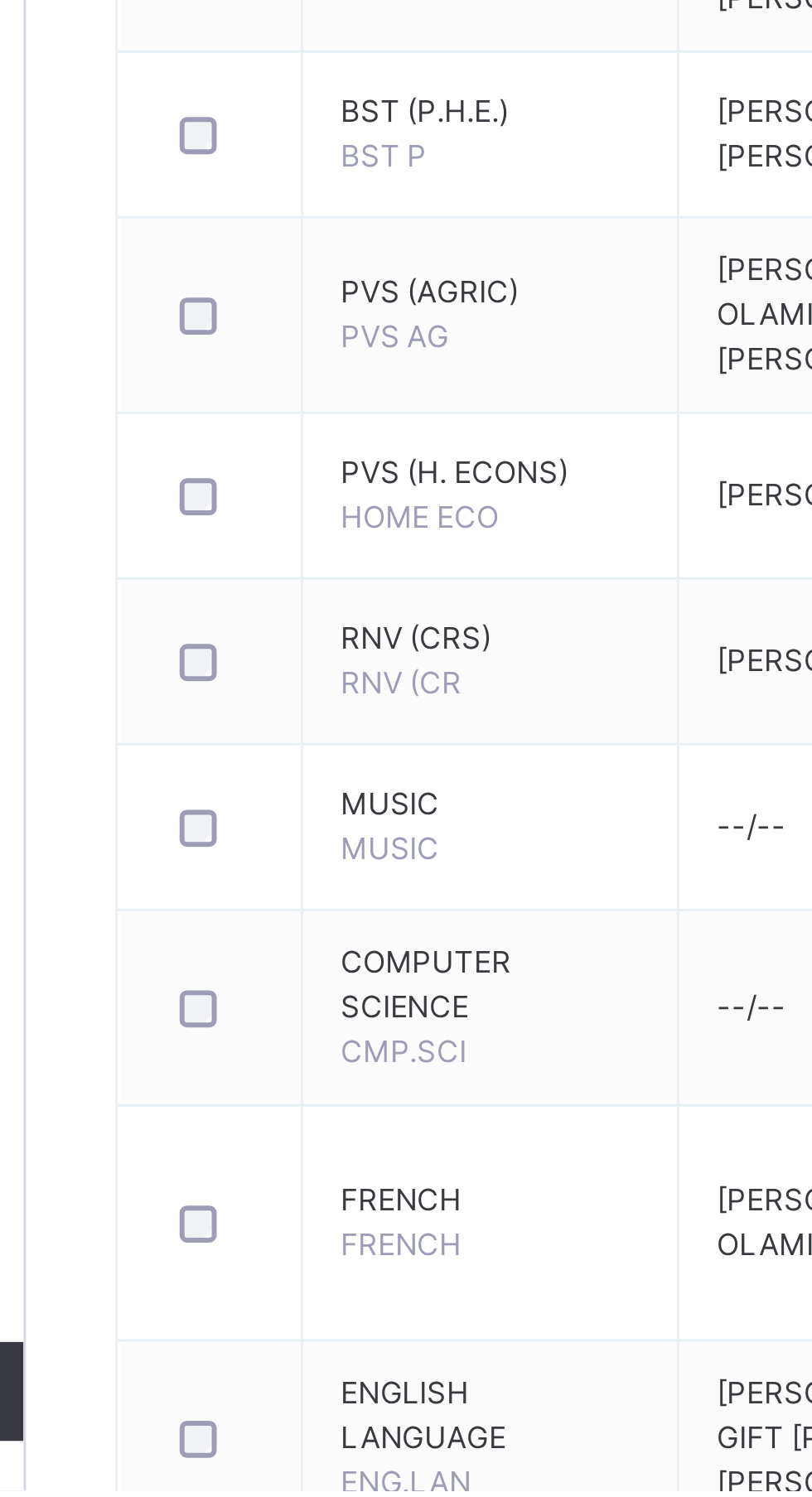
click at [330, 1397] on span "FRENCH" at bounding box center [354, 1401] width 100 height 15
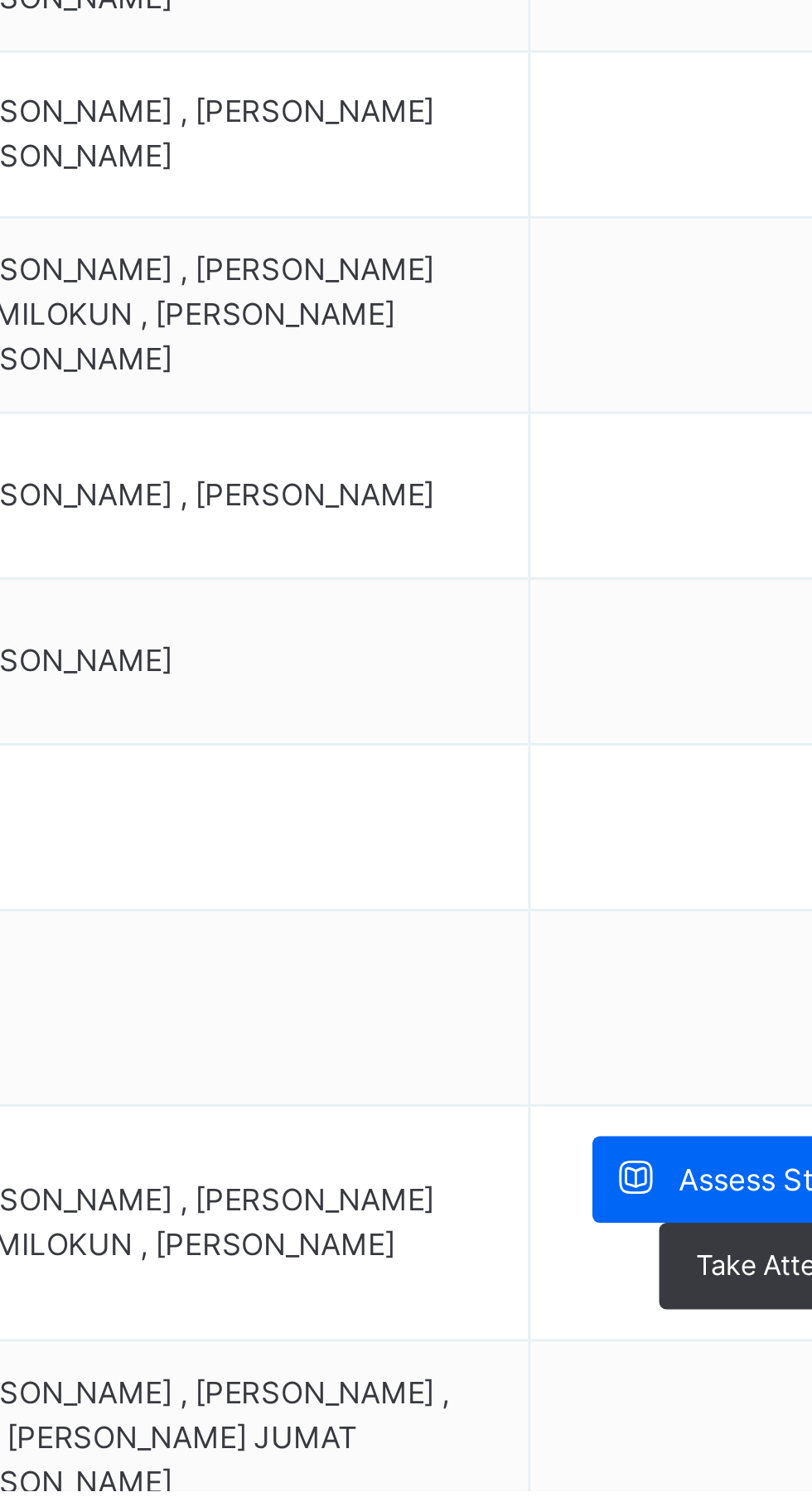
click at [695, 1386] on div "Assess Students" at bounding box center [710, 1393] width 118 height 29
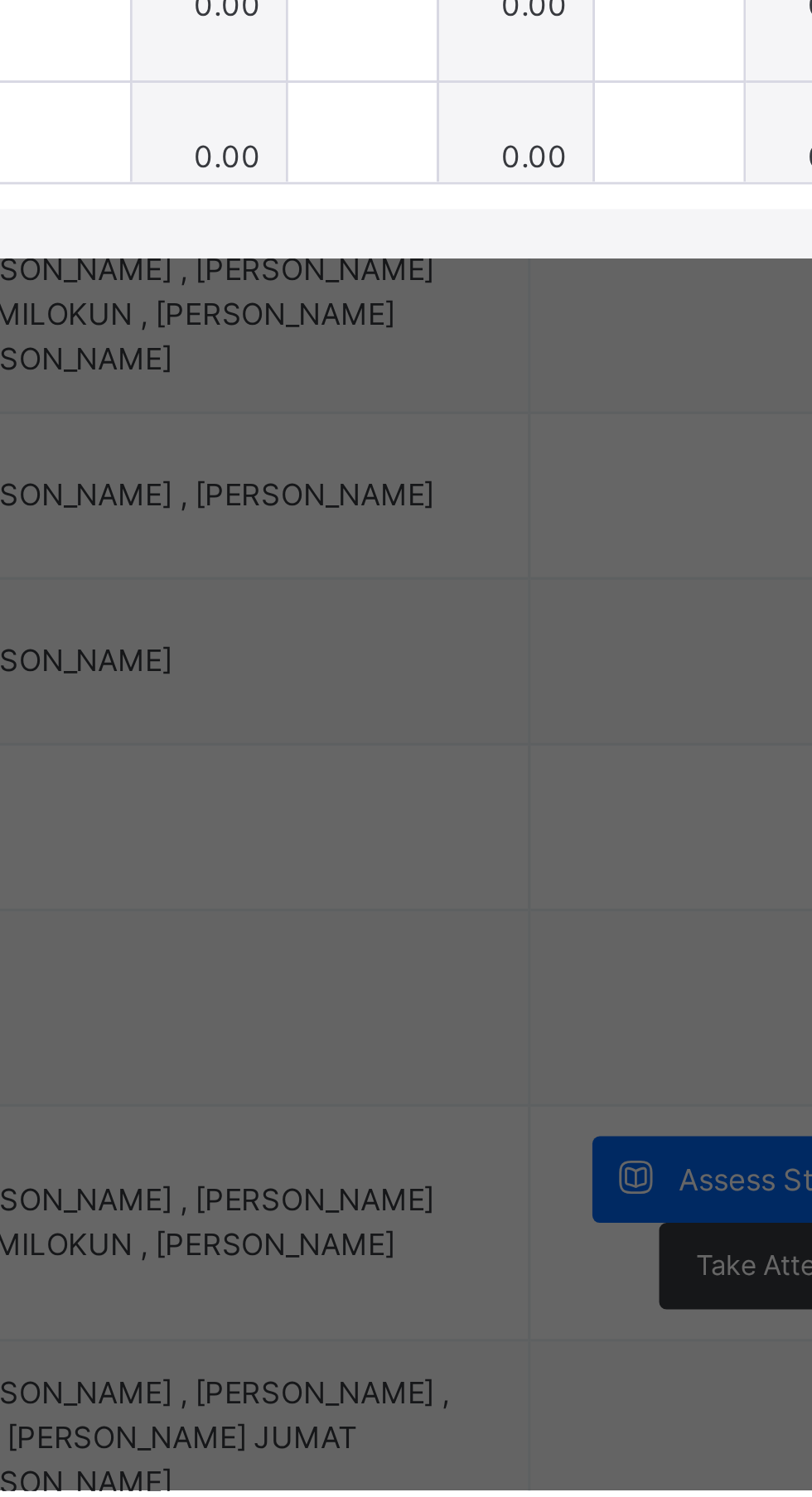
type input "***"
type input "*"
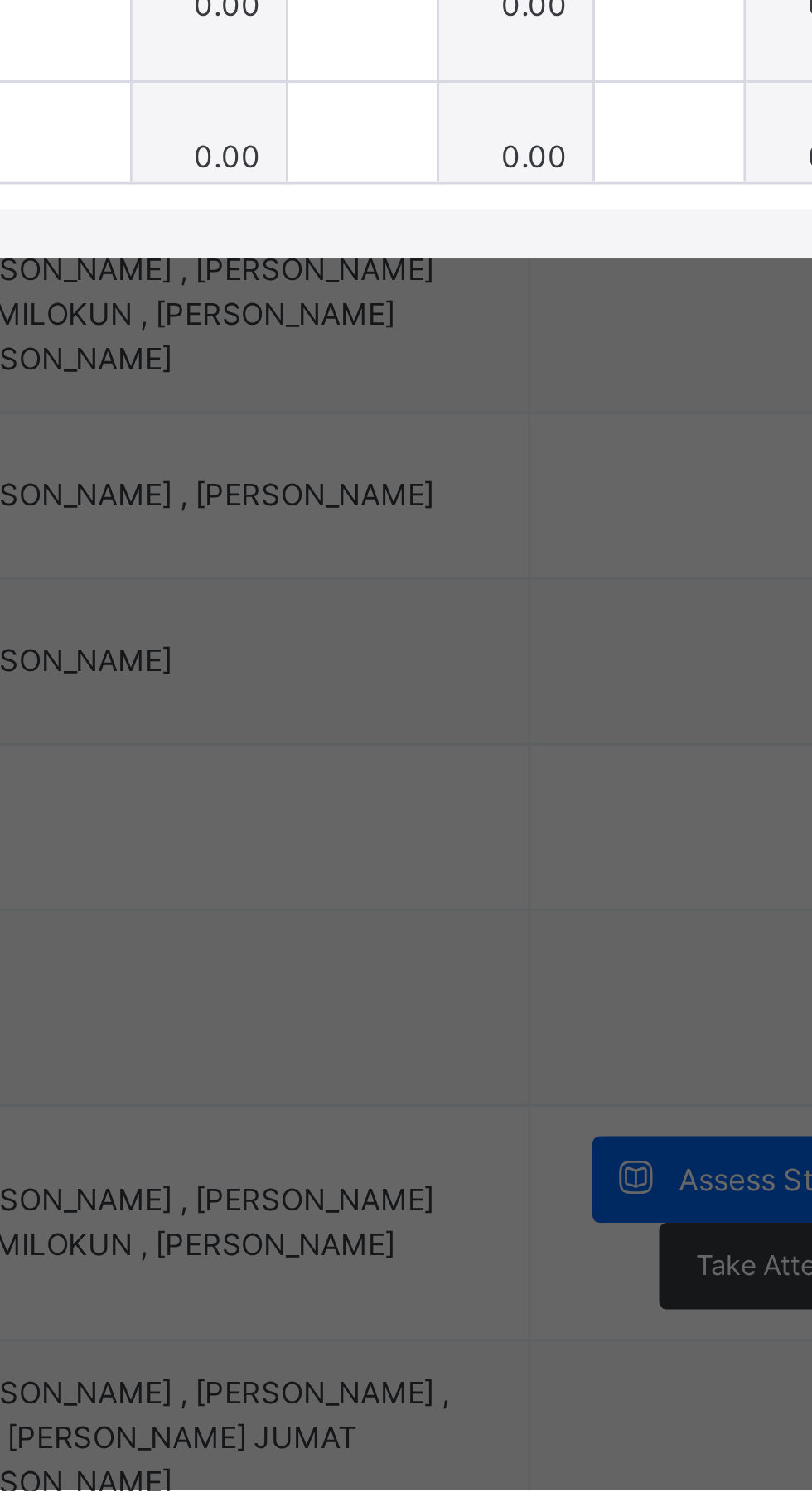
type input "***"
type input "*"
type input "***"
type input "*"
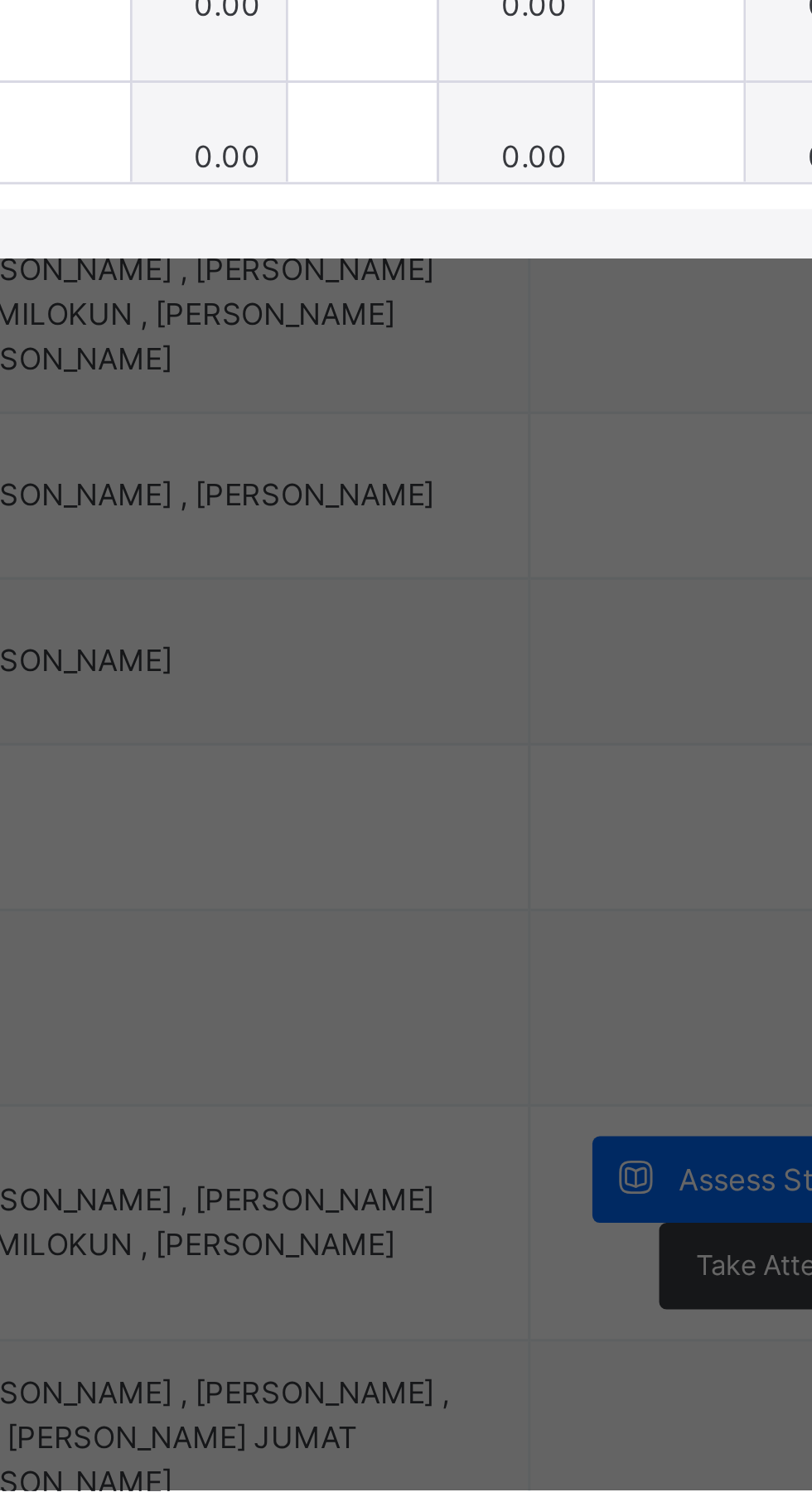
type input "*"
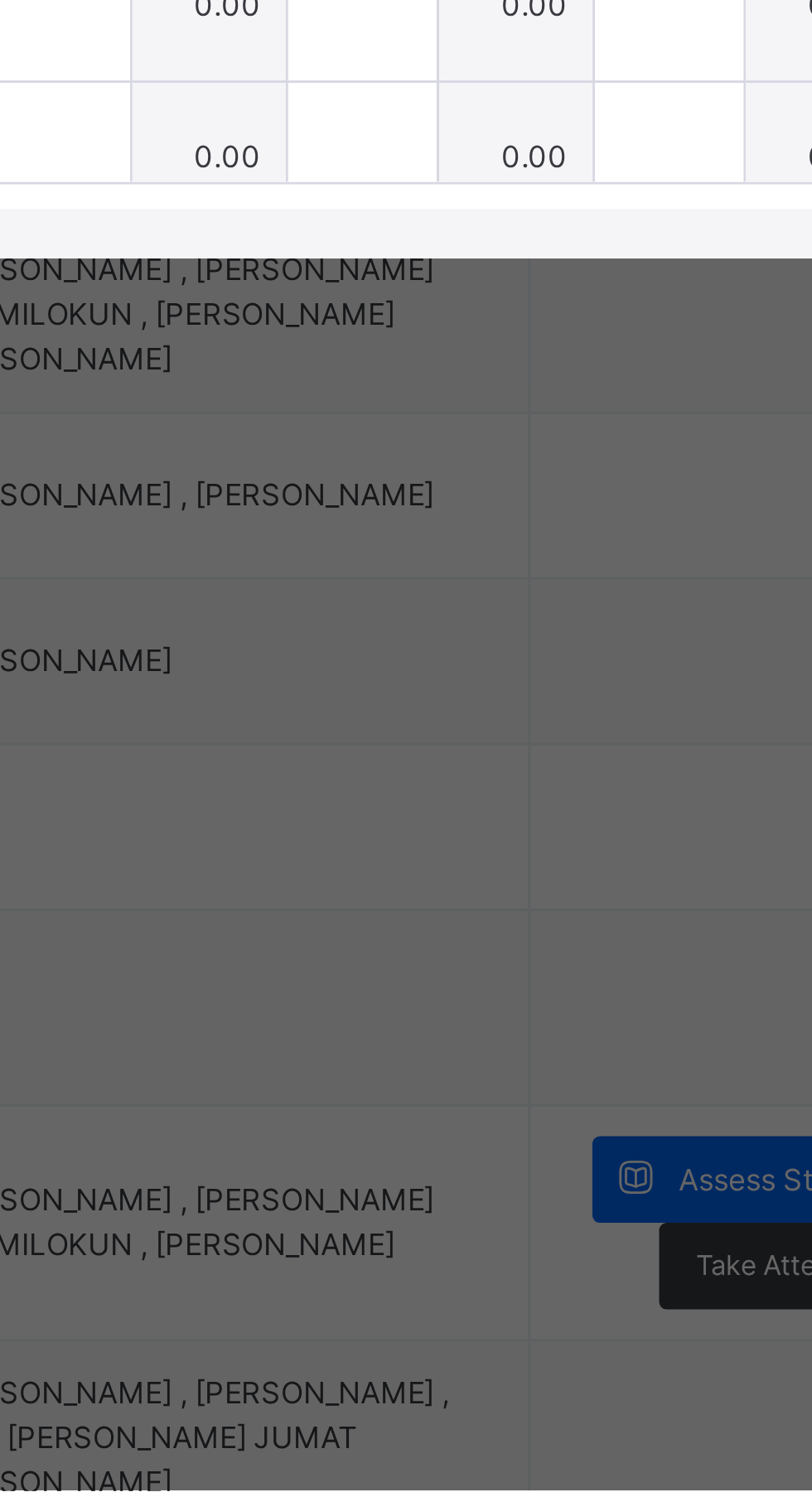
type input "*"
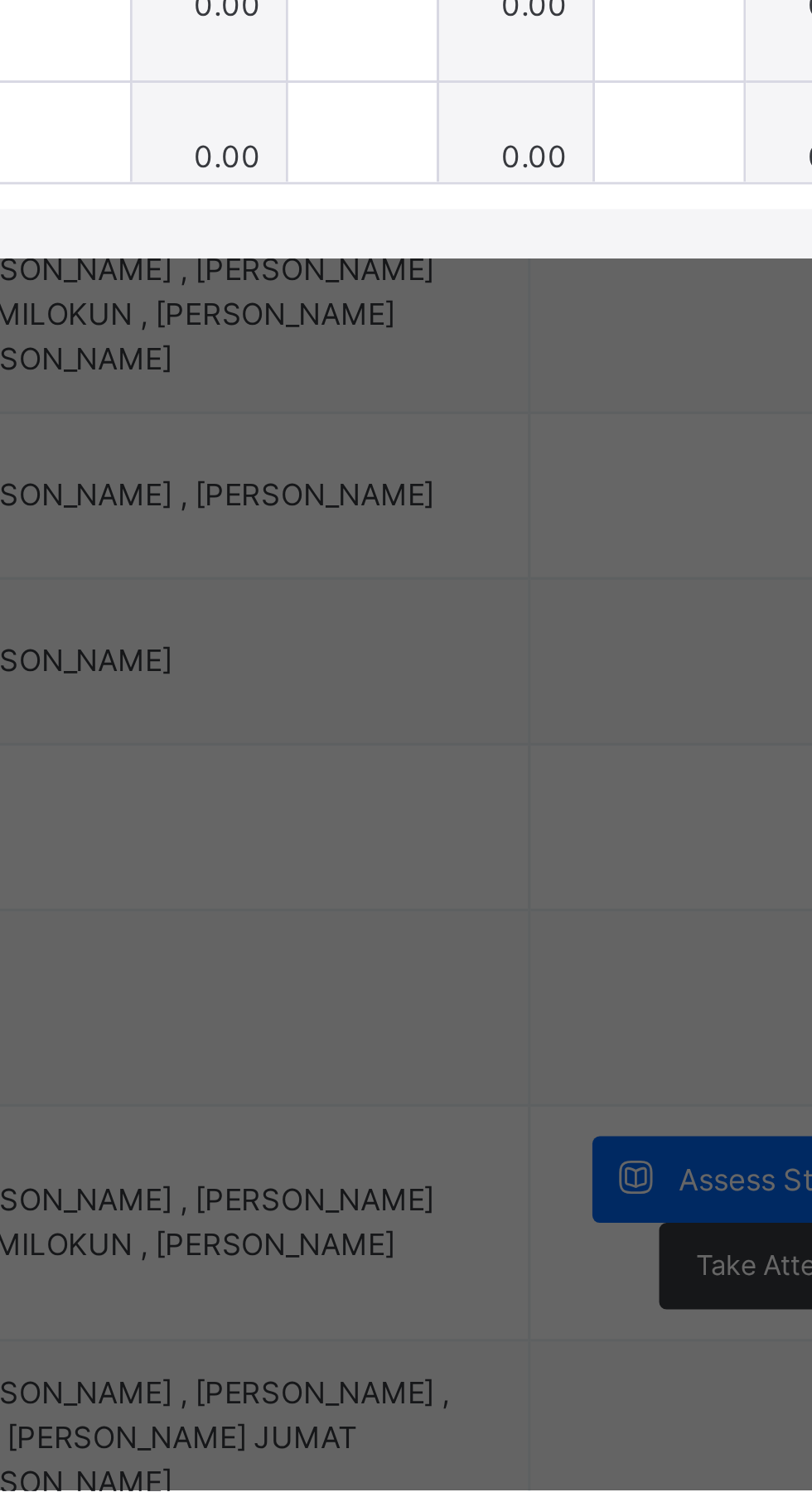
type input "*"
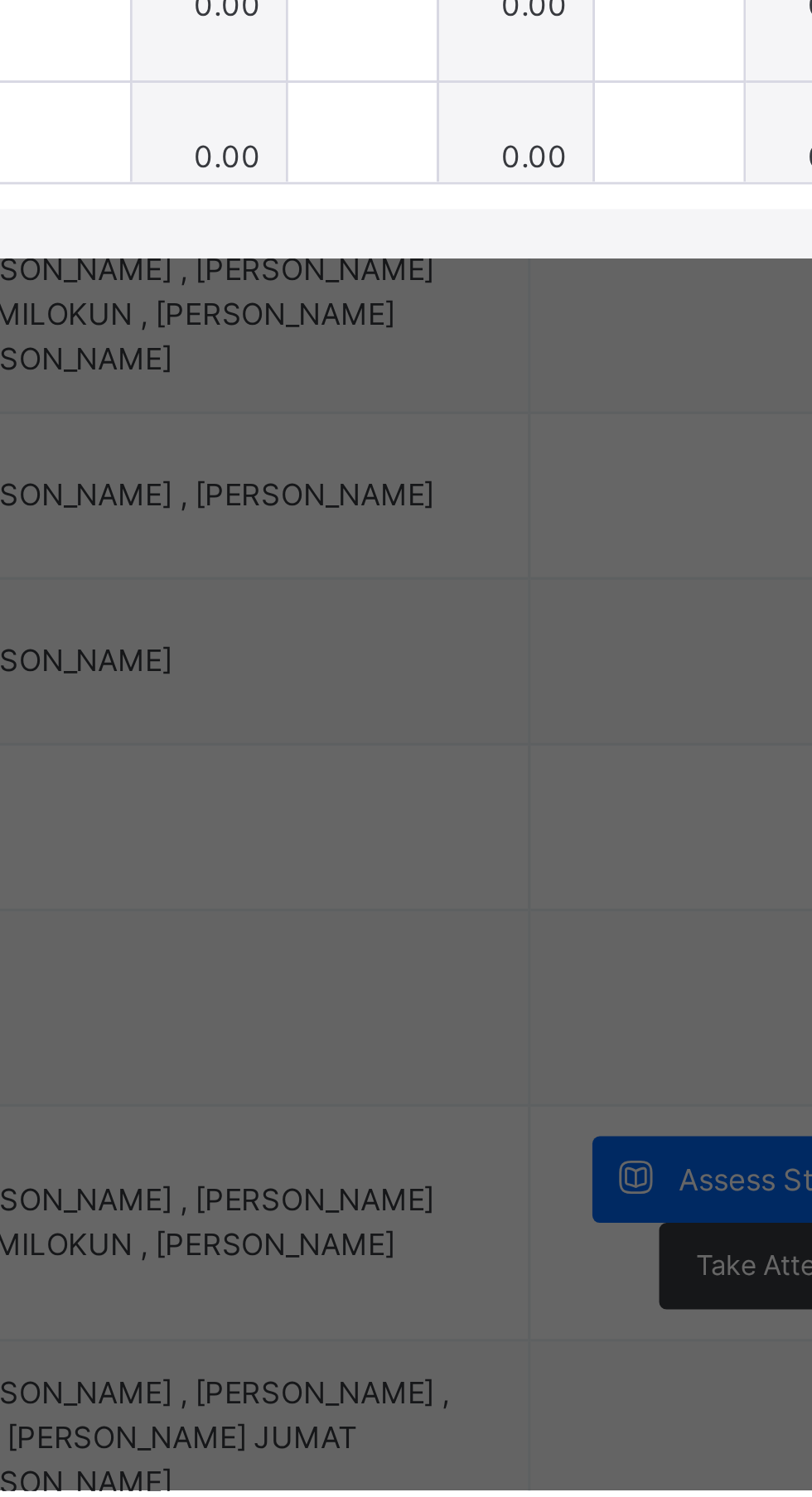
type input "*"
type input "***"
type input "*"
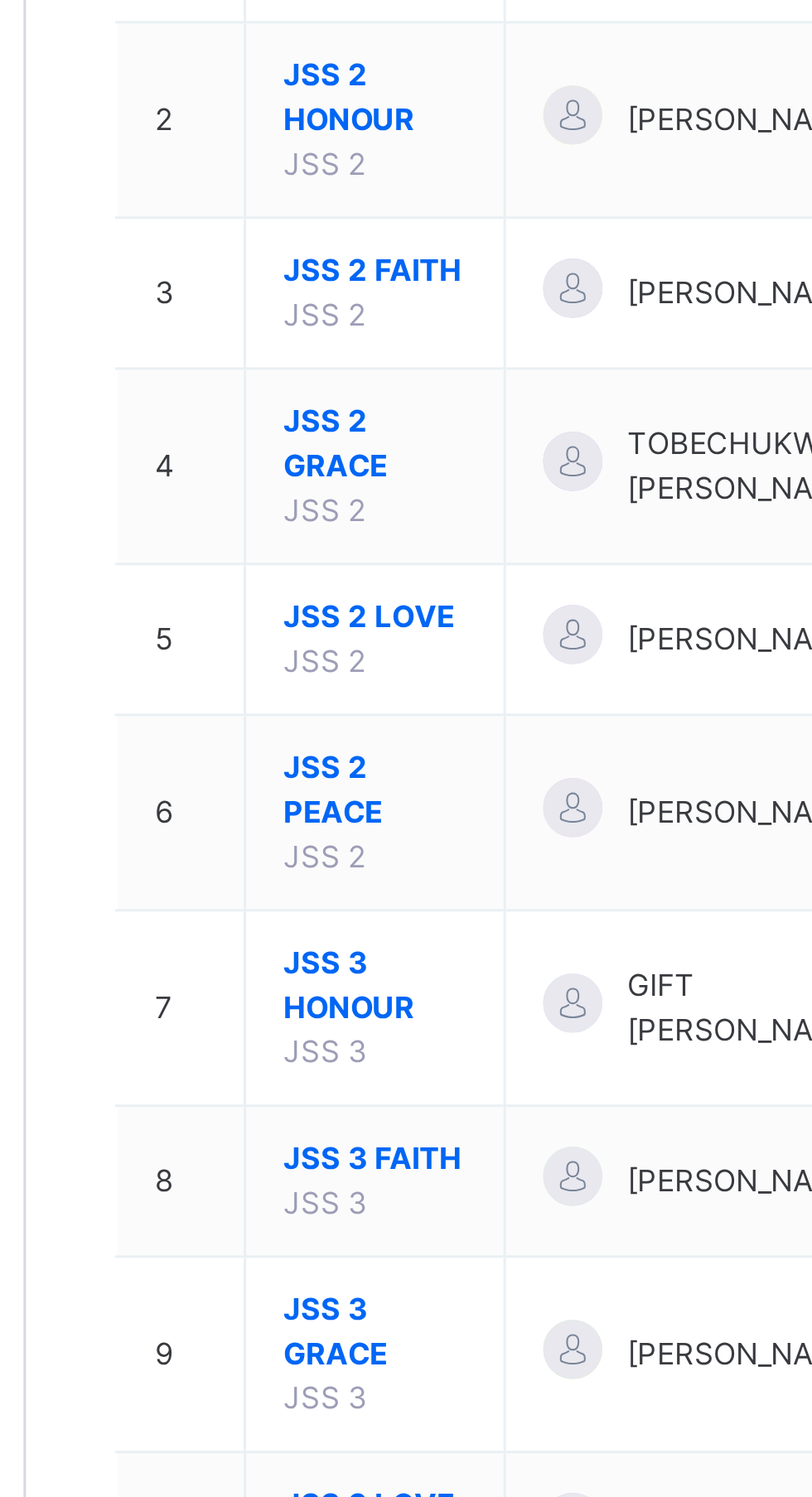
click at [342, 676] on span "JSS 3 FAITH" at bounding box center [316, 683] width 62 height 15
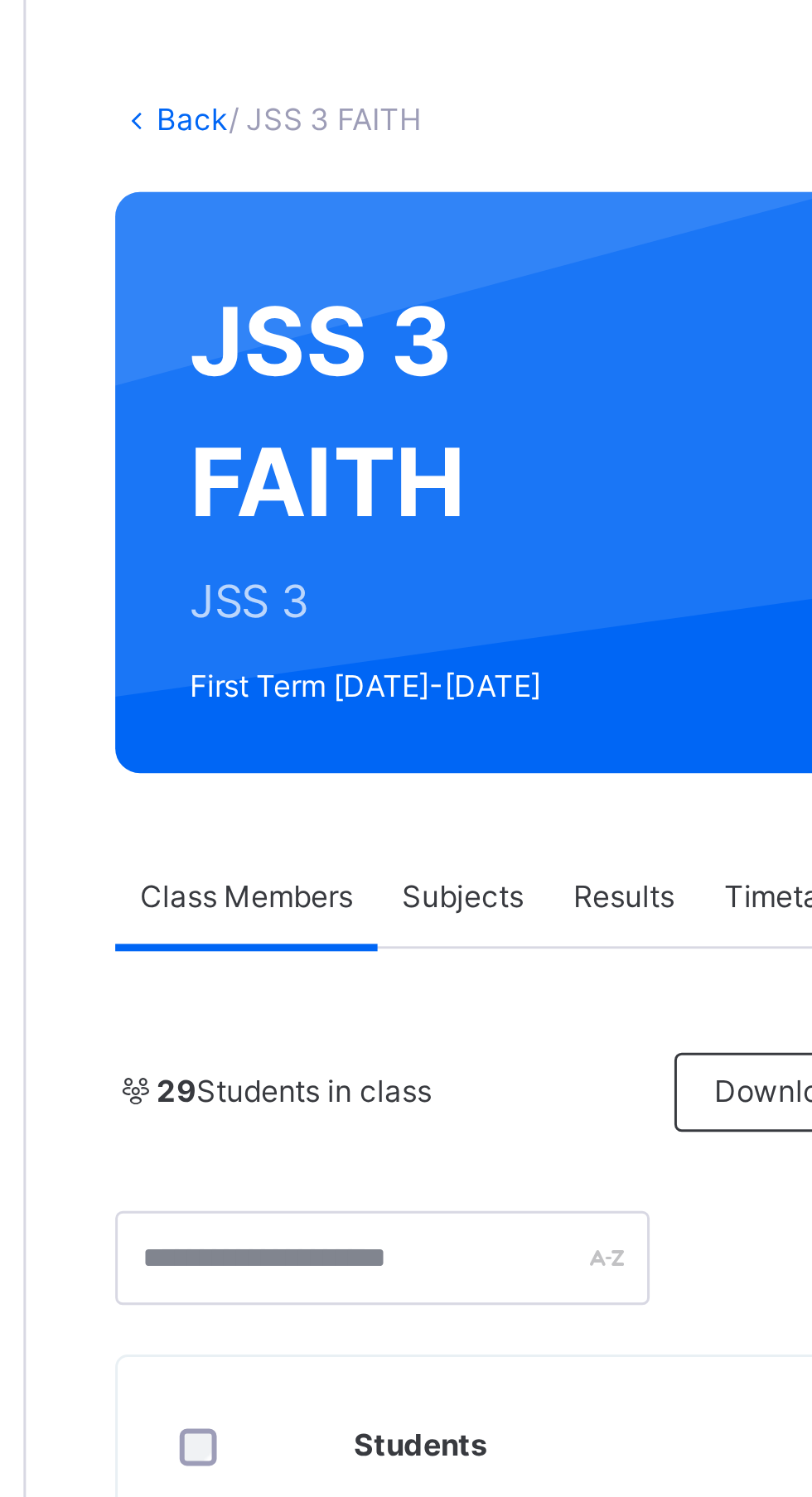
click at [359, 366] on div "Subjects" at bounding box center [344, 375] width 57 height 33
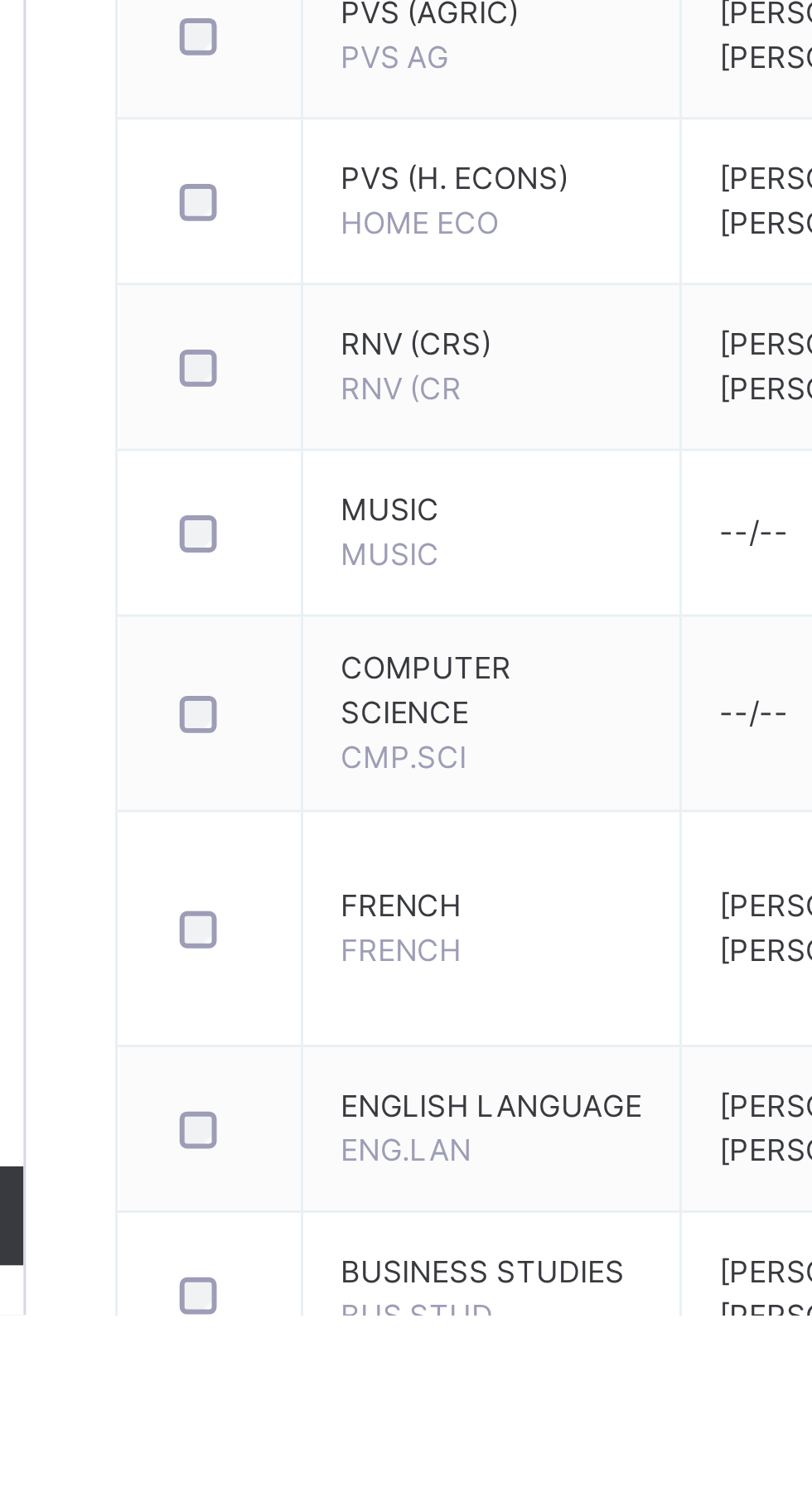
click at [309, 1372] on span "FRENCH" at bounding box center [324, 1374] width 40 height 12
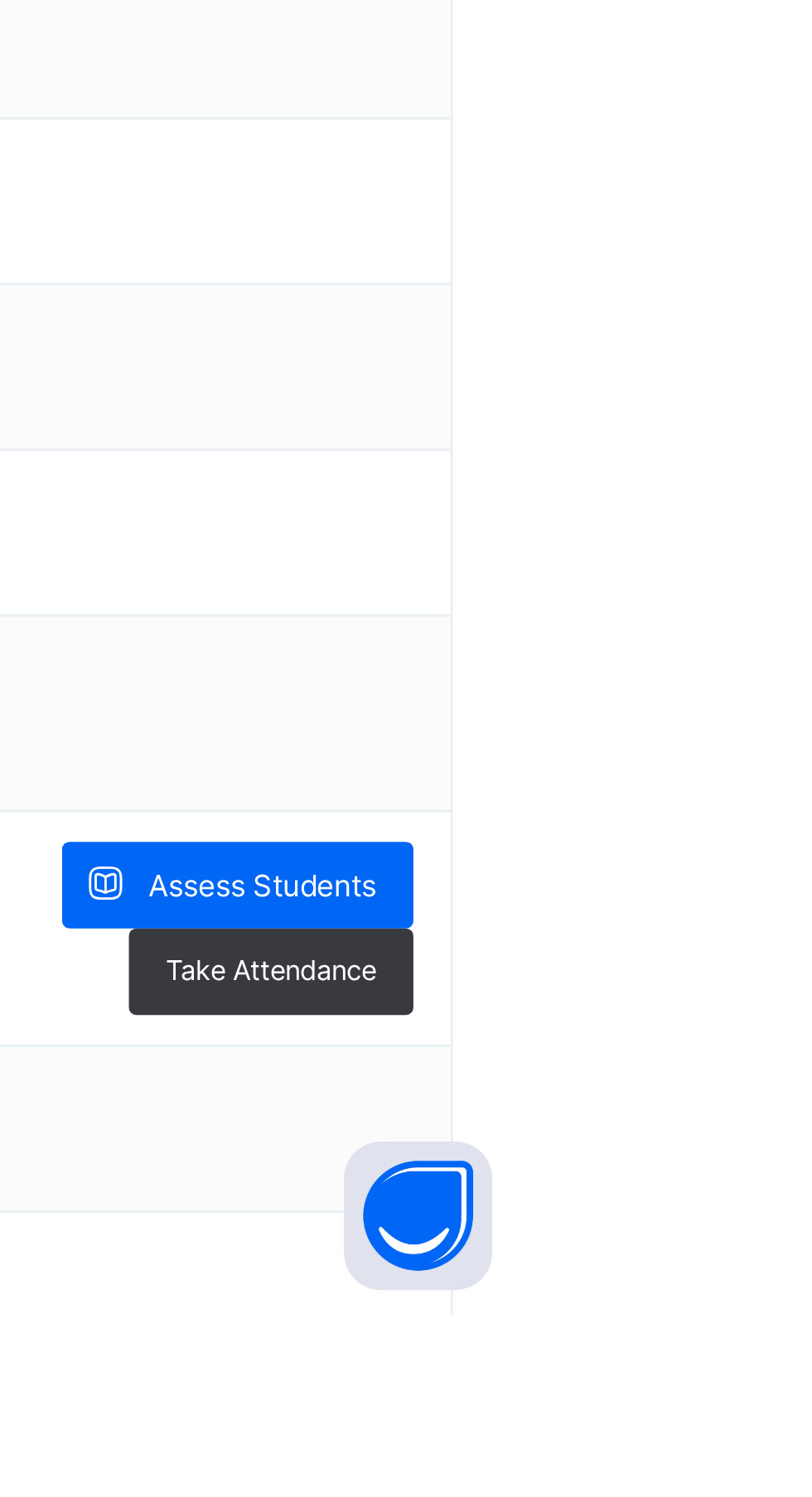
click at [760, 1352] on div "Assess Students" at bounding box center [710, 1353] width 118 height 29
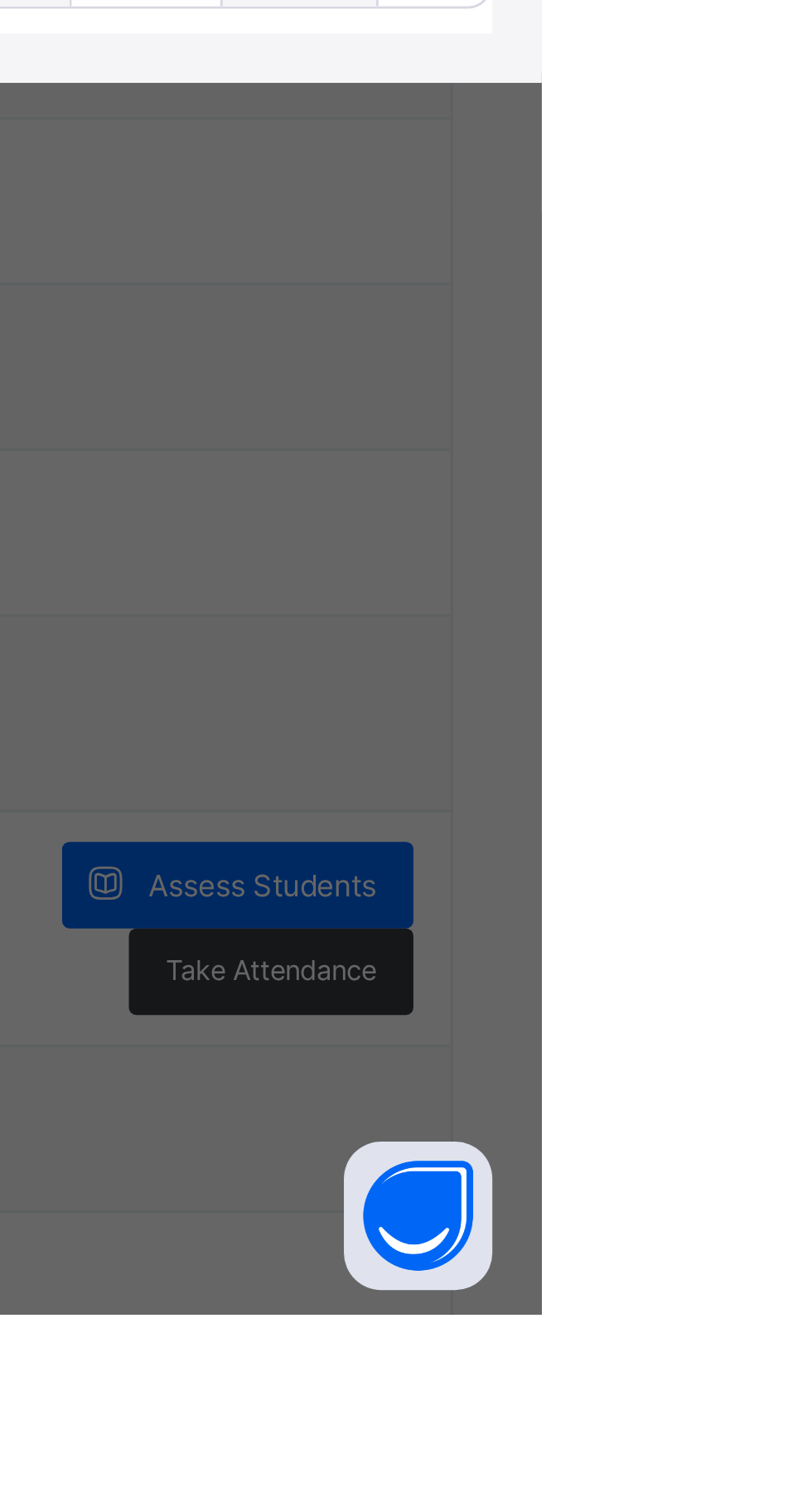
type input "***"
type input "*"
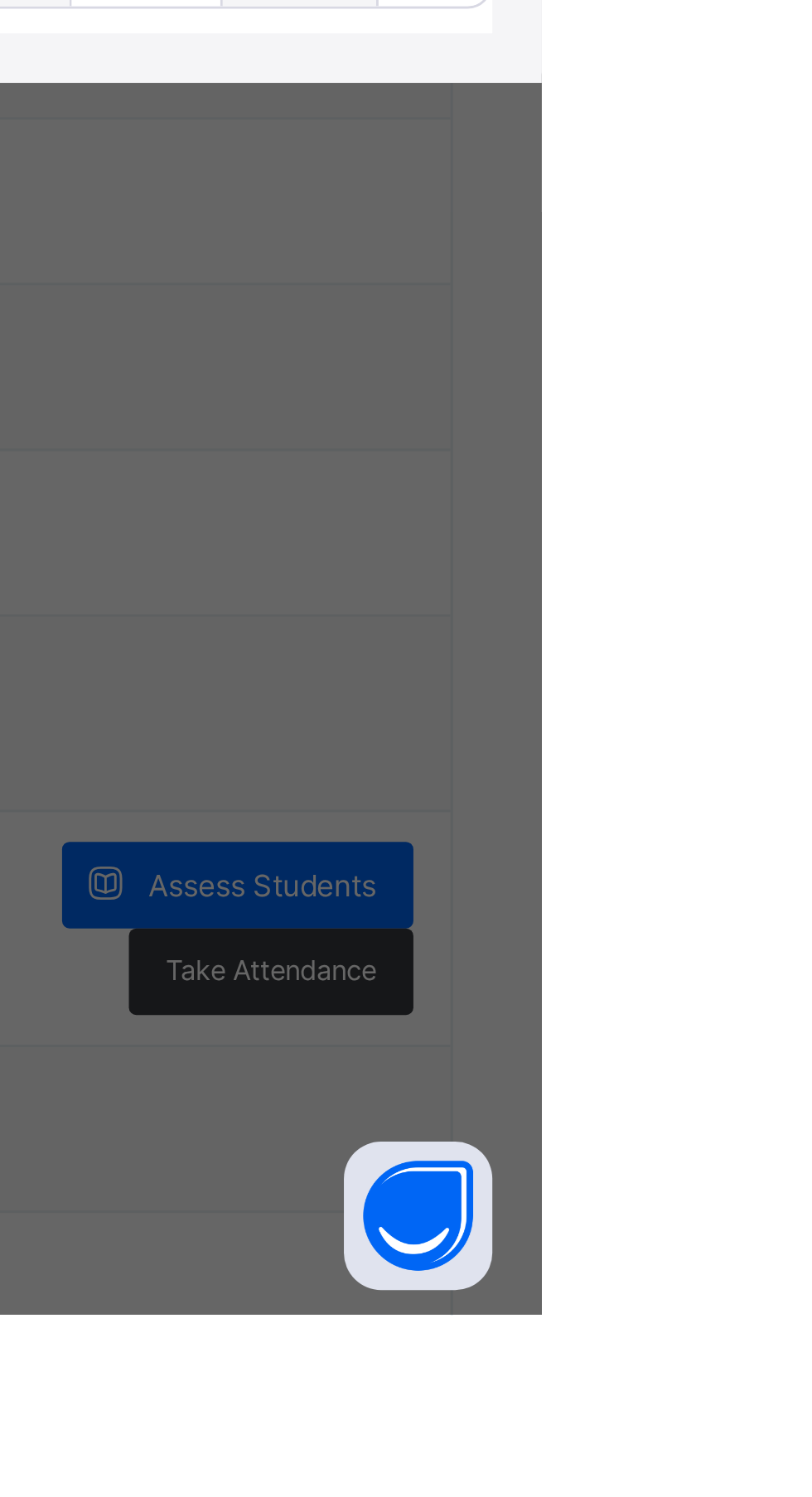
type input "***"
type input "*"
type input "***"
type input "*"
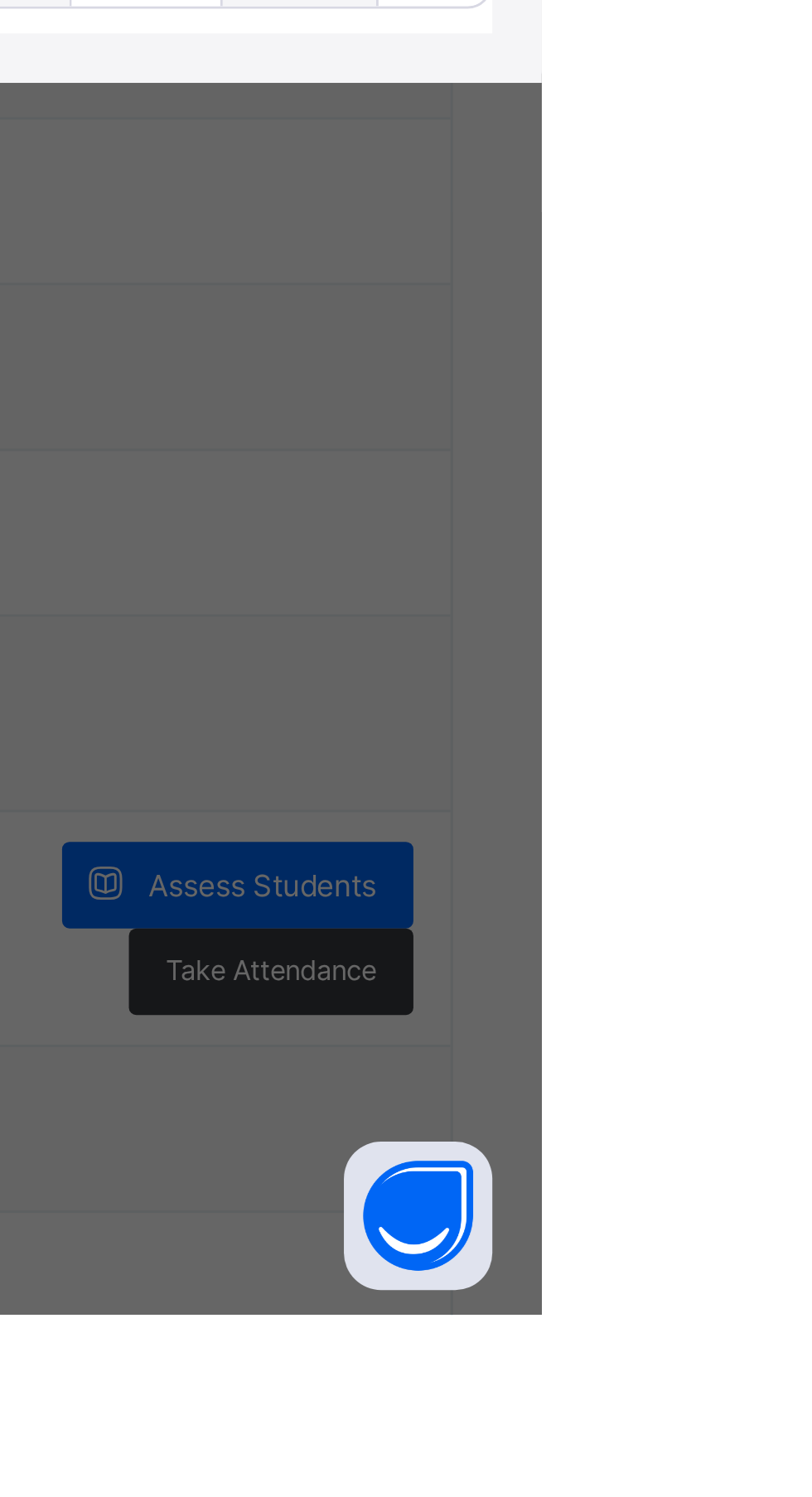
type input "*"
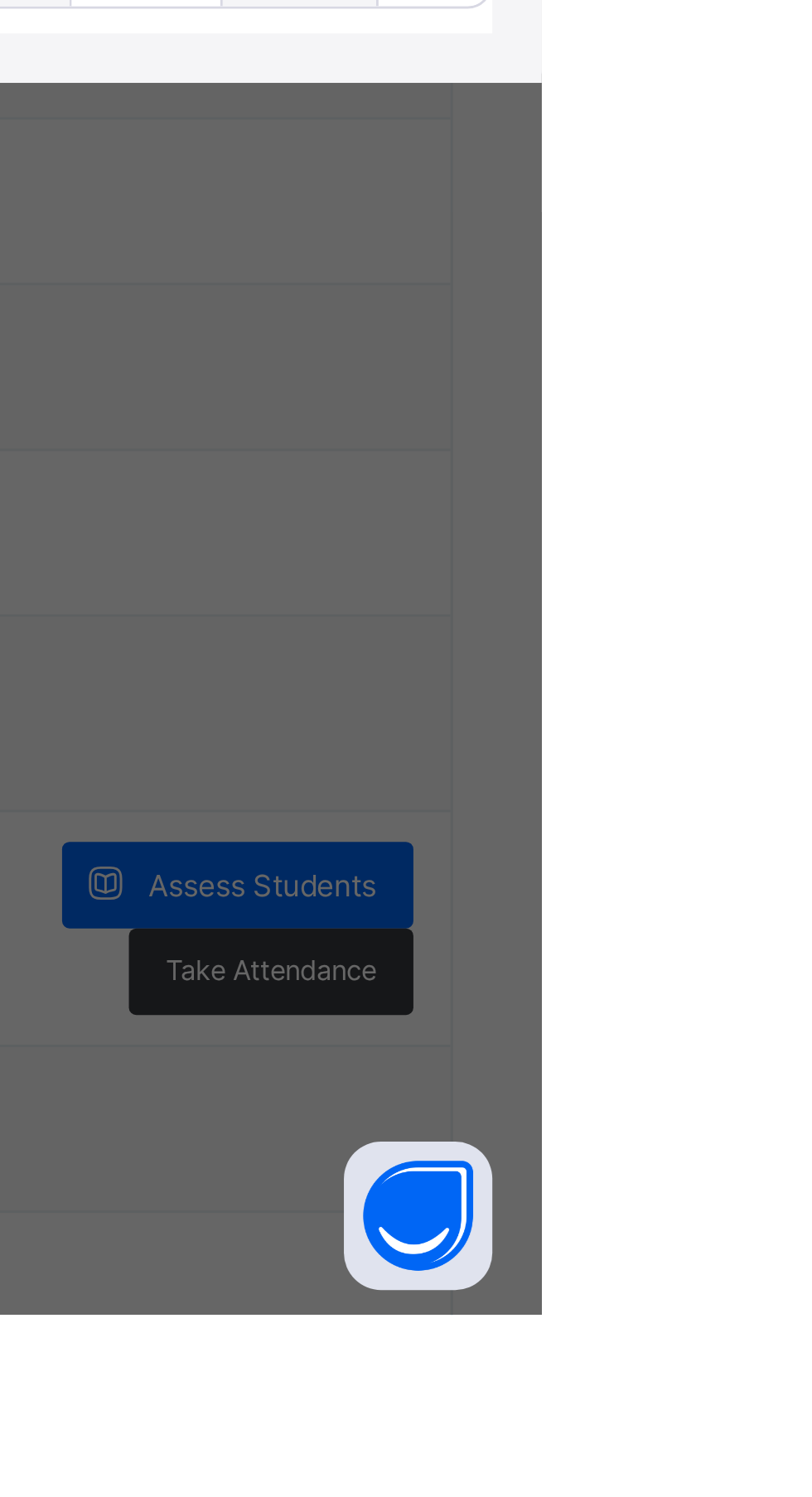
type input "*"
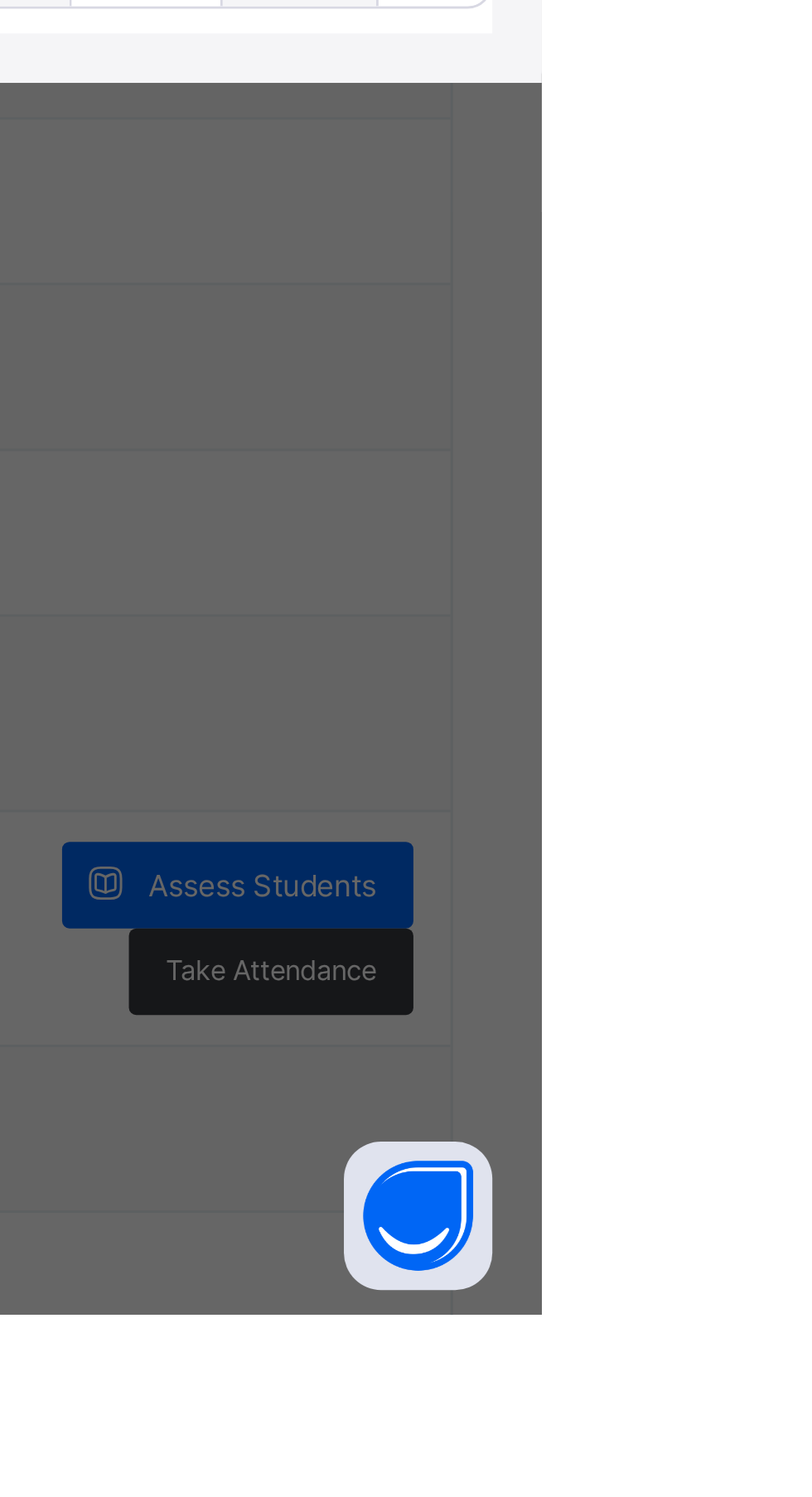
type input "*"
type input "***"
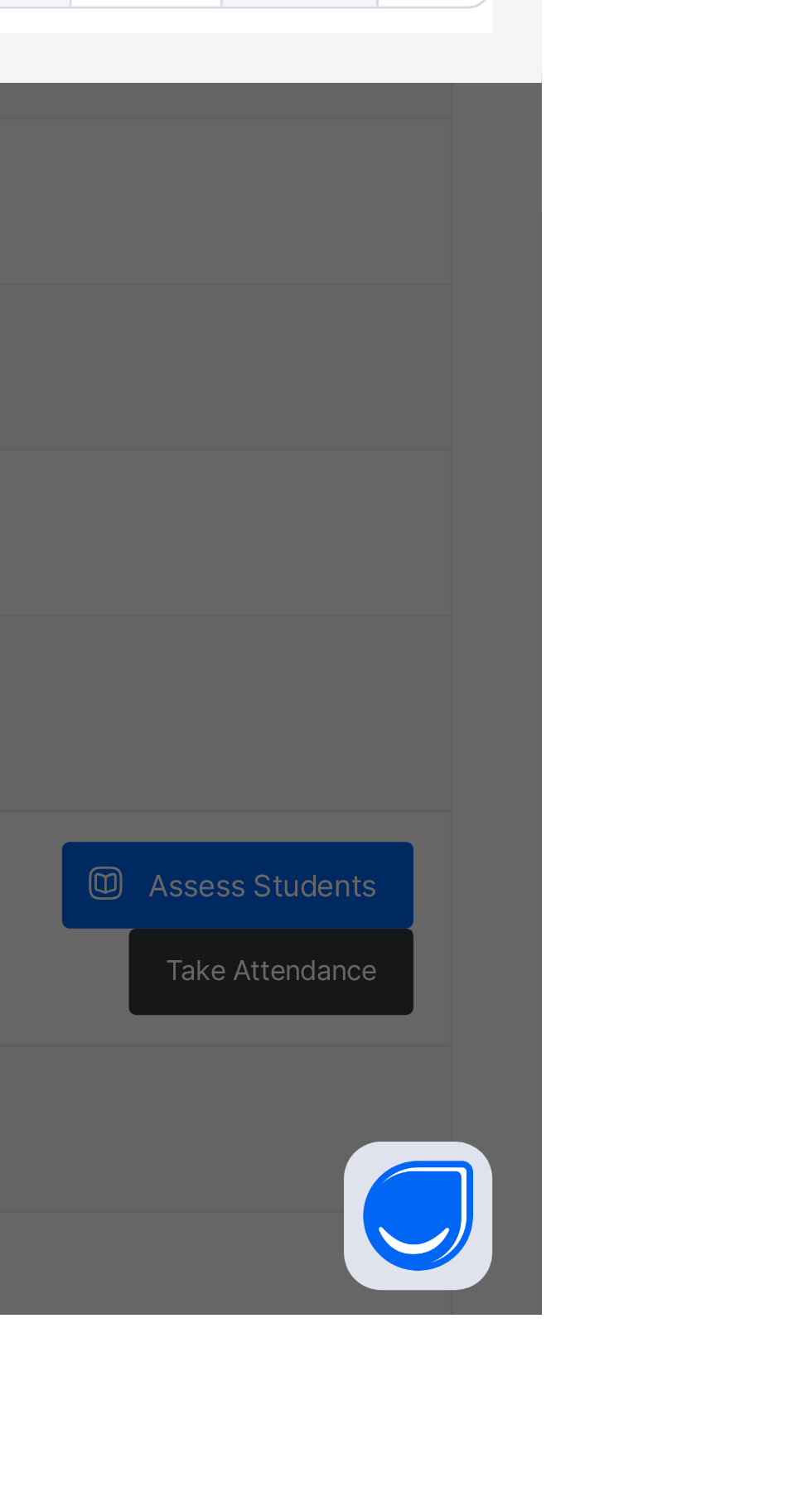
type input "*"
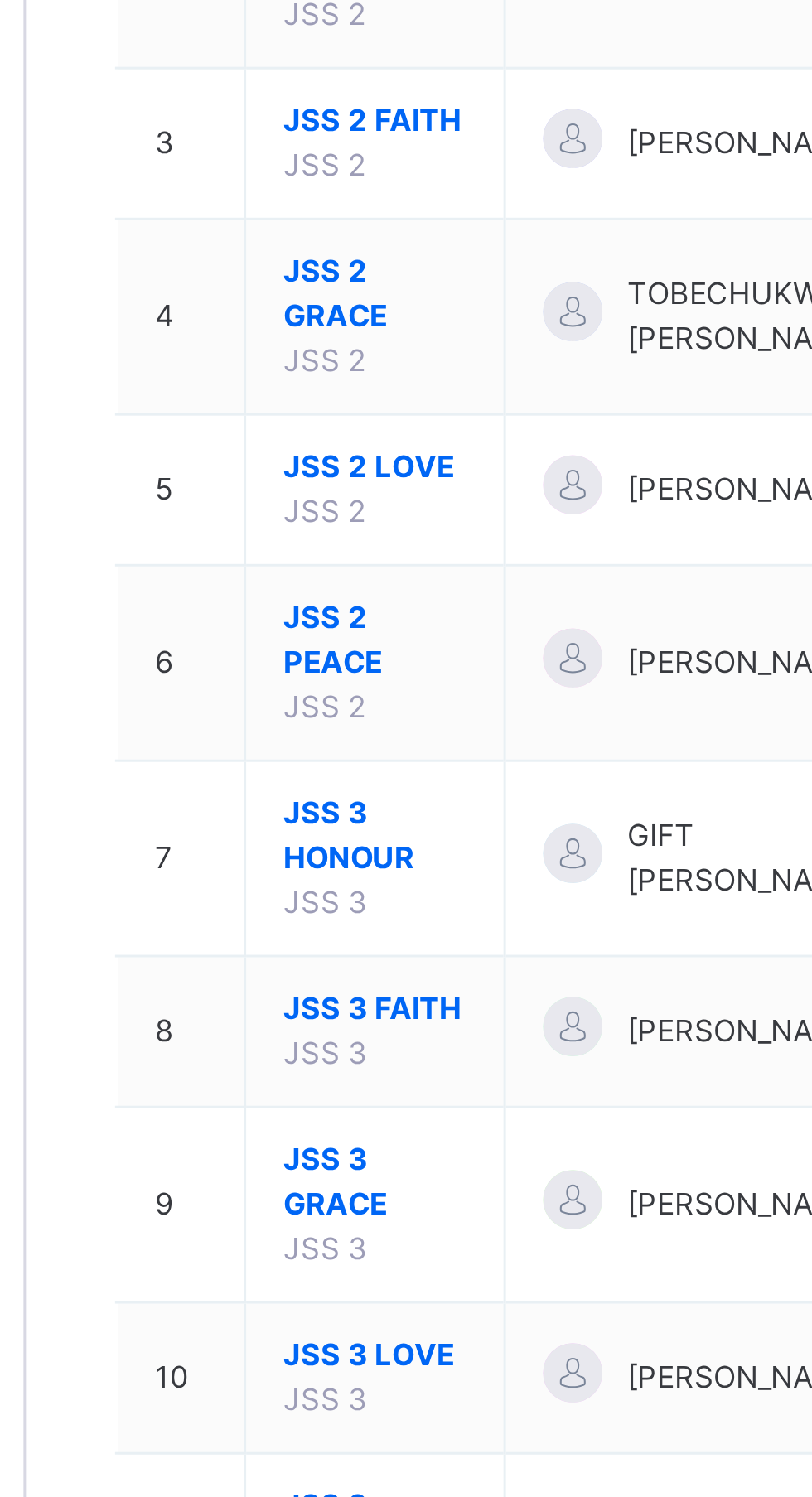
click at [309, 741] on span "JSS 3 GRACE" at bounding box center [316, 741] width 62 height 30
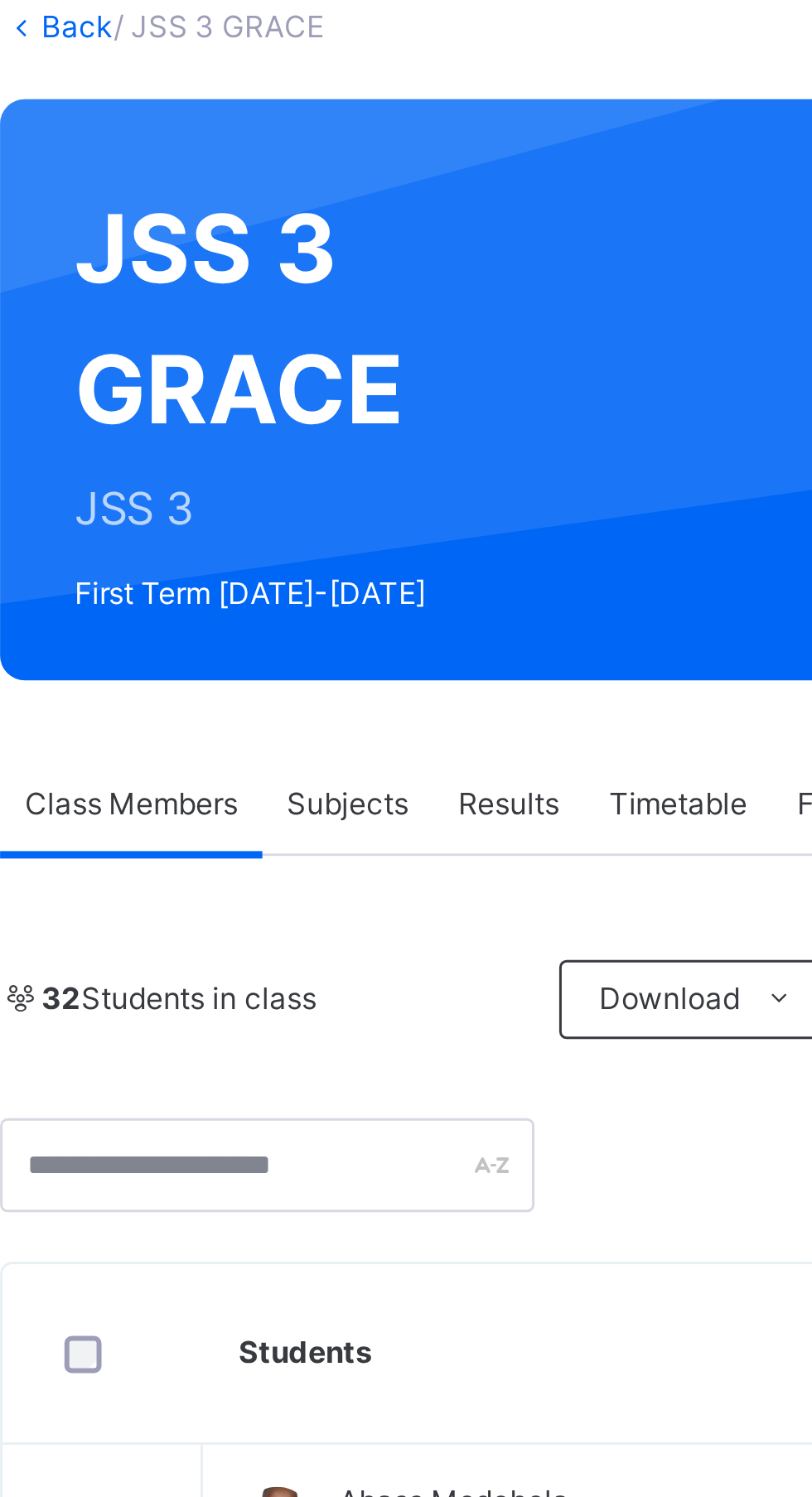
click at [345, 371] on span "Subjects" at bounding box center [344, 375] width 40 height 15
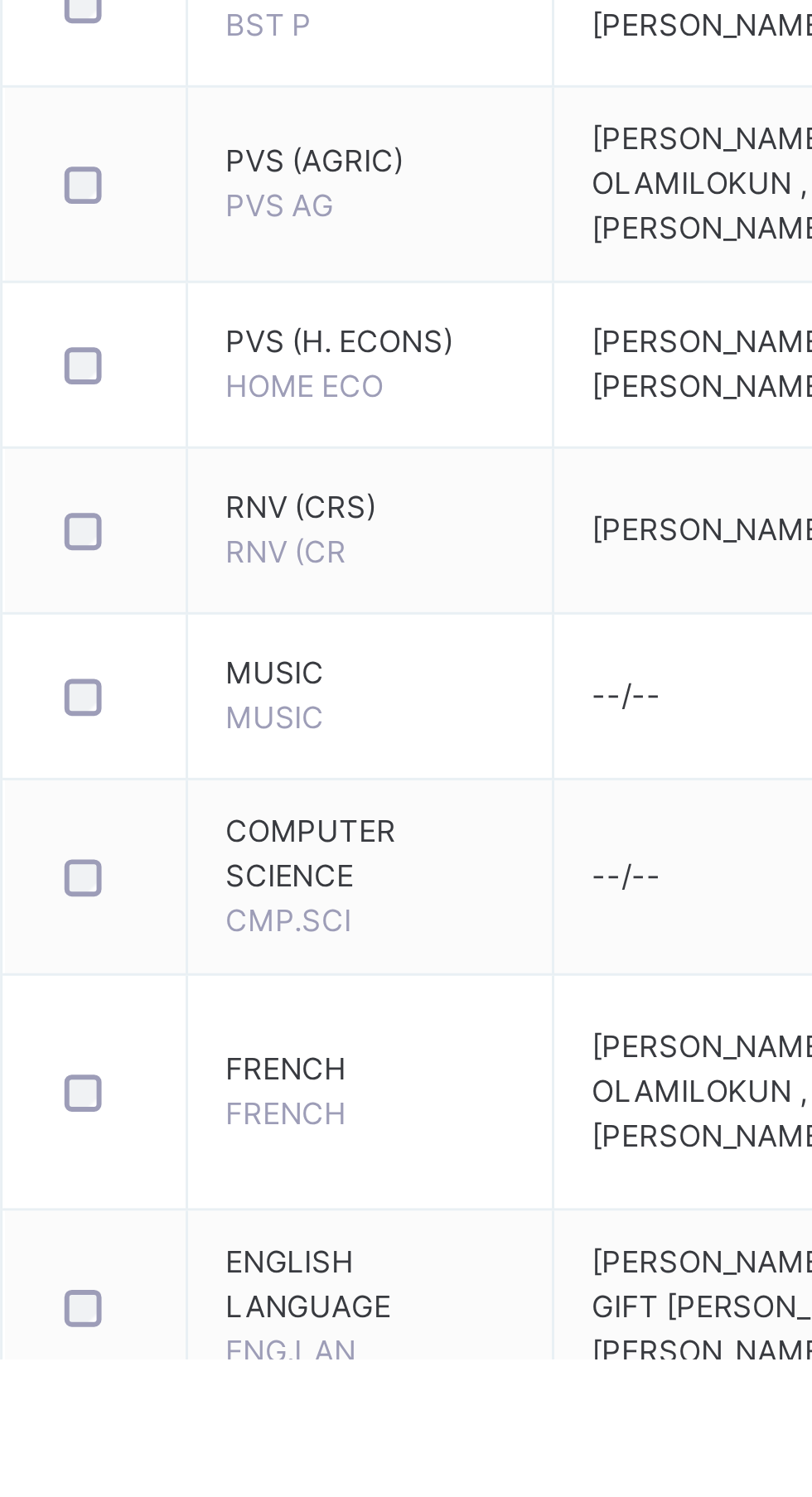
click at [339, 1421] on span "FRENCH" at bounding box center [324, 1415] width 40 height 12
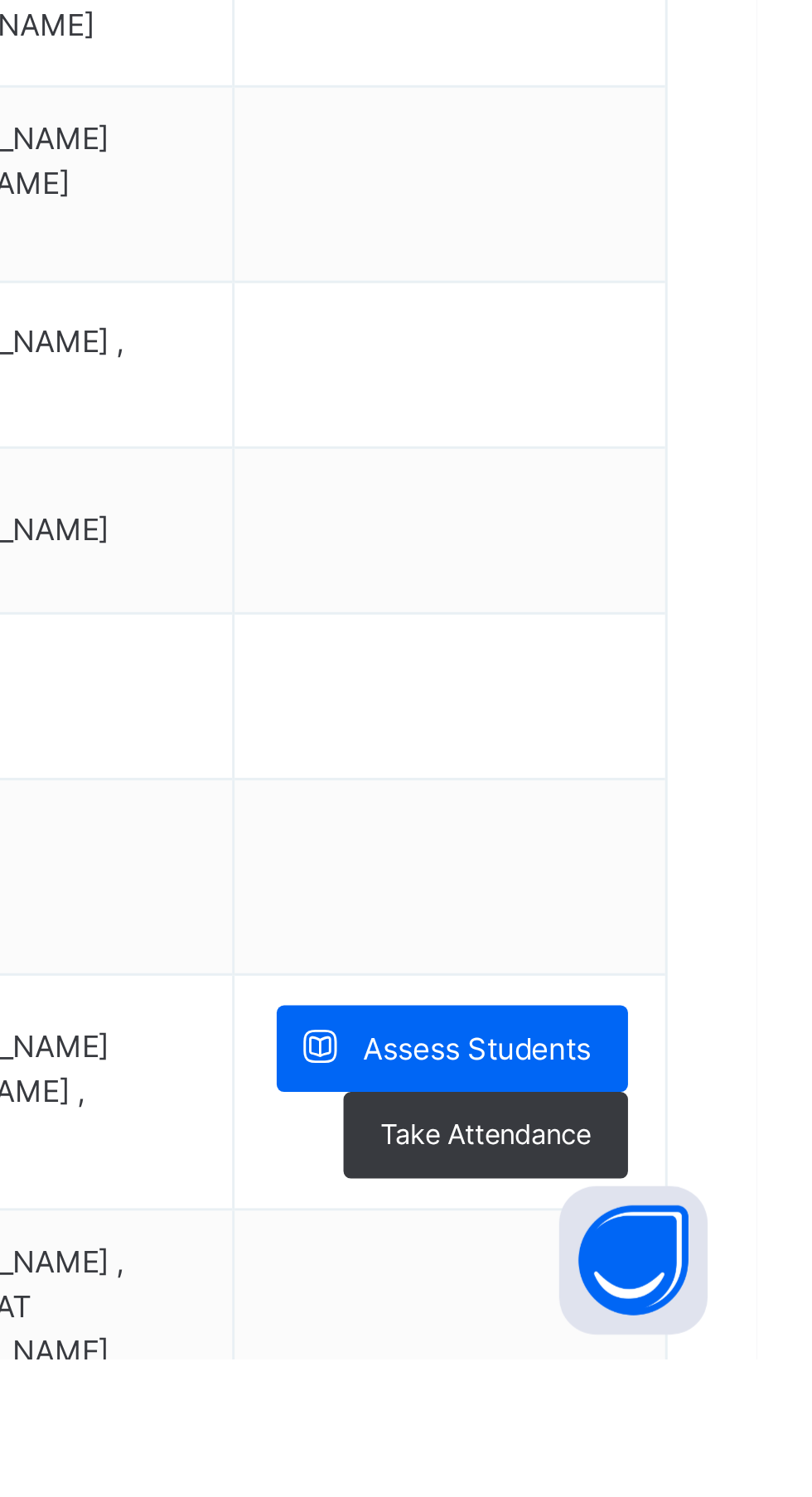
click at [757, 1408] on div "Assess Students" at bounding box center [710, 1393] width 118 height 29
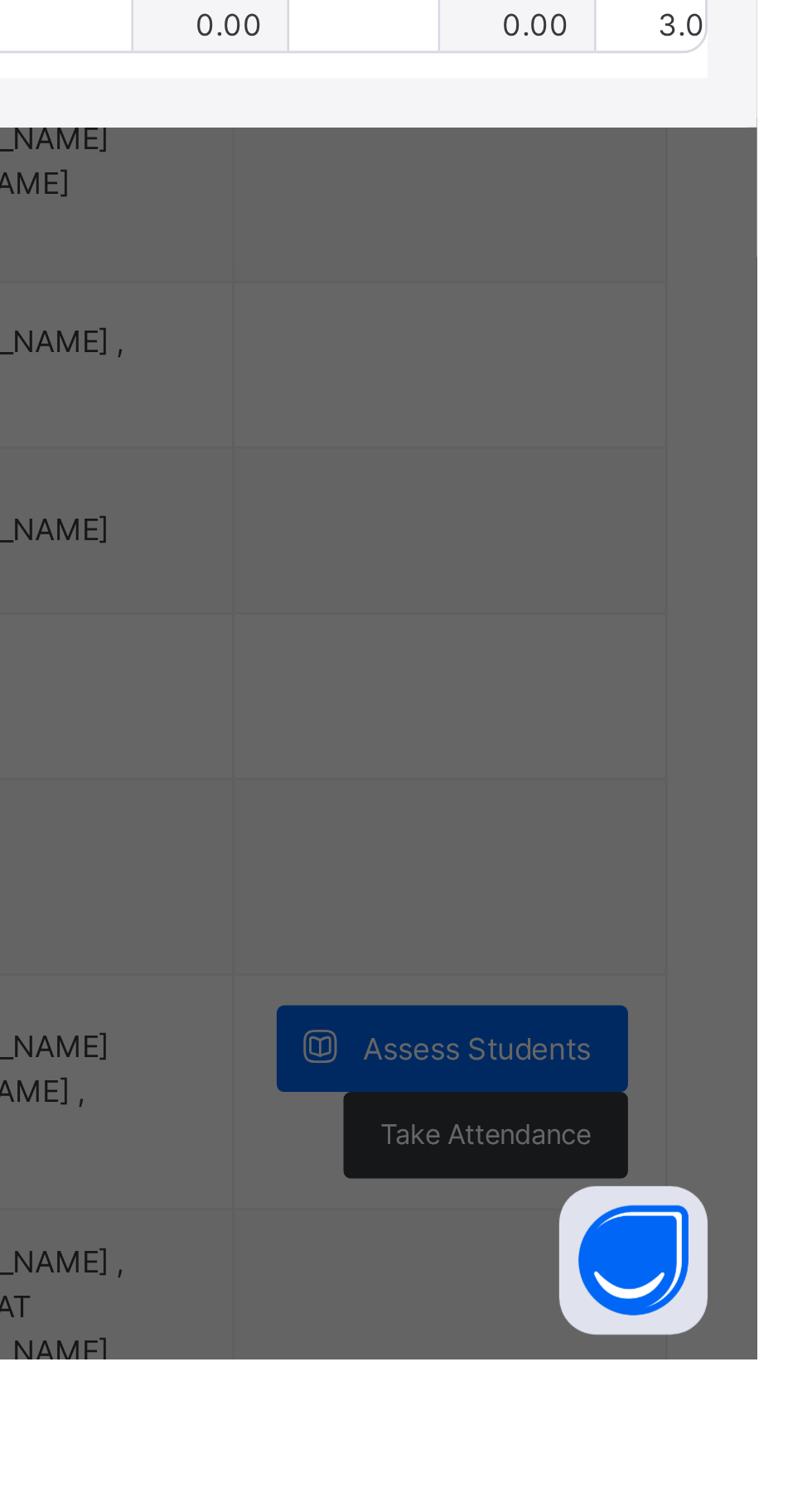
type input "***"
type input "*"
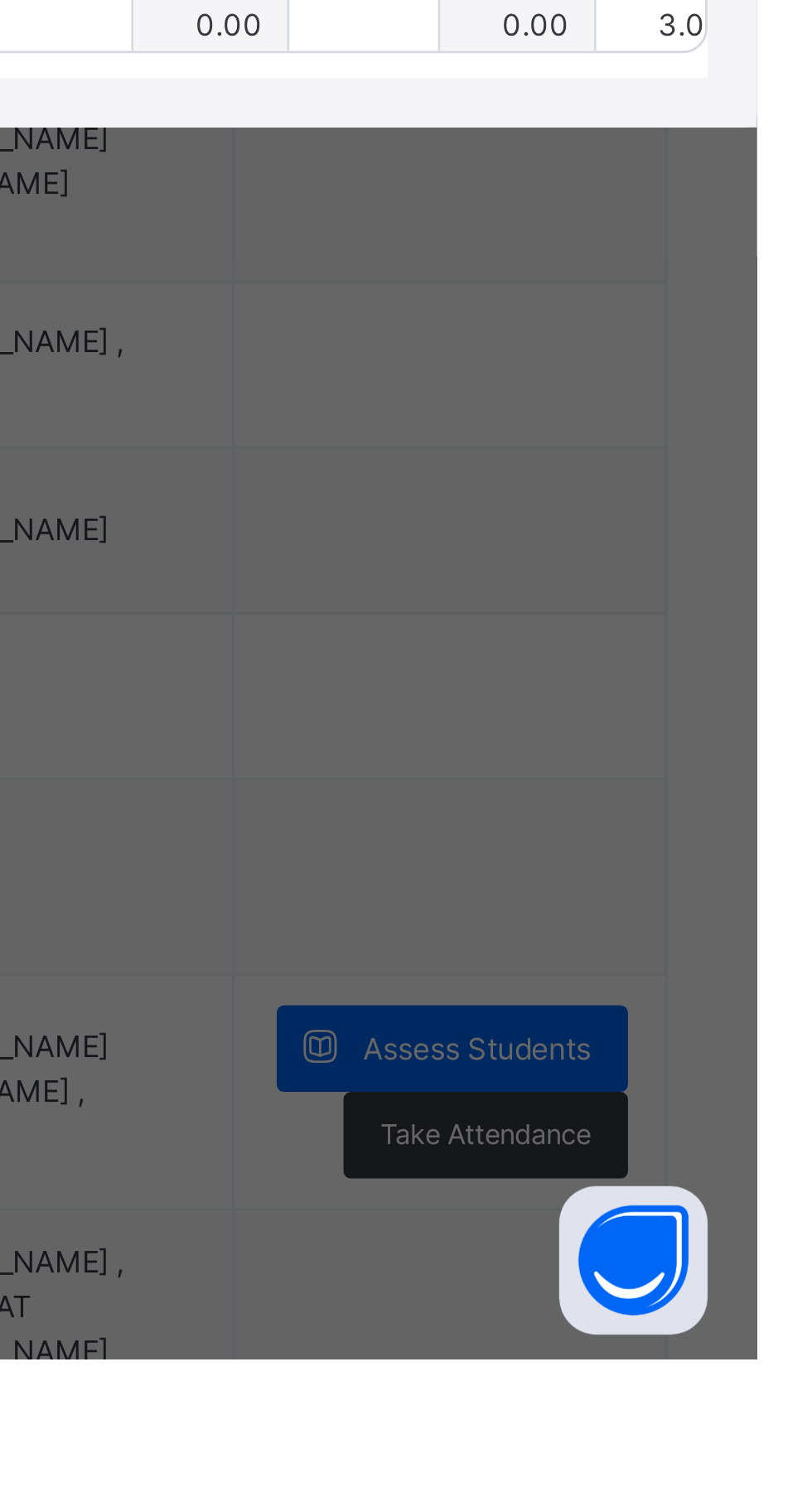
type input "*"
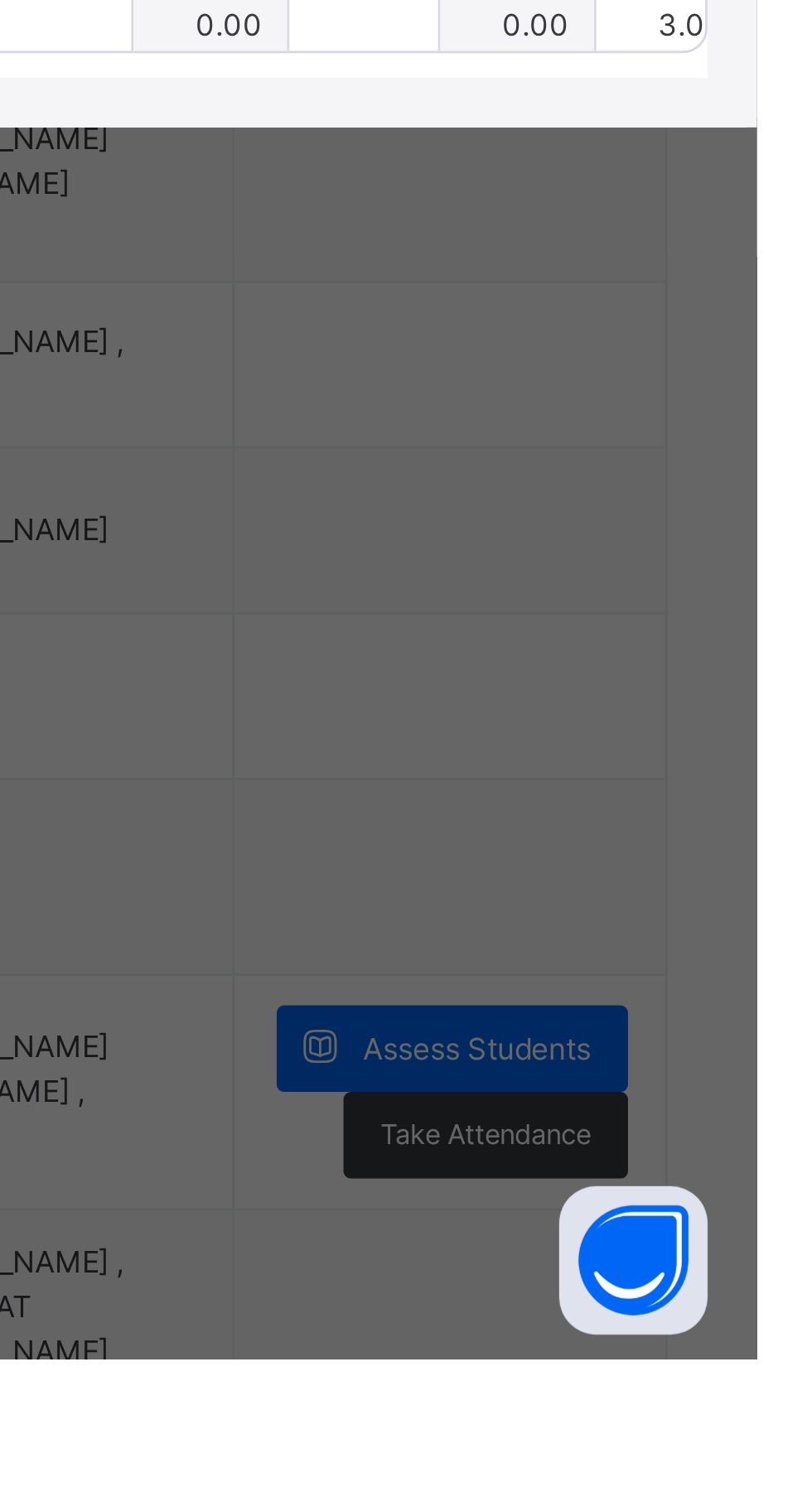
type input "*"
type input "***"
type input "*"
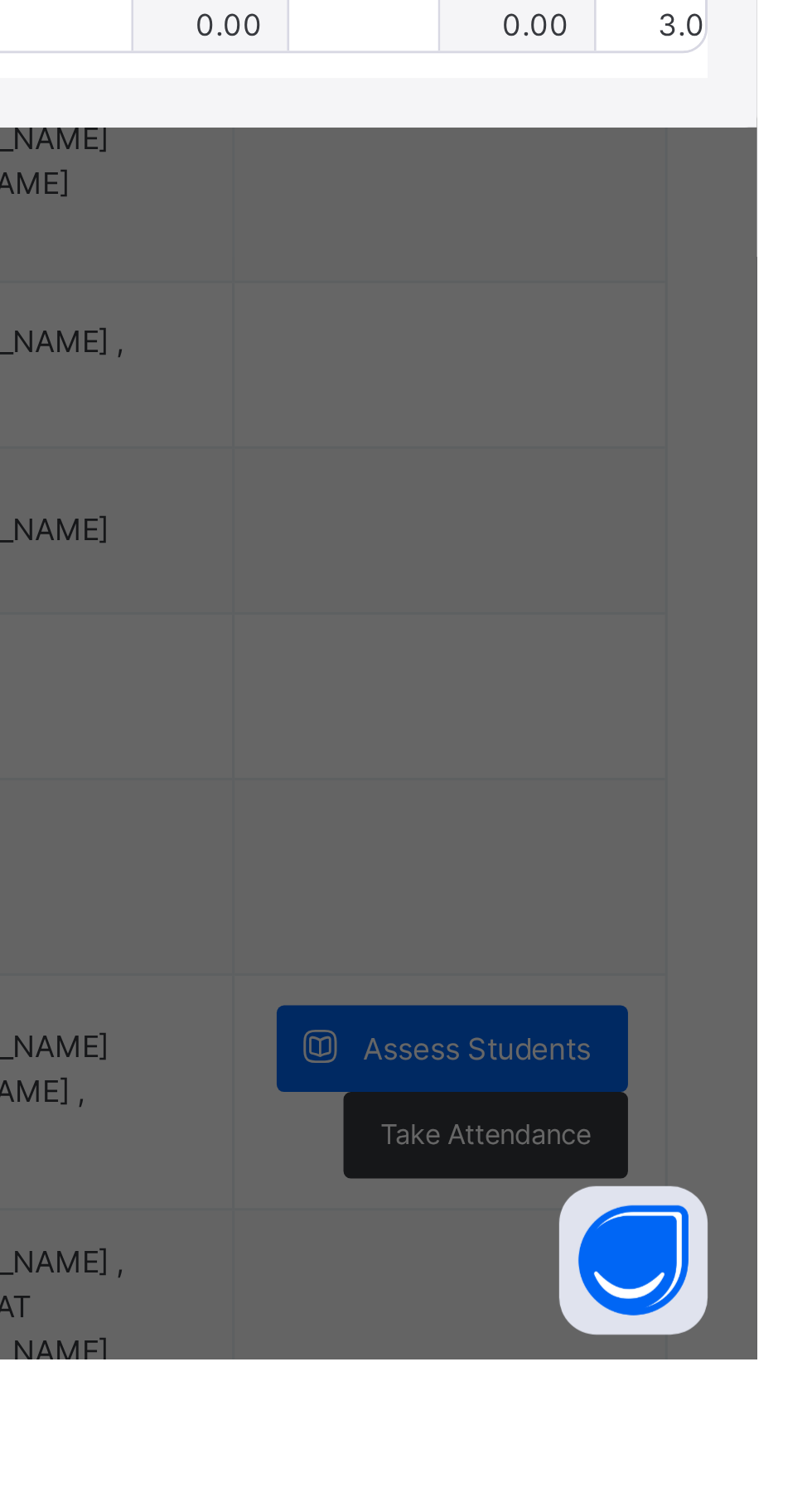
type input "***"
type input "*"
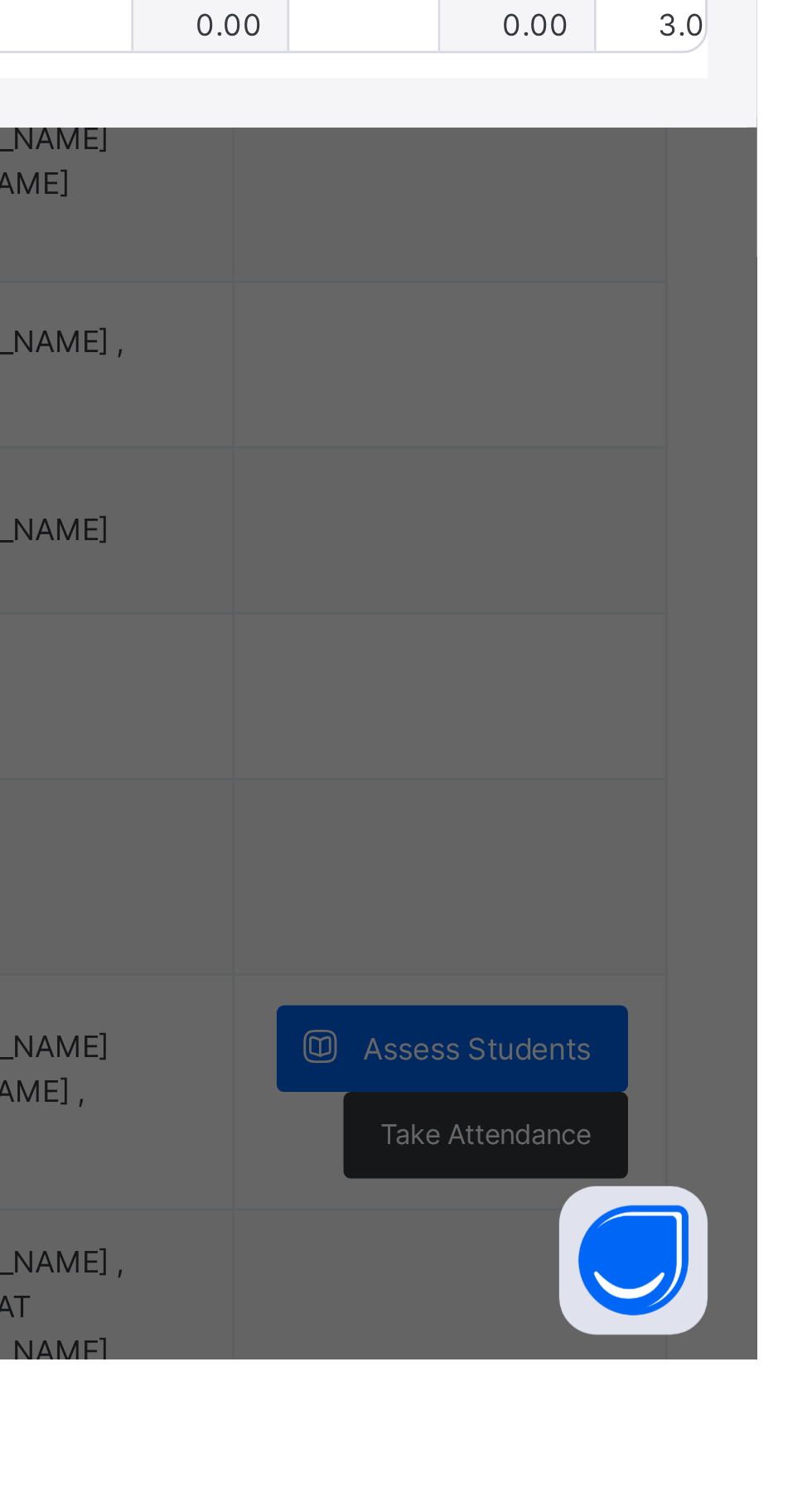
type input "***"
type input "*"
type input "***"
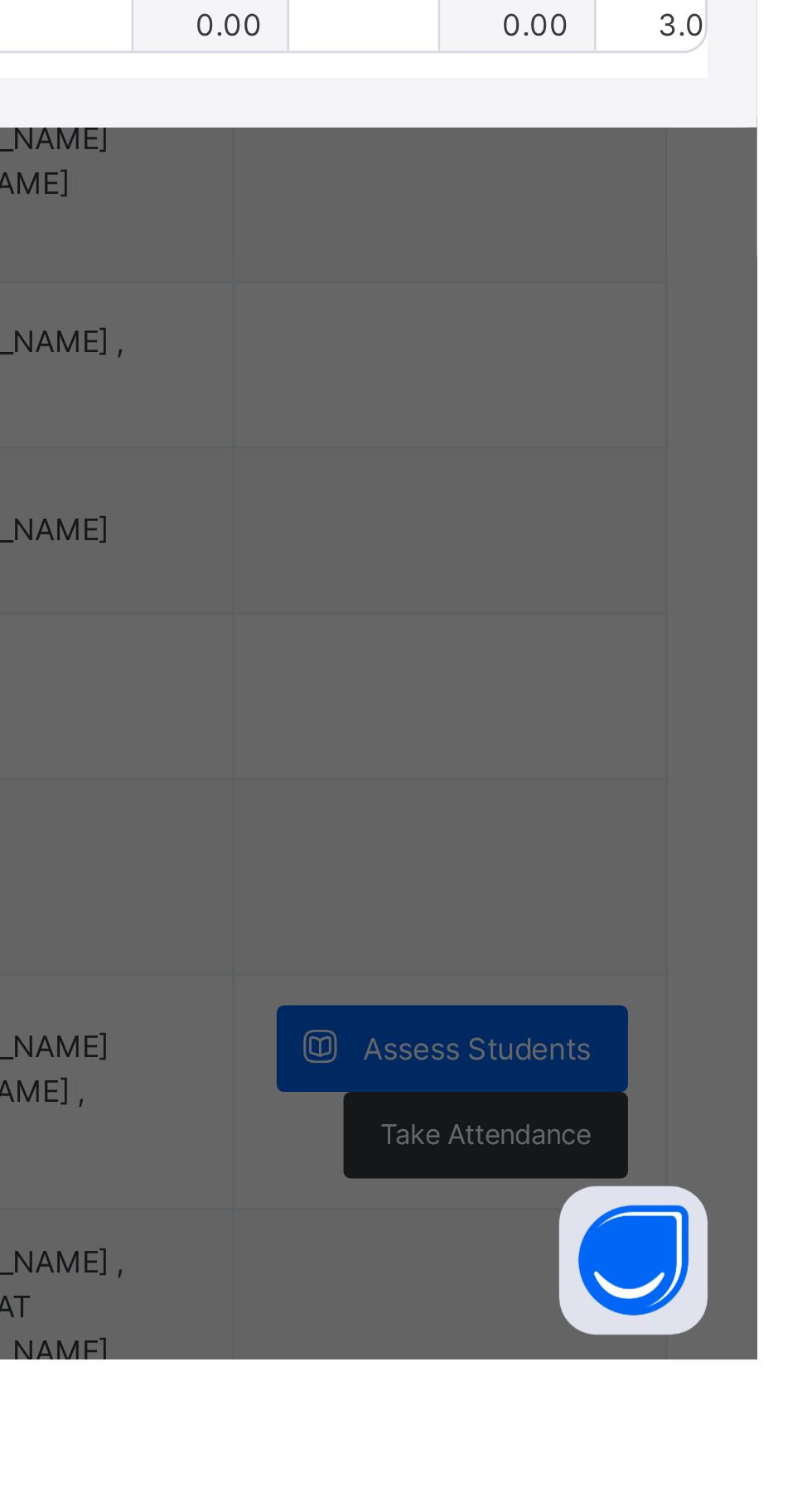
type input "*"
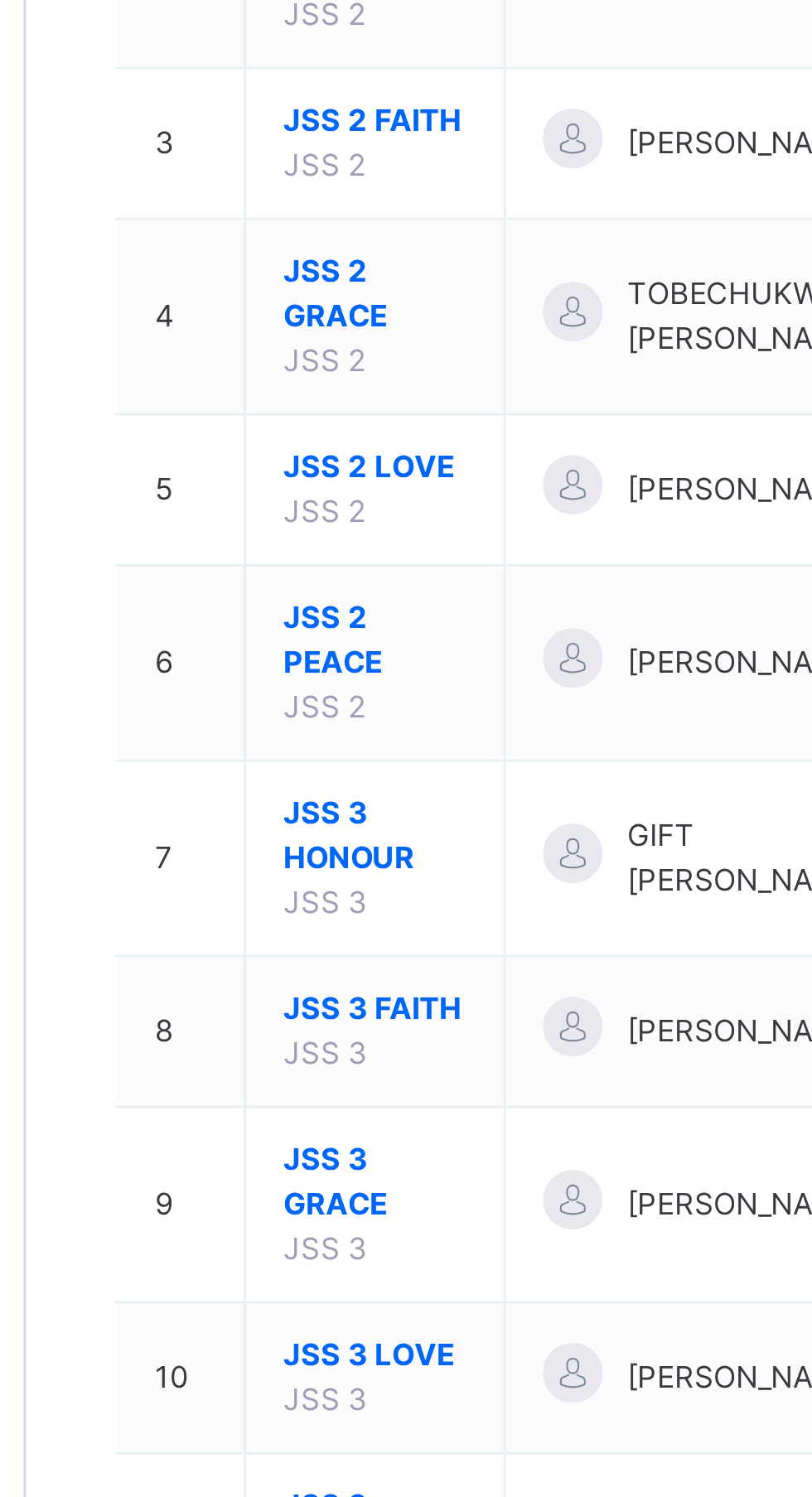
click at [330, 794] on span "JSS 3 LOVE" at bounding box center [316, 799] width 62 height 15
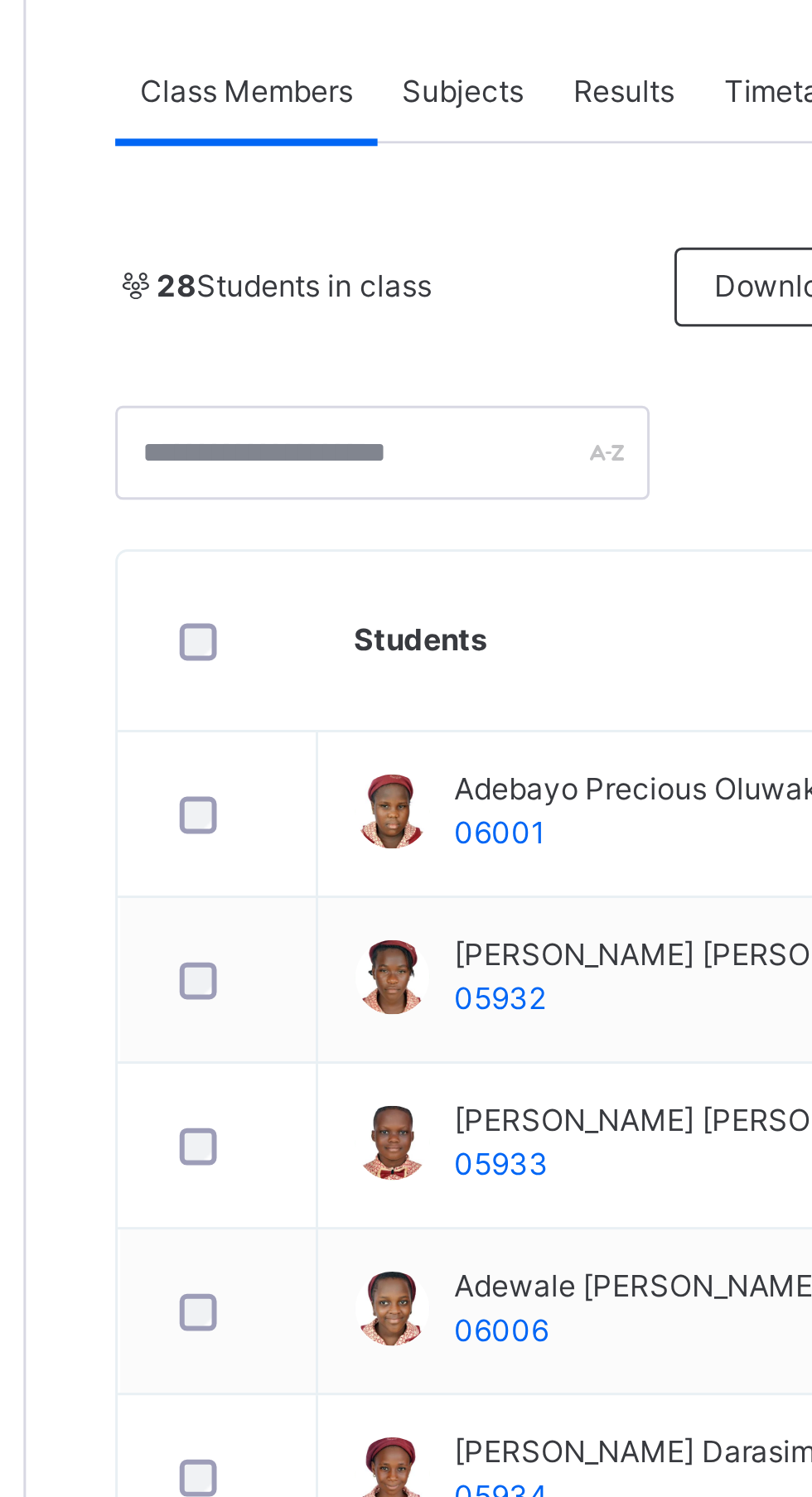
click at [354, 367] on div "Subjects" at bounding box center [344, 375] width 57 height 33
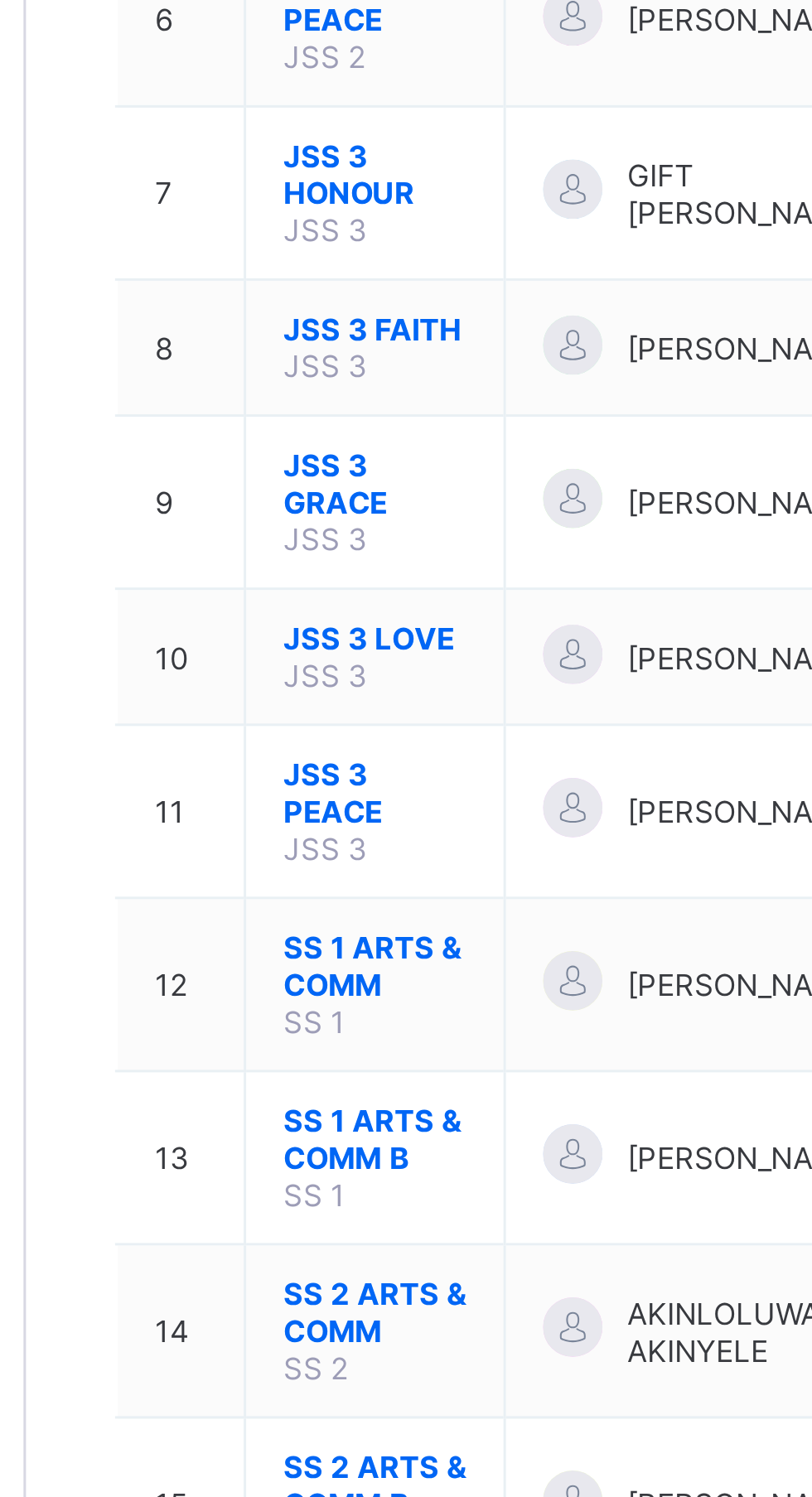
click at [325, 729] on span "JSS 3 LOVE" at bounding box center [316, 734] width 62 height 12
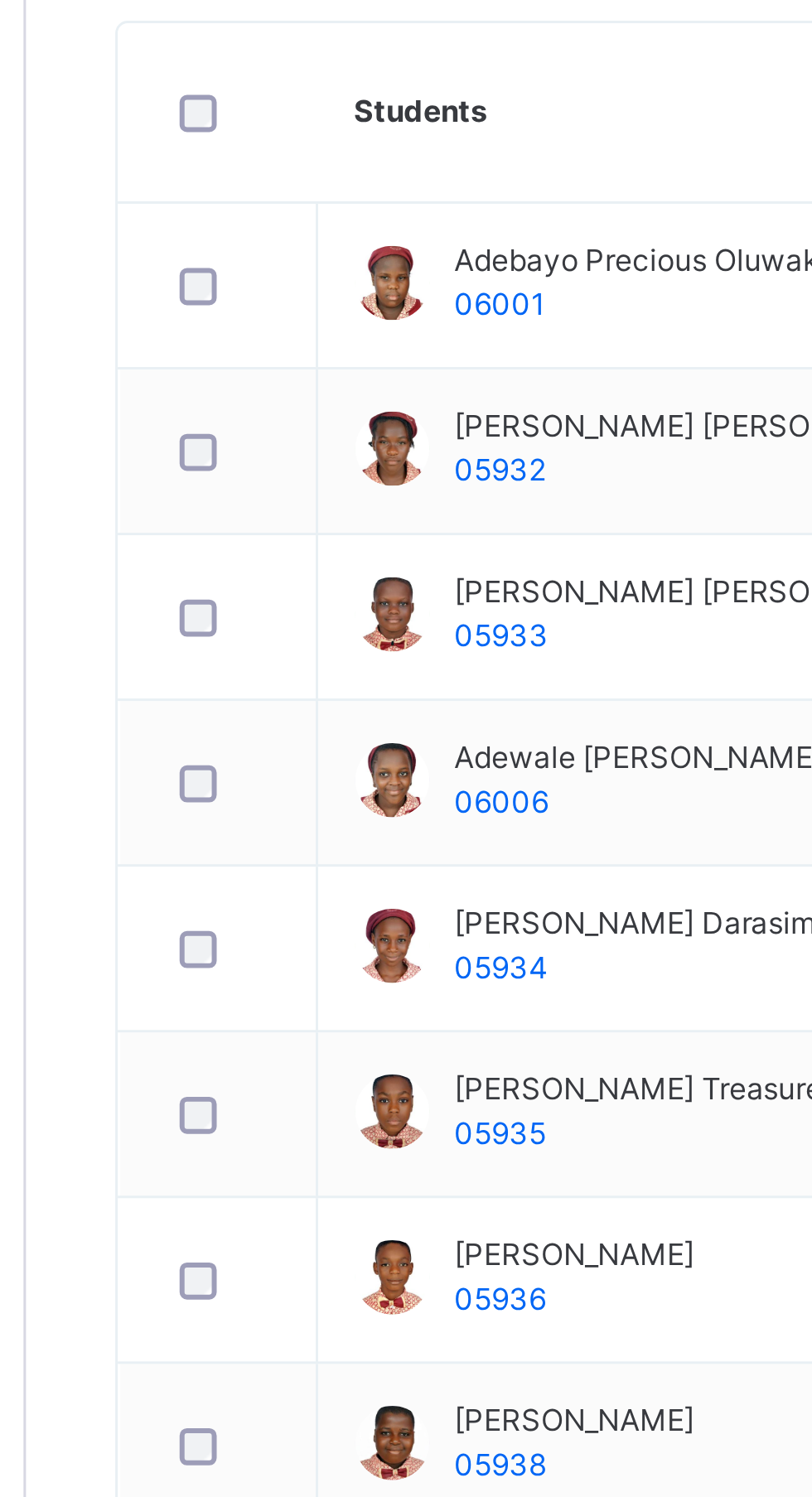
click at [349, 367] on div "Subjects" at bounding box center [344, 375] width 57 height 33
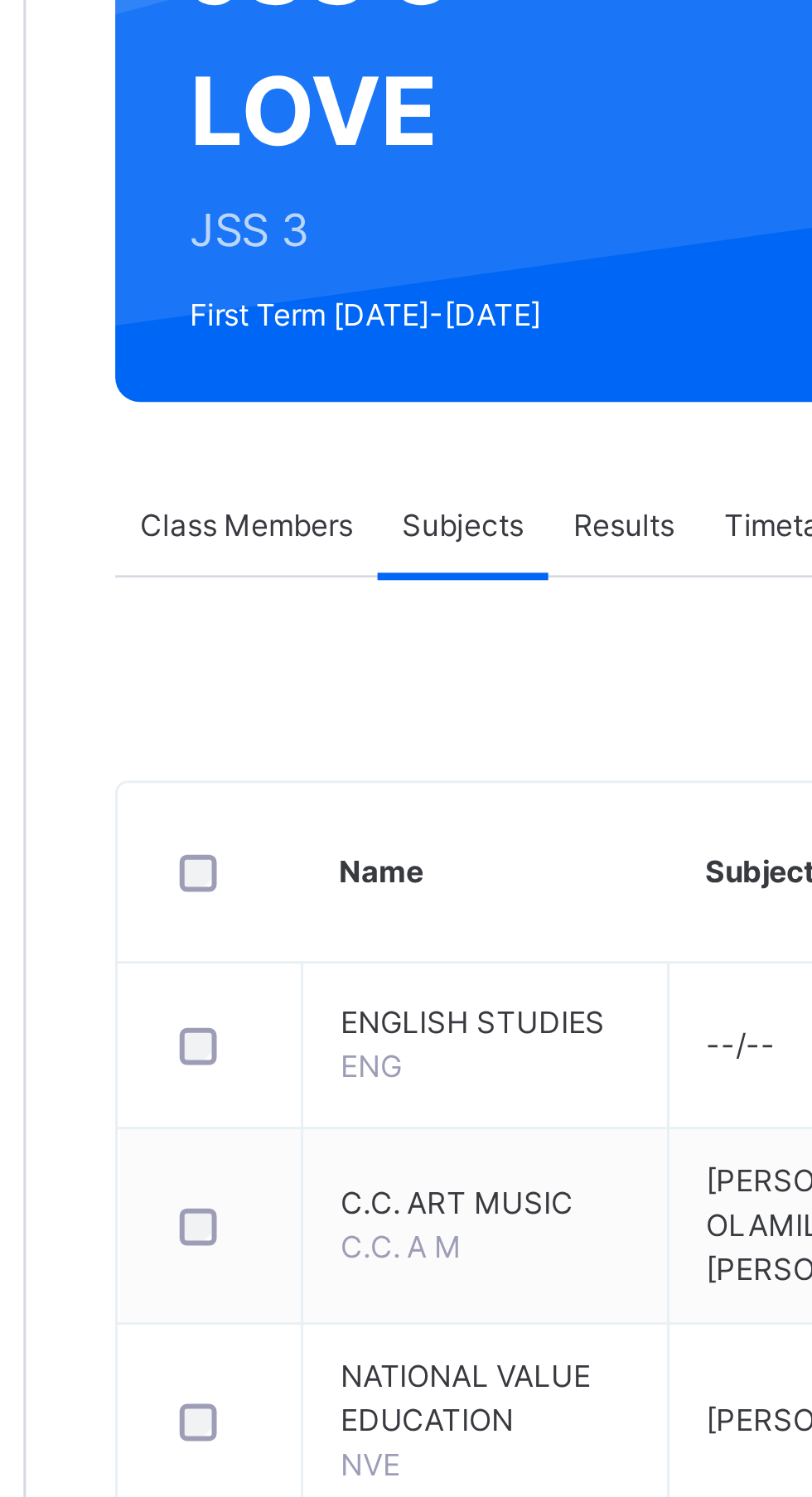
click at [341, 1411] on span "FRENCH" at bounding box center [324, 1415] width 40 height 12
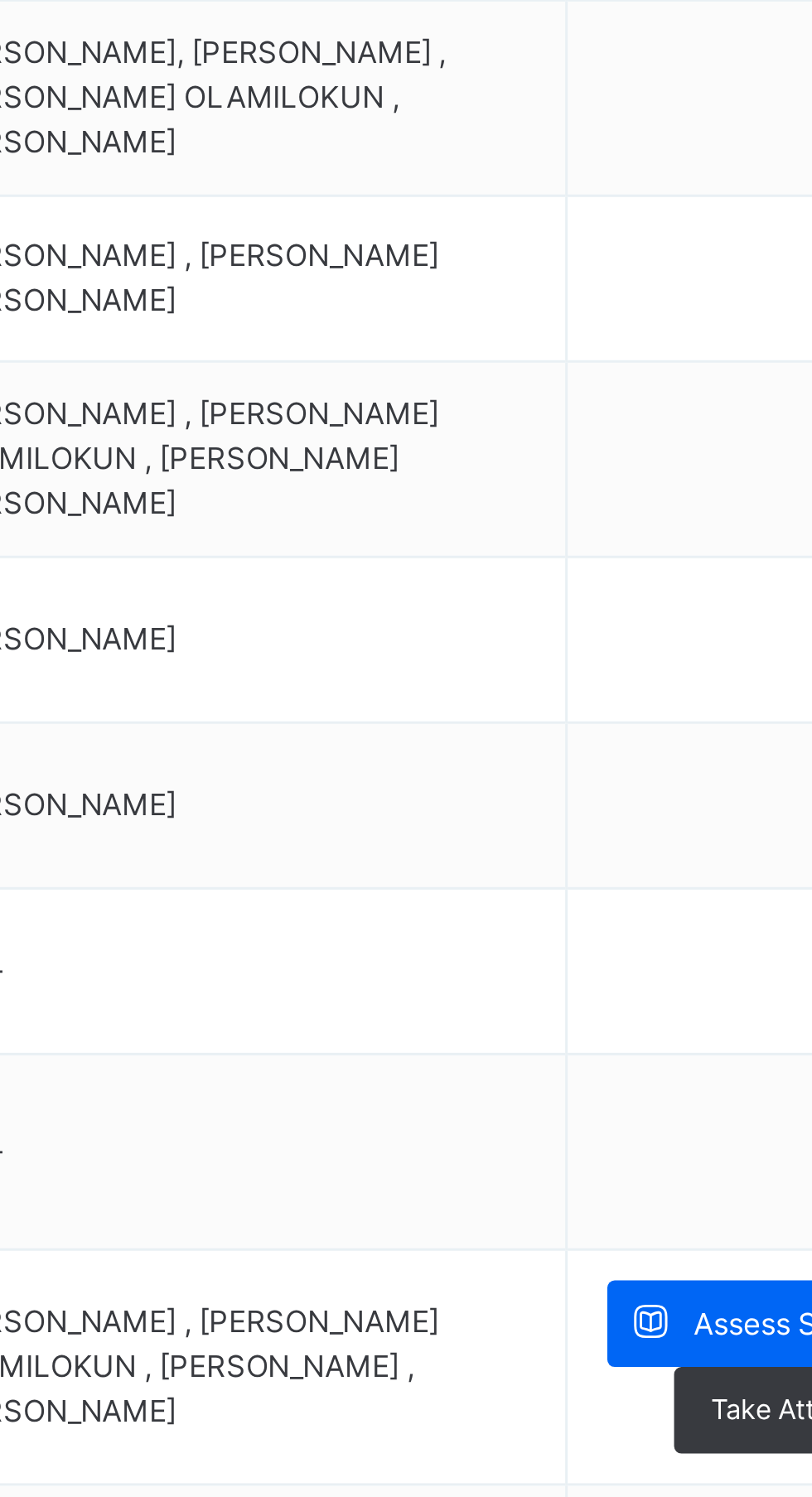
click at [682, 1391] on span "Assess Students" at bounding box center [718, 1394] width 76 height 15
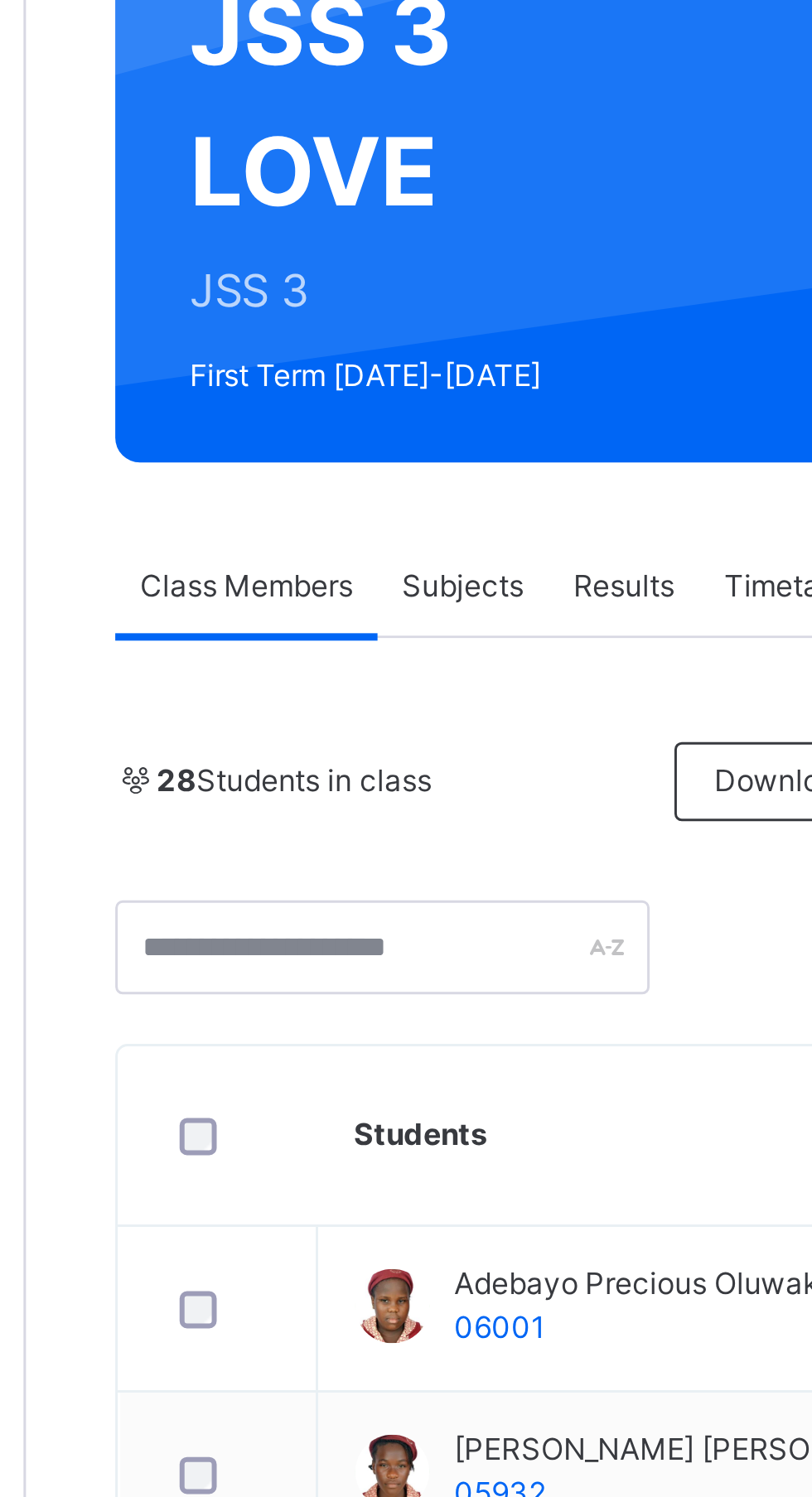
click at [347, 367] on div "Subjects" at bounding box center [344, 375] width 57 height 33
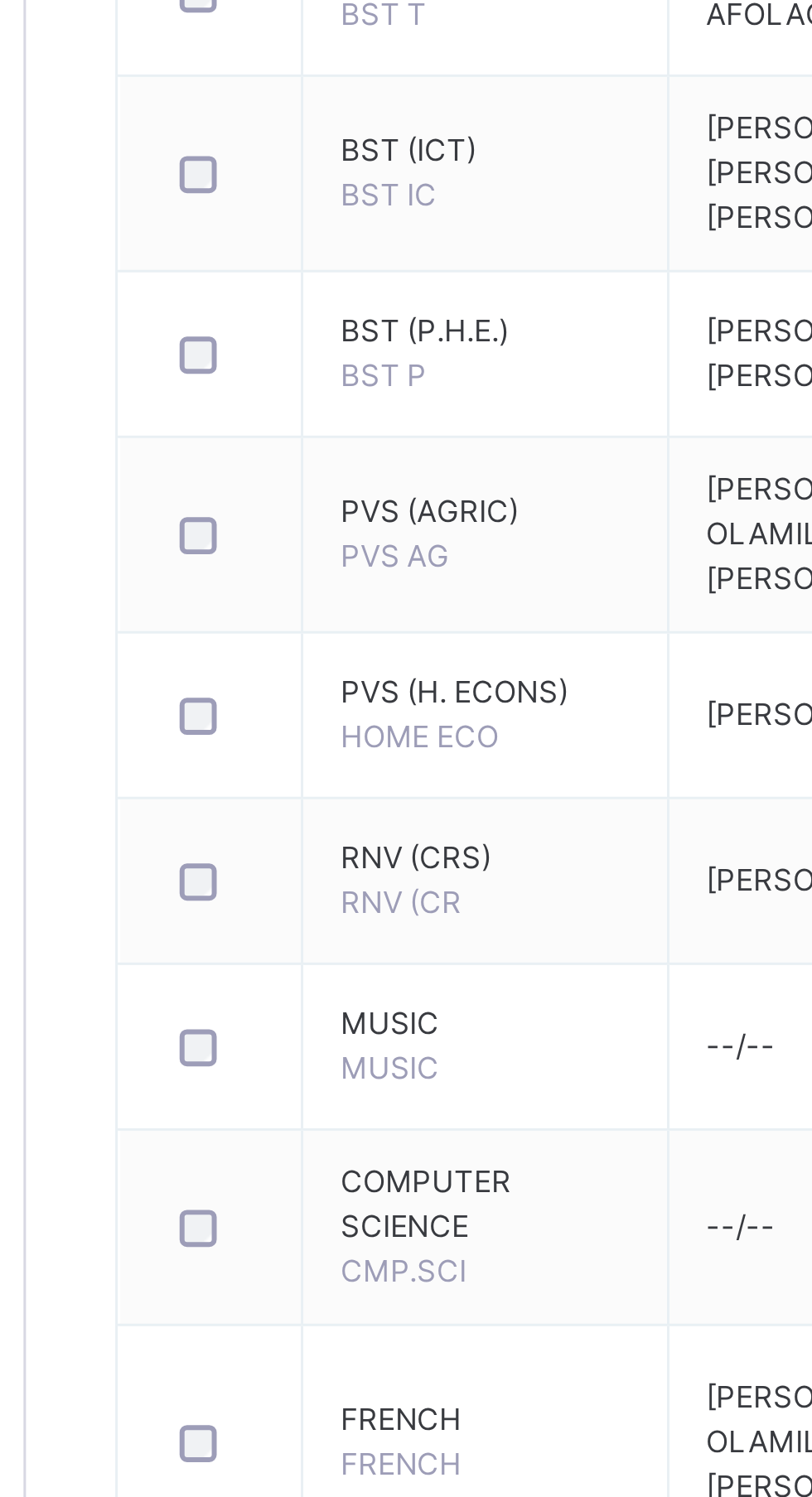
click at [327, 1413] on span "FRENCH" at bounding box center [324, 1415] width 40 height 12
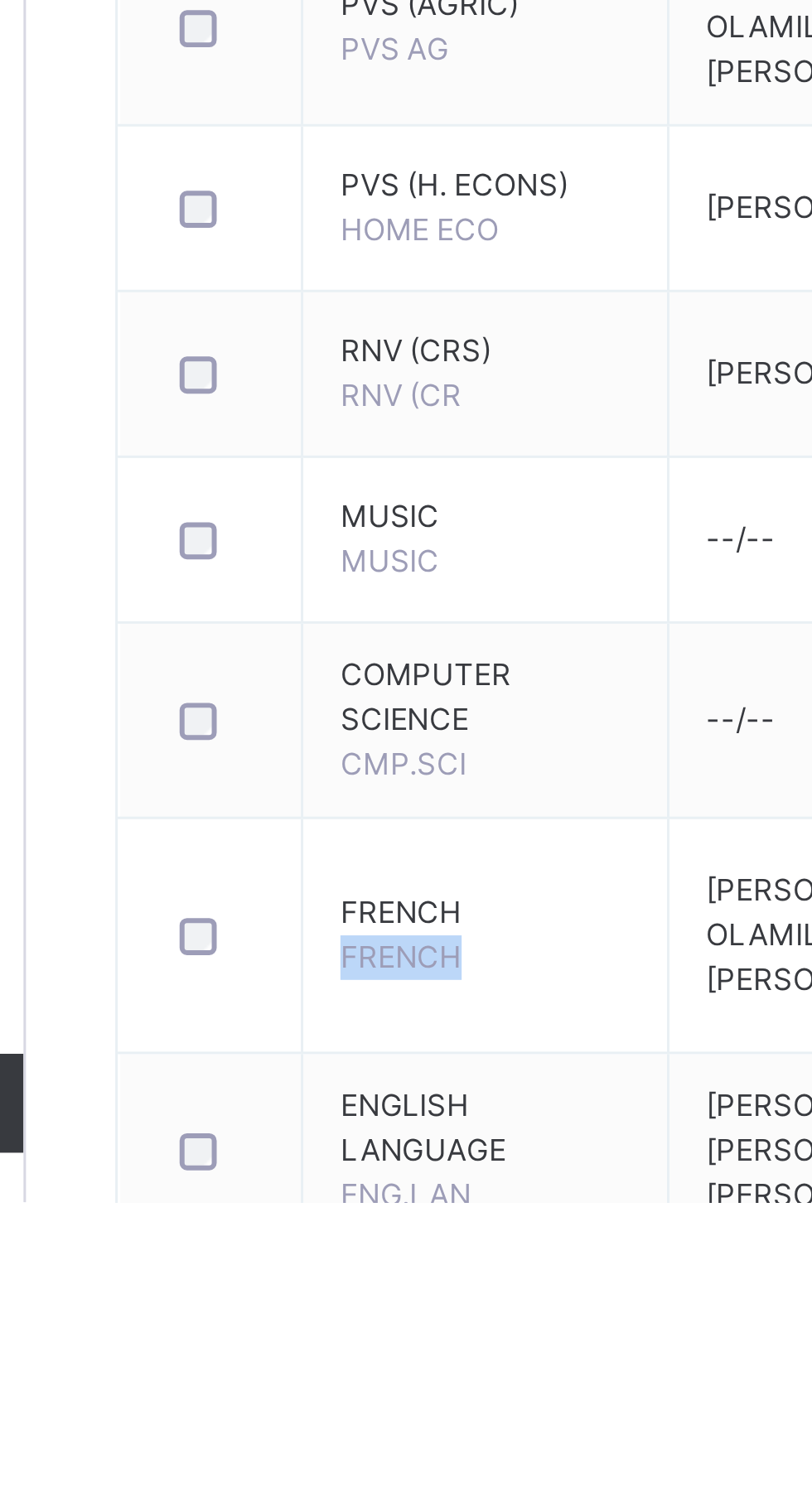
click at [337, 1396] on span "FRENCH" at bounding box center [353, 1401] width 97 height 15
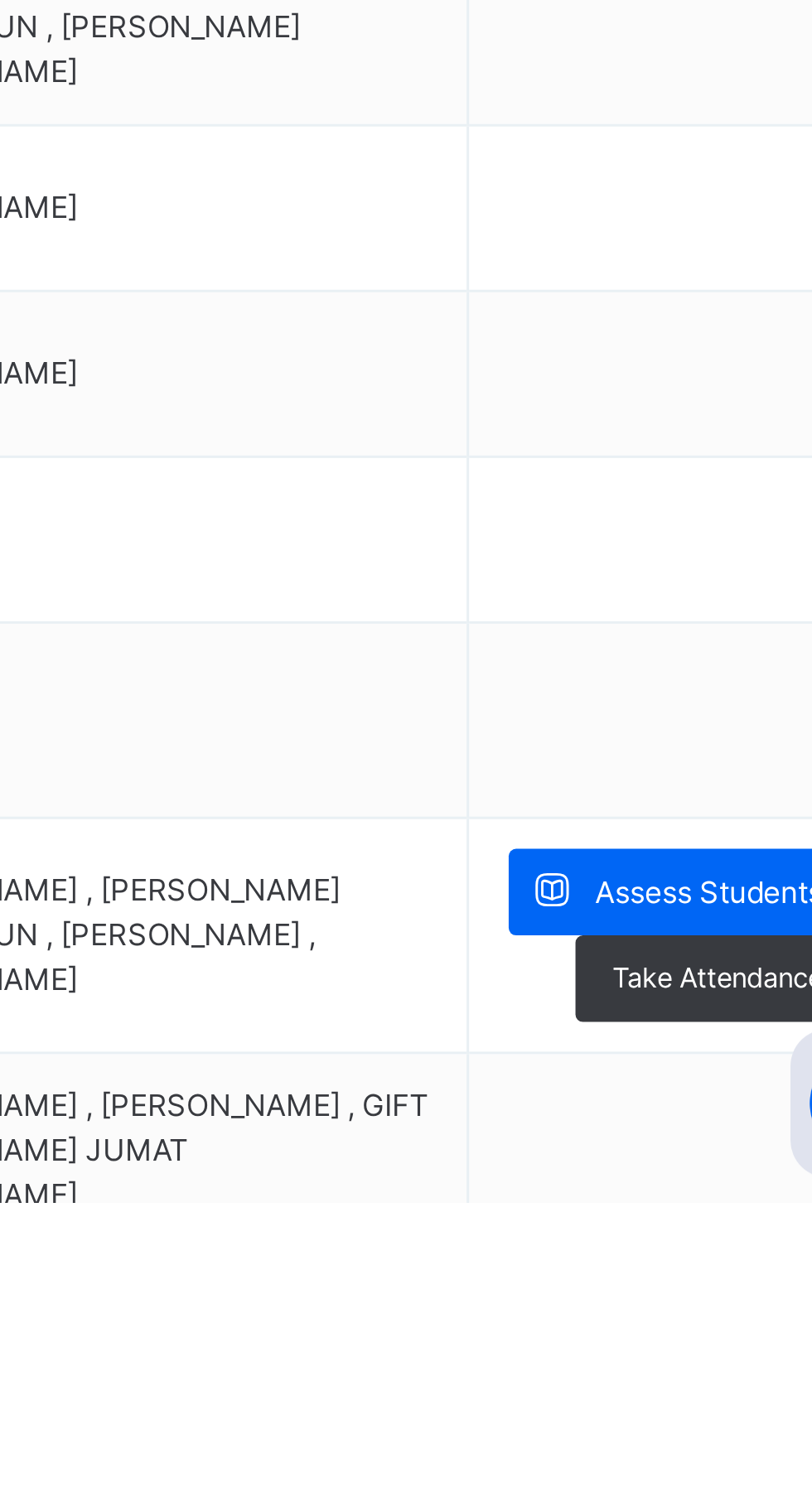
click at [722, 1389] on span "Assess Students" at bounding box center [718, 1394] width 76 height 15
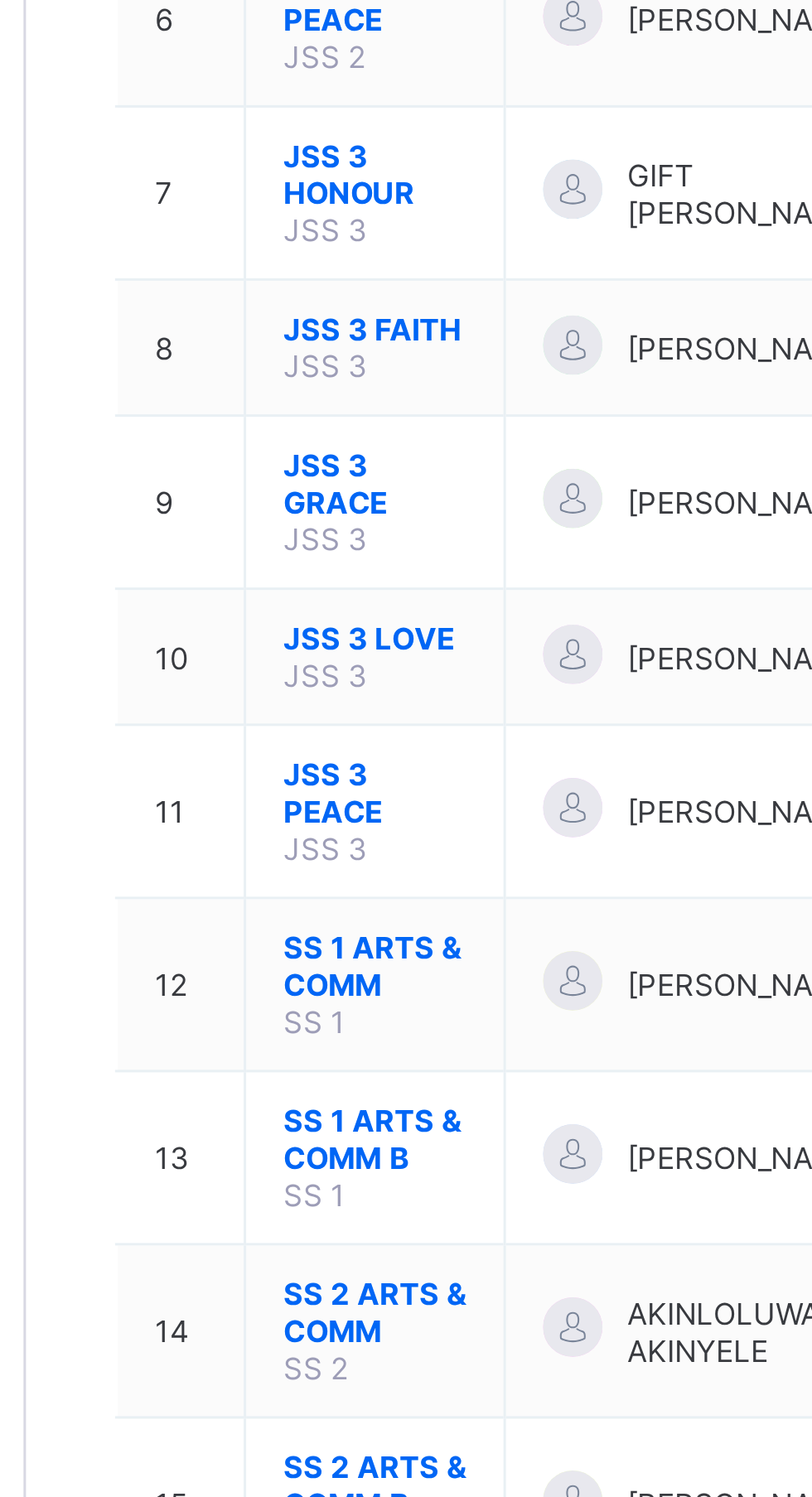
click at [305, 775] on span "JSS 3 PEACE" at bounding box center [316, 787] width 62 height 25
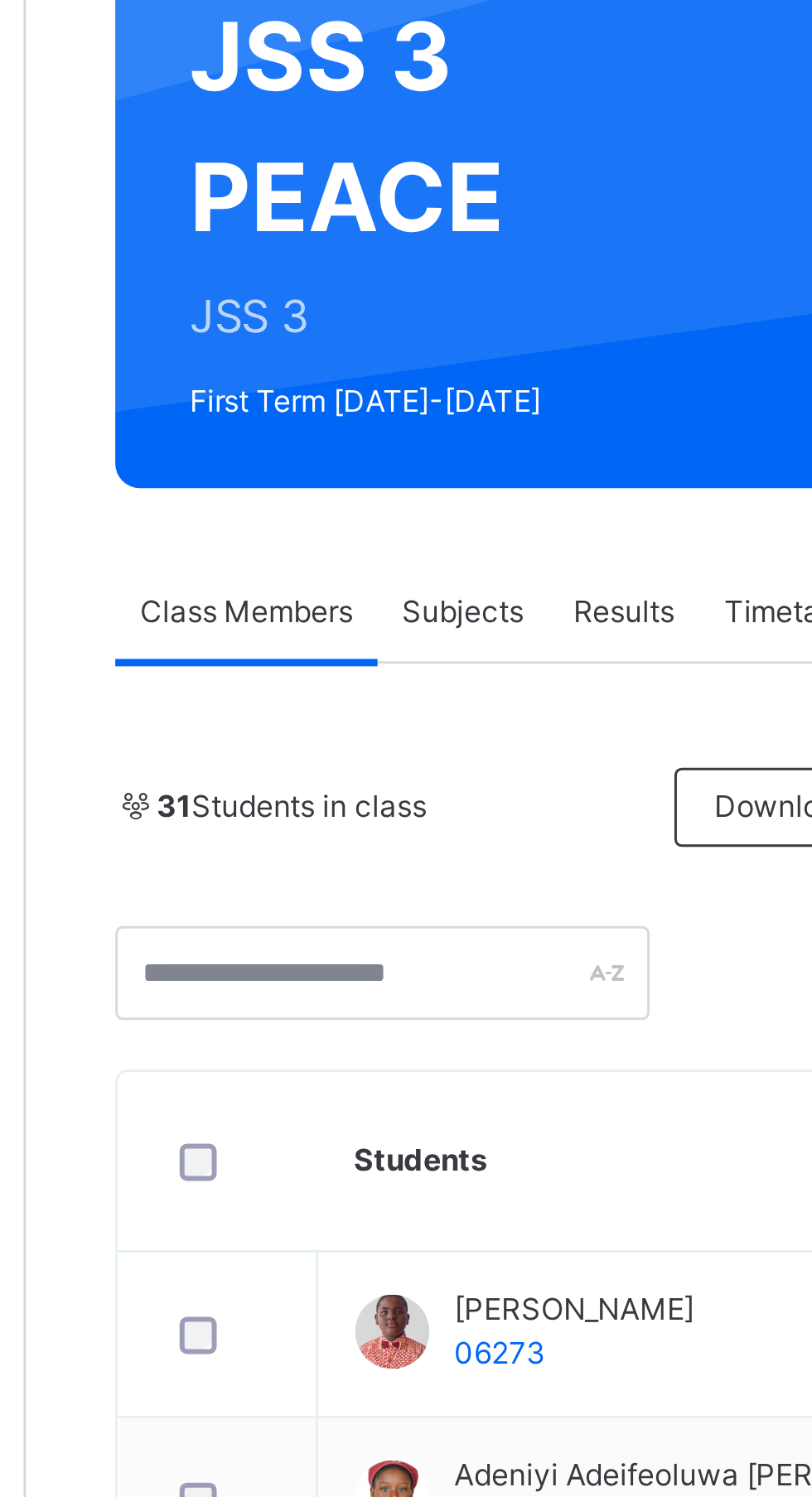
click at [358, 371] on span "Subjects" at bounding box center [344, 375] width 40 height 15
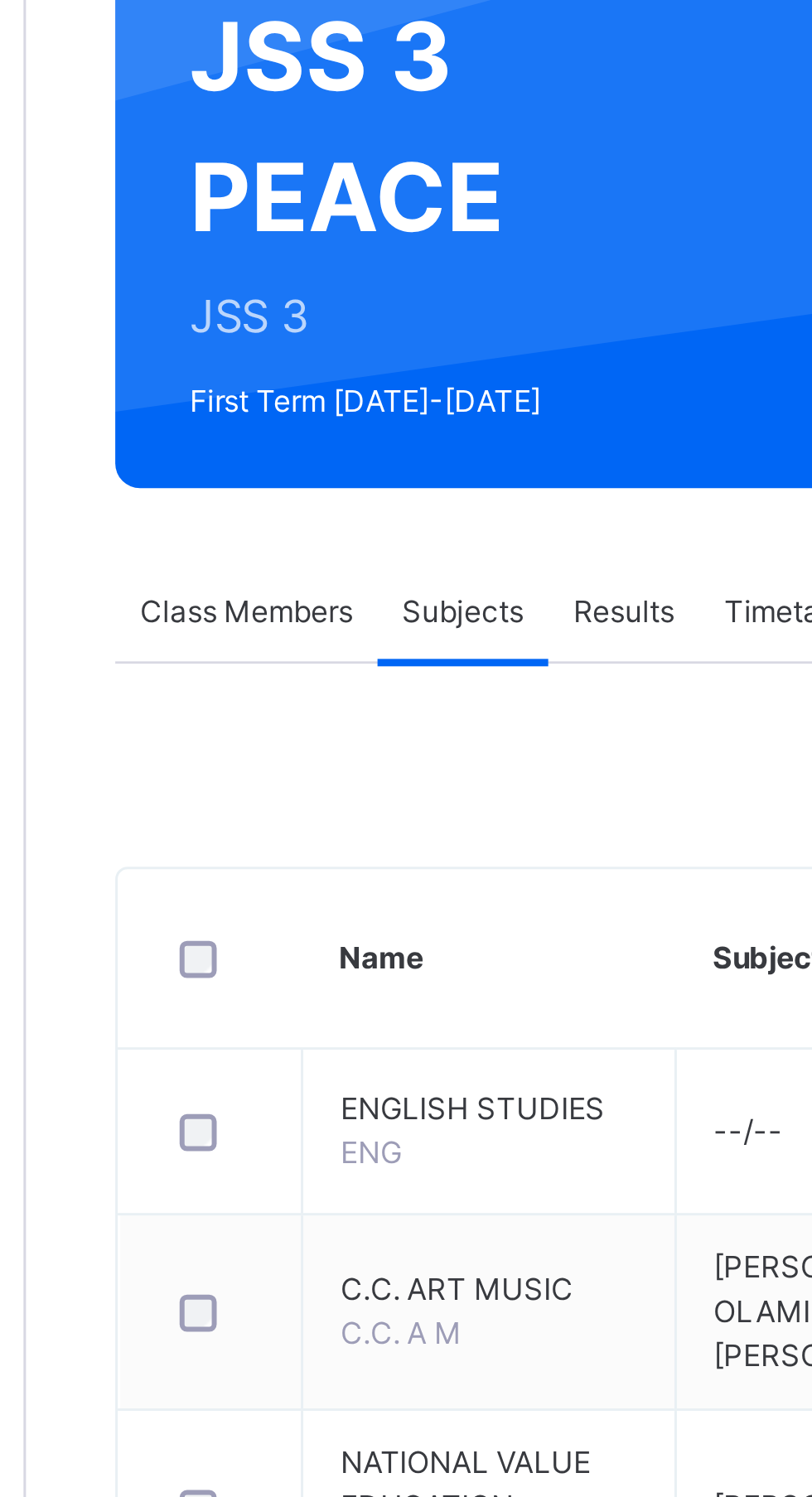
click at [343, 1414] on span "FRENCH" at bounding box center [324, 1415] width 40 height 12
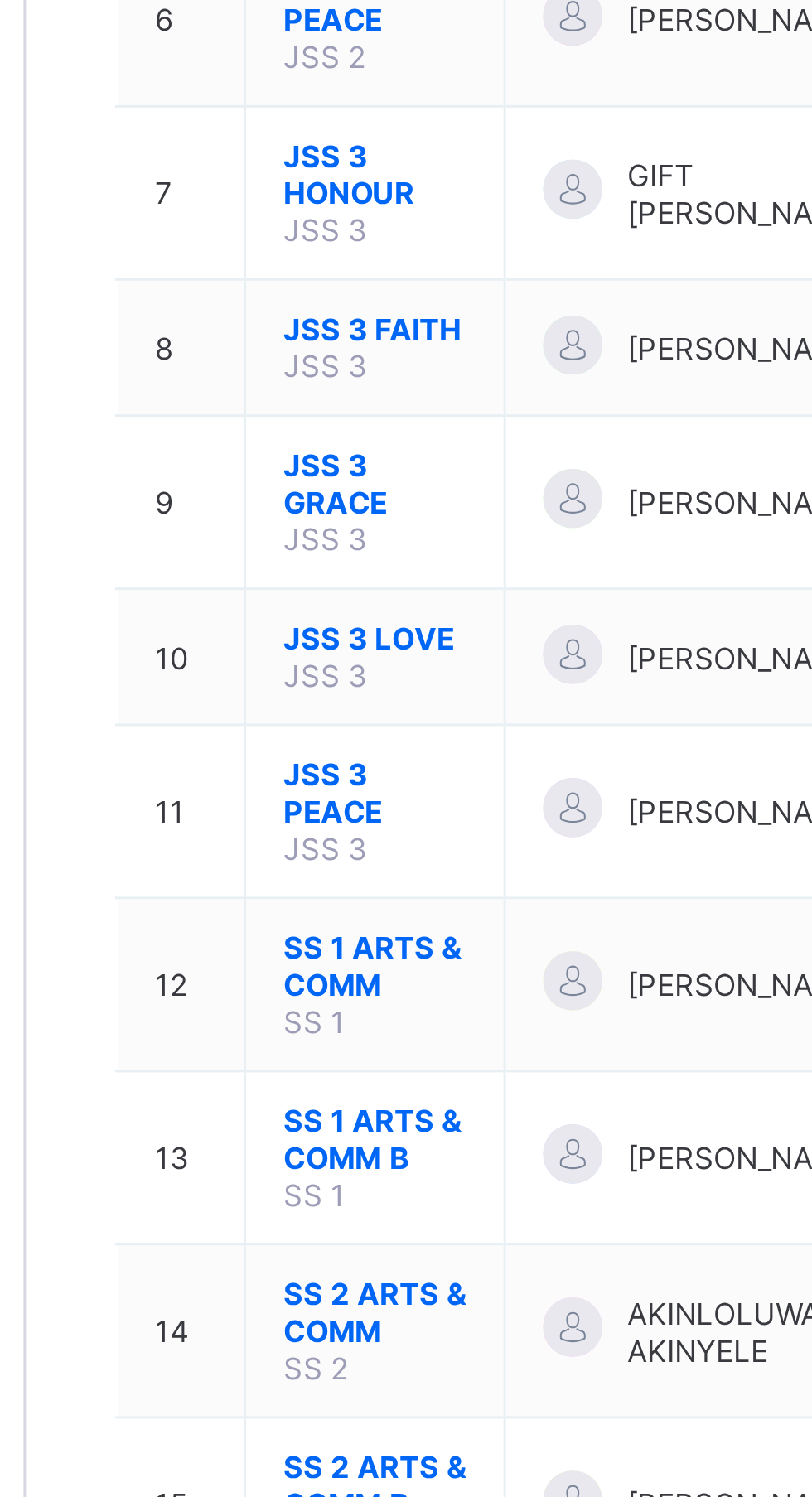
click at [301, 778] on span "JSS 3 PEACE" at bounding box center [316, 787] width 62 height 25
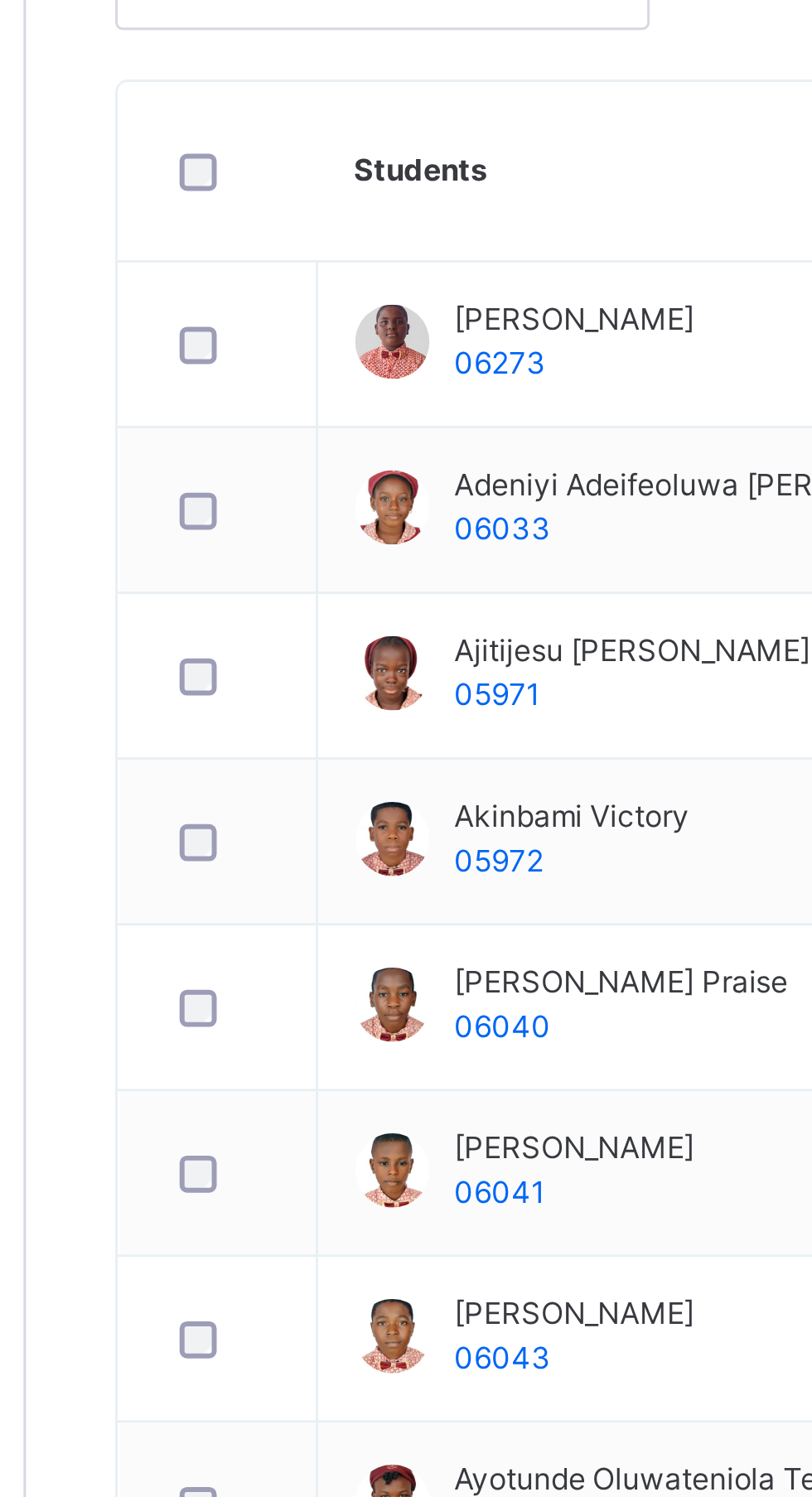
click at [359, 367] on div "Subjects" at bounding box center [344, 375] width 57 height 33
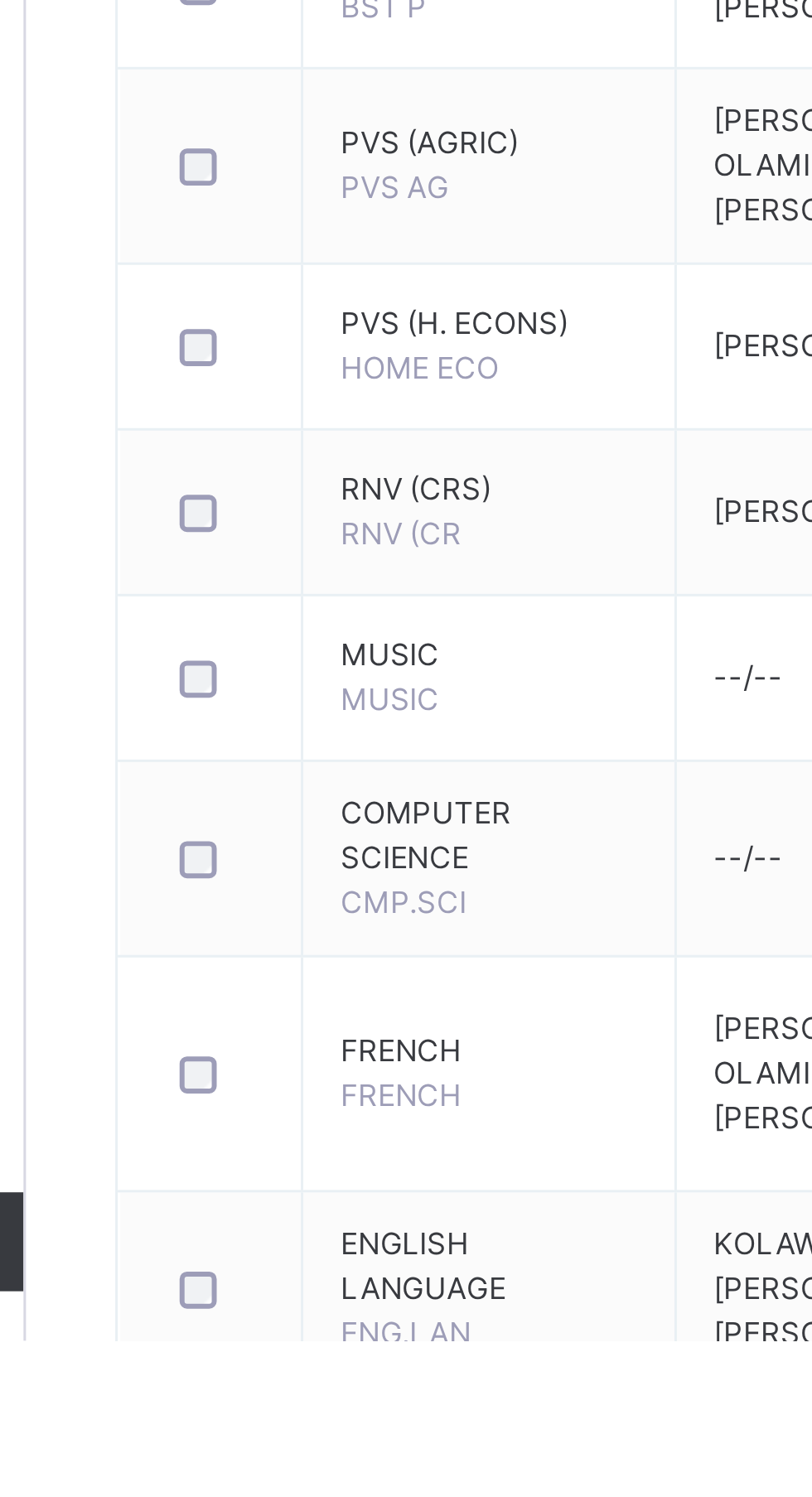
click at [336, 1407] on span "FRENCH" at bounding box center [354, 1401] width 99 height 15
click at [337, 1395] on span "FRENCH" at bounding box center [354, 1401] width 99 height 15
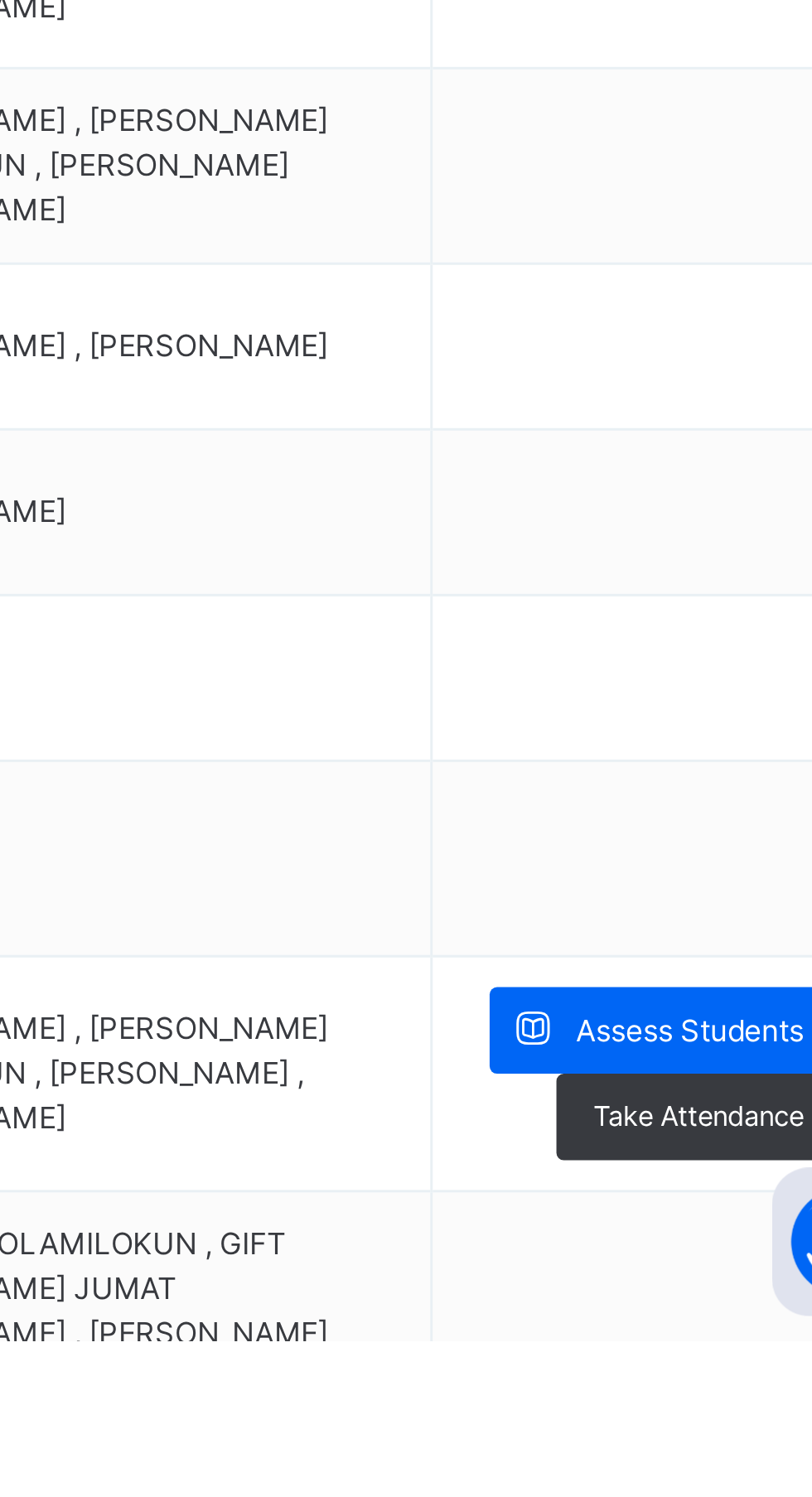
click at [736, 1388] on span "Assess Students" at bounding box center [718, 1394] width 76 height 15
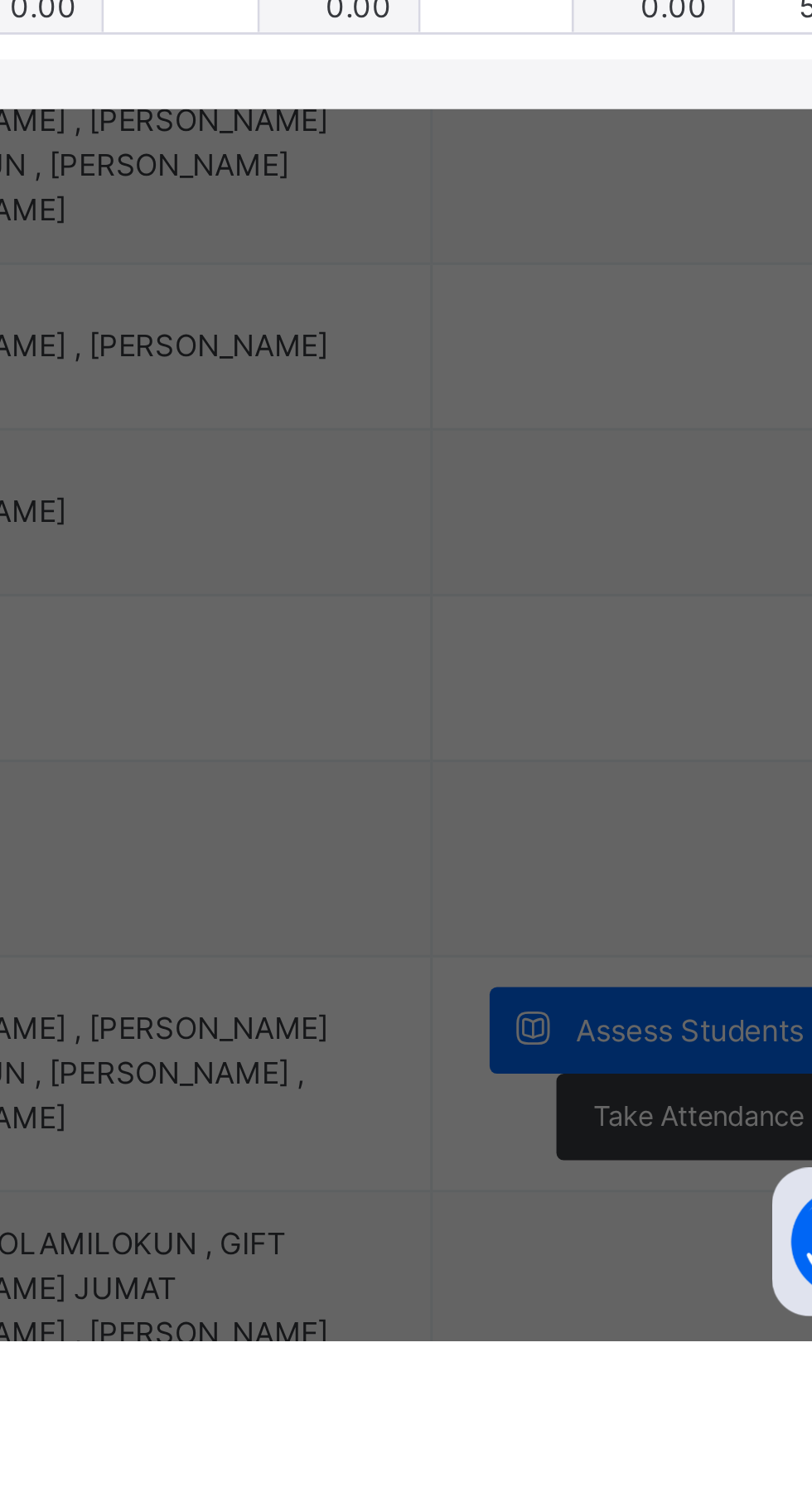
type input "*"
type input "***"
type input "*"
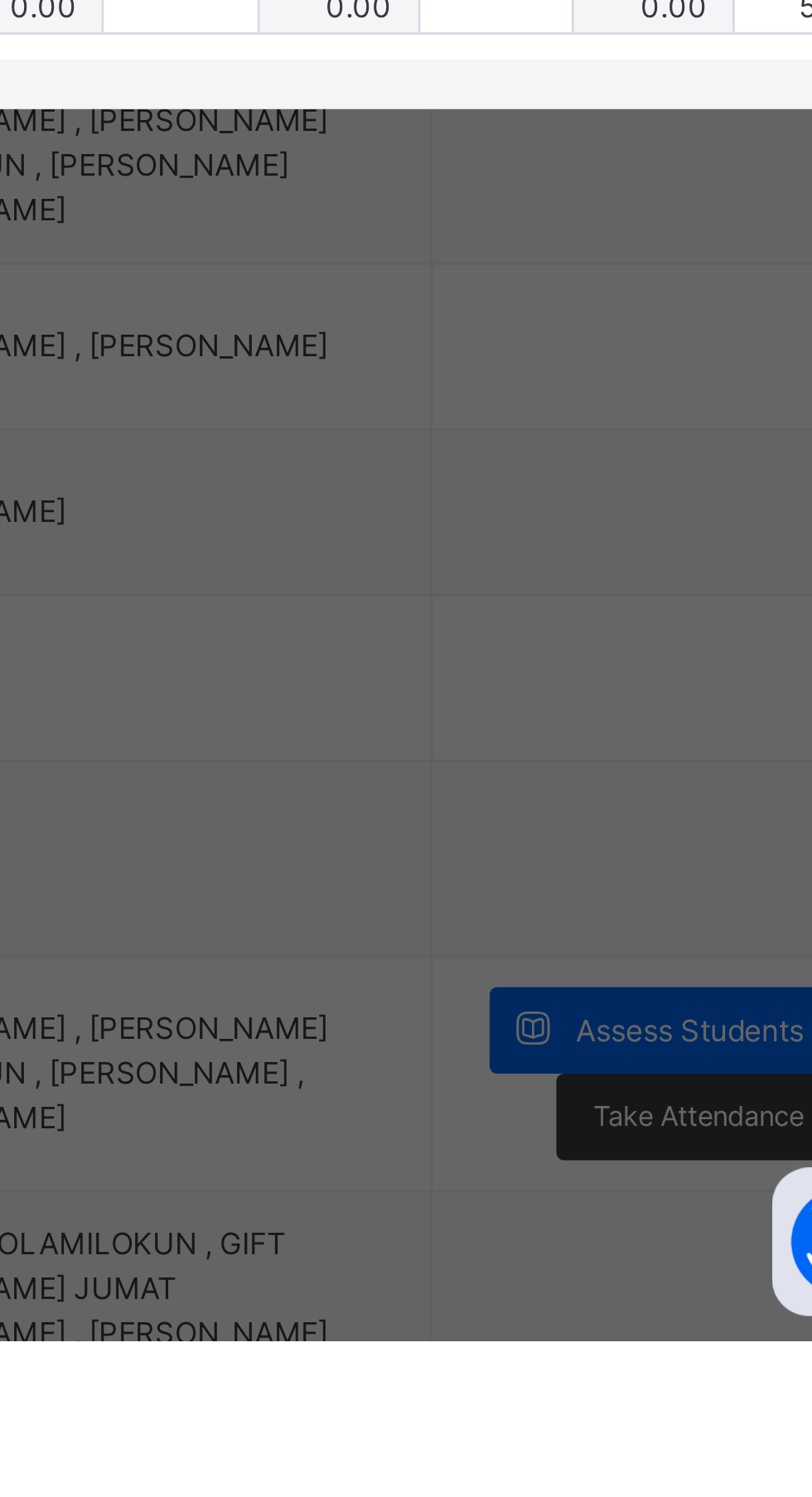
type input "*"
type input "***"
type input "*"
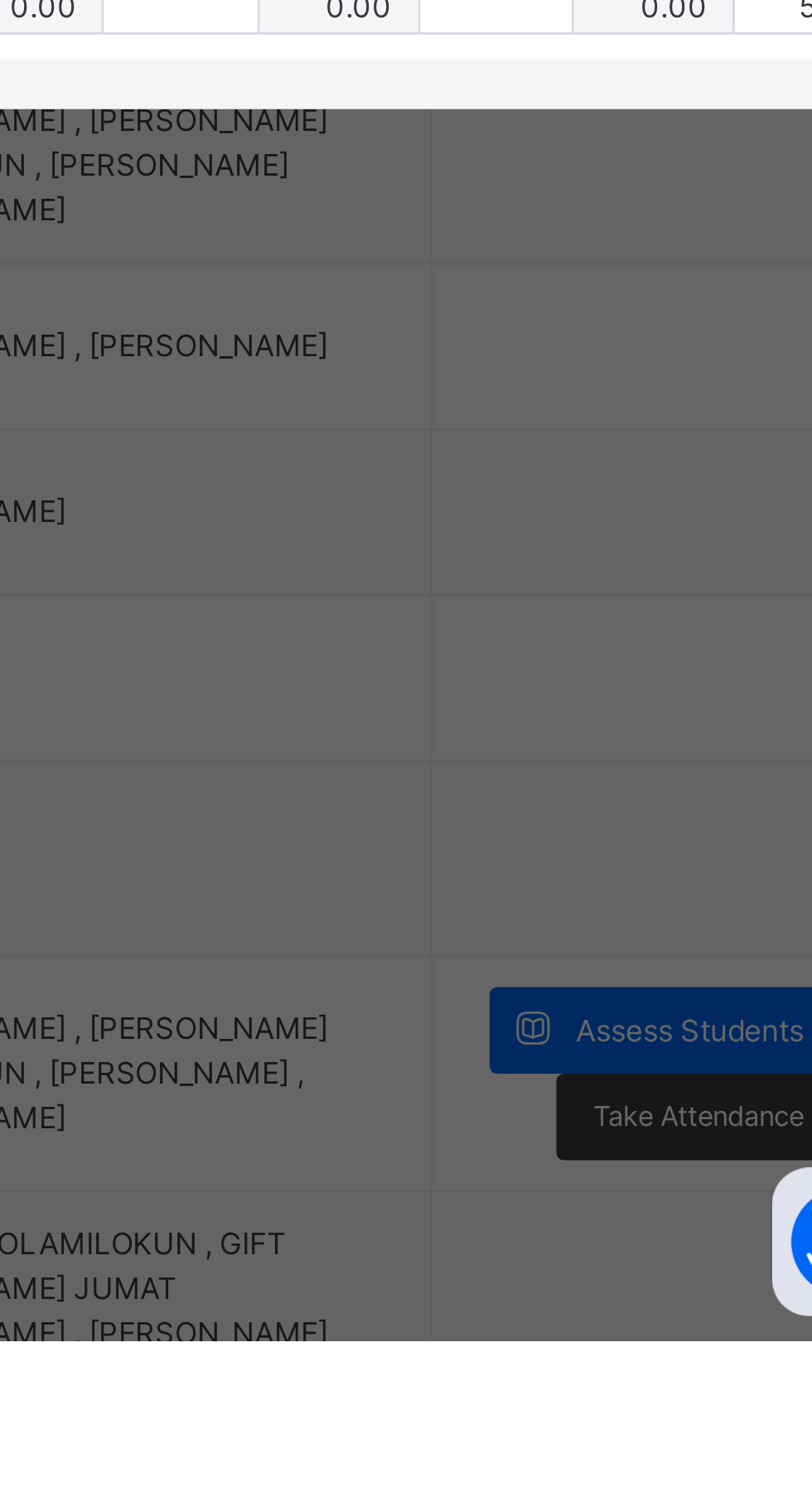
type input "***"
type input "*"
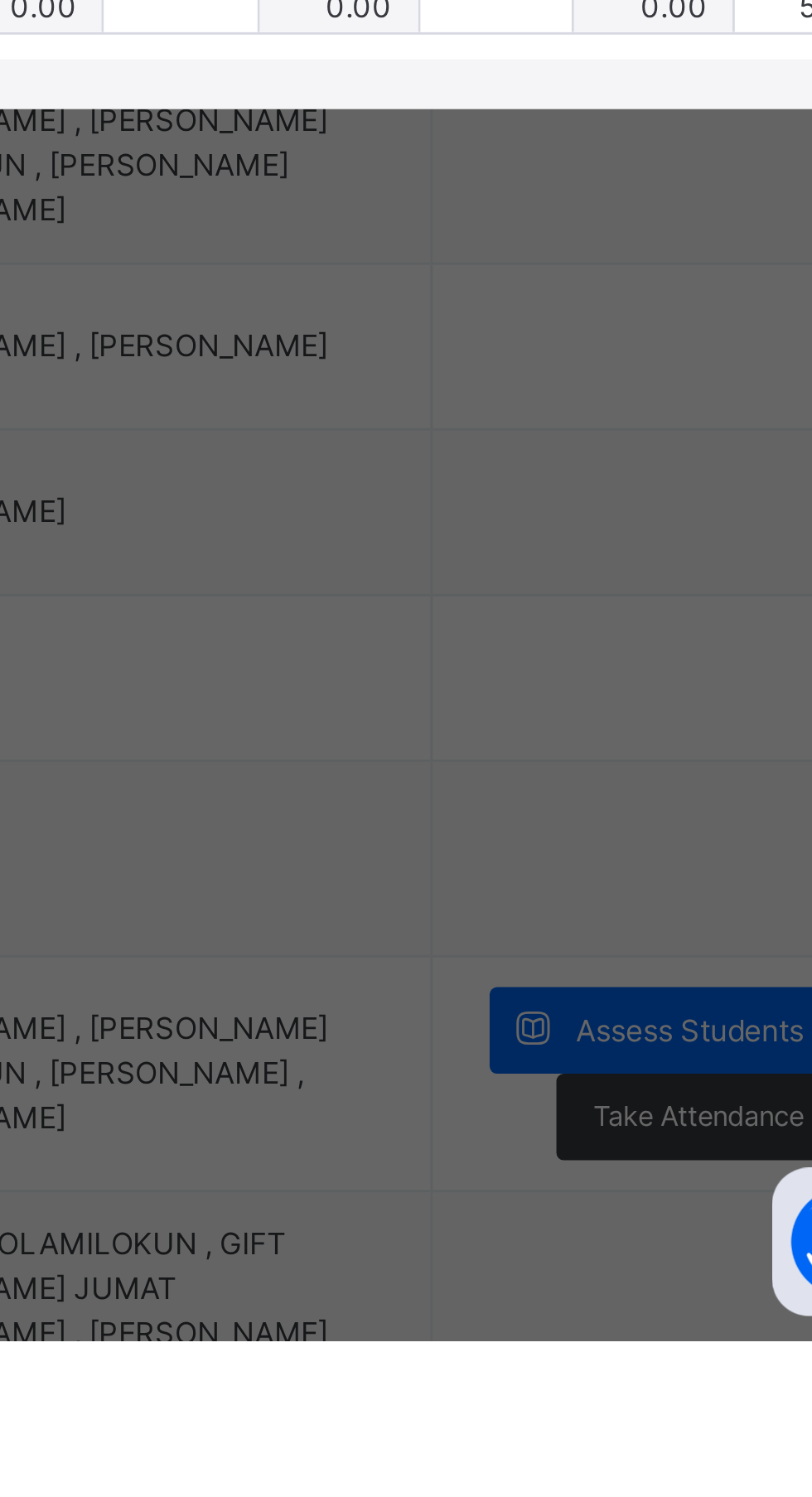
type input "*"
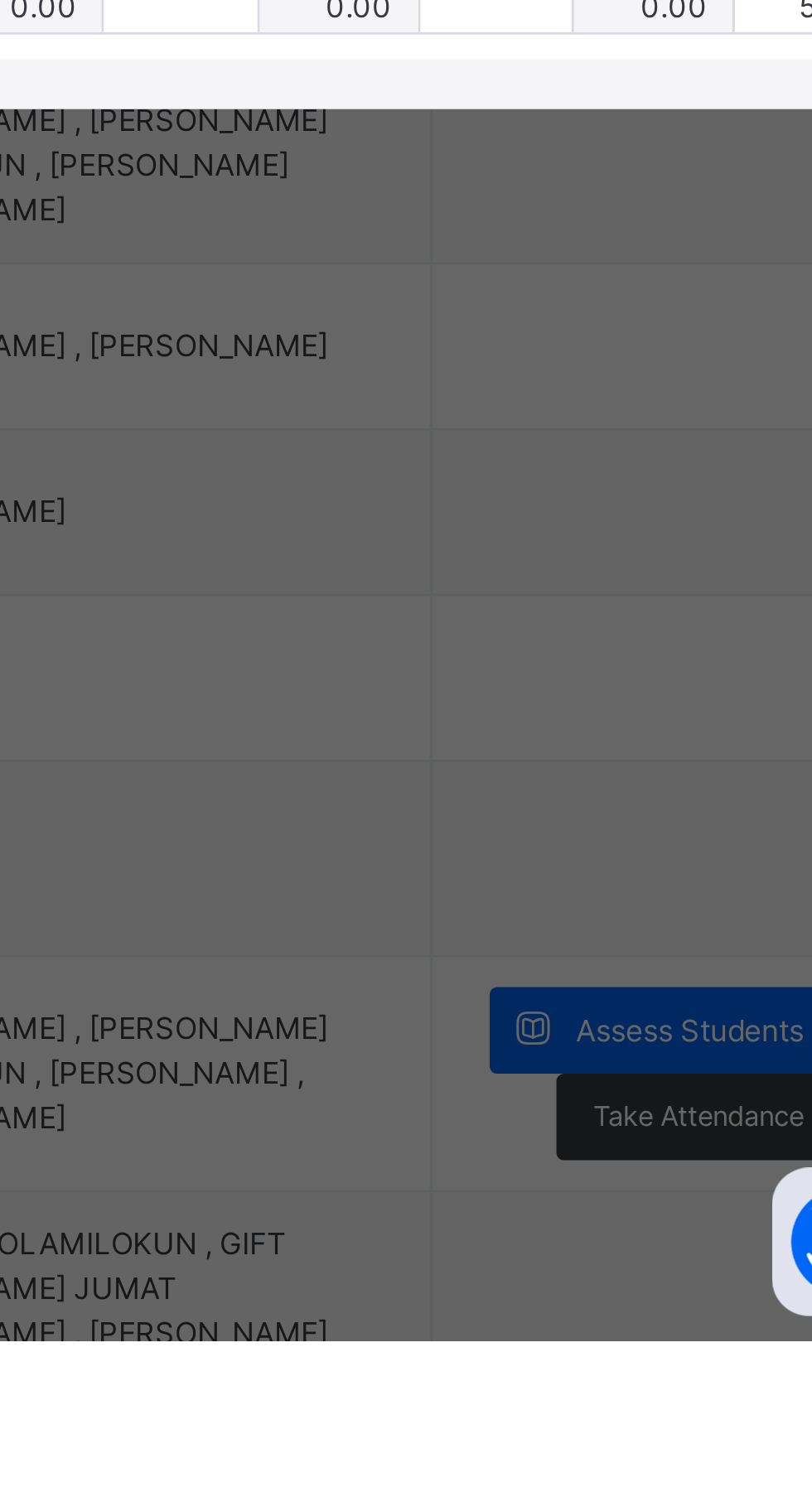
type input "*"
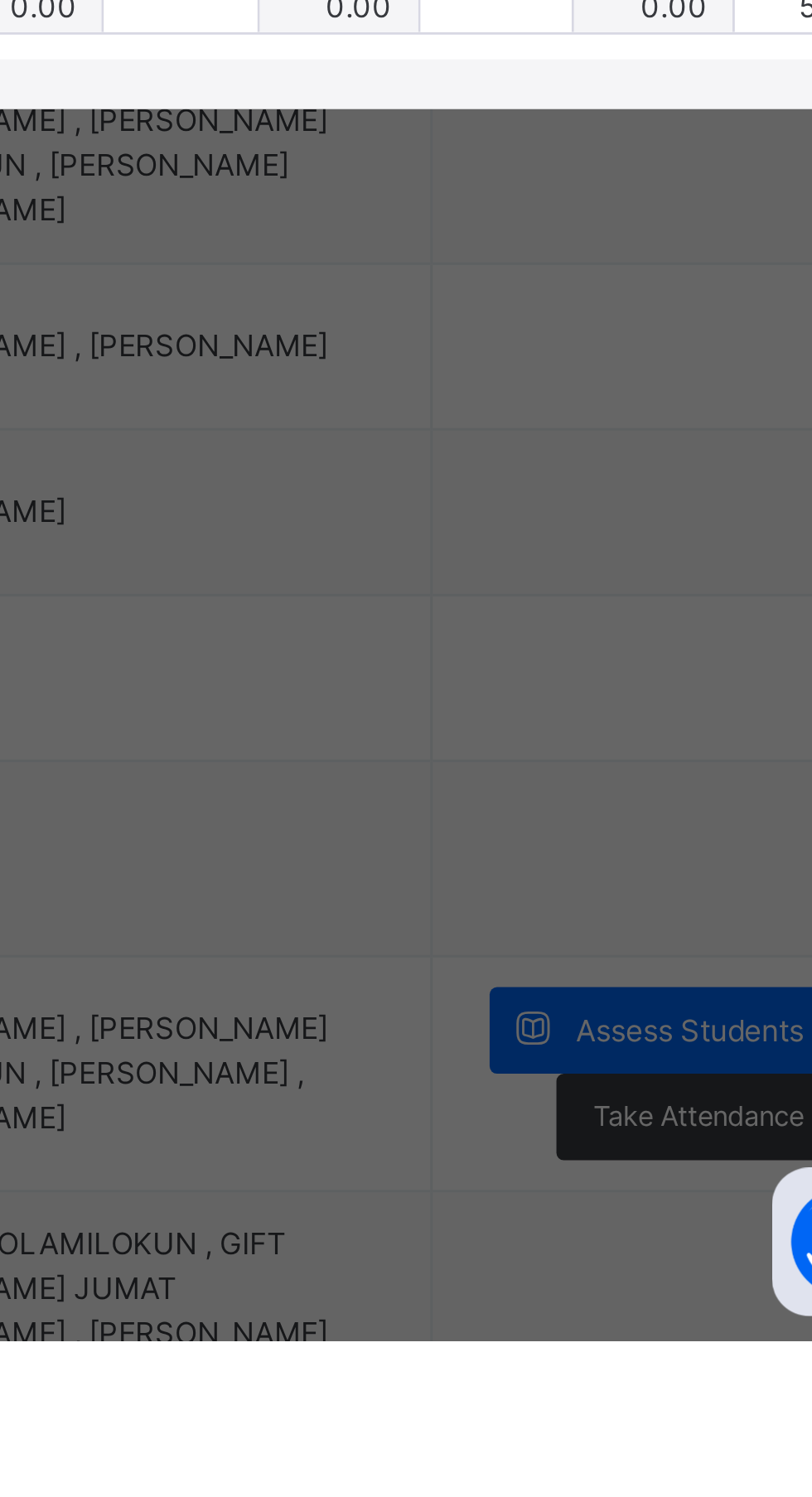
type input "*"
type input "***"
type input "*"
type input "***"
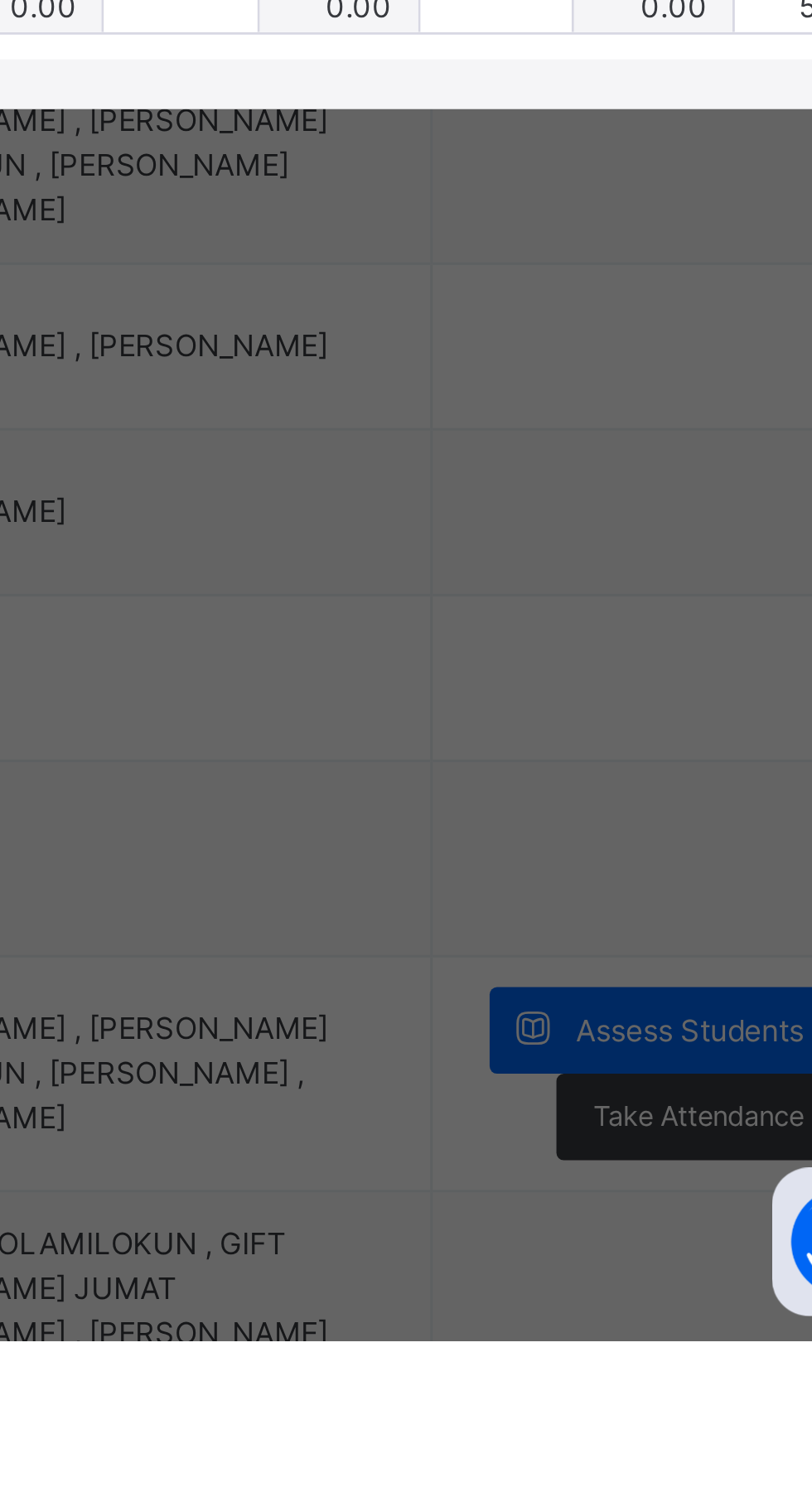
type input "*"
